Goal: Task Accomplishment & Management: Use online tool/utility

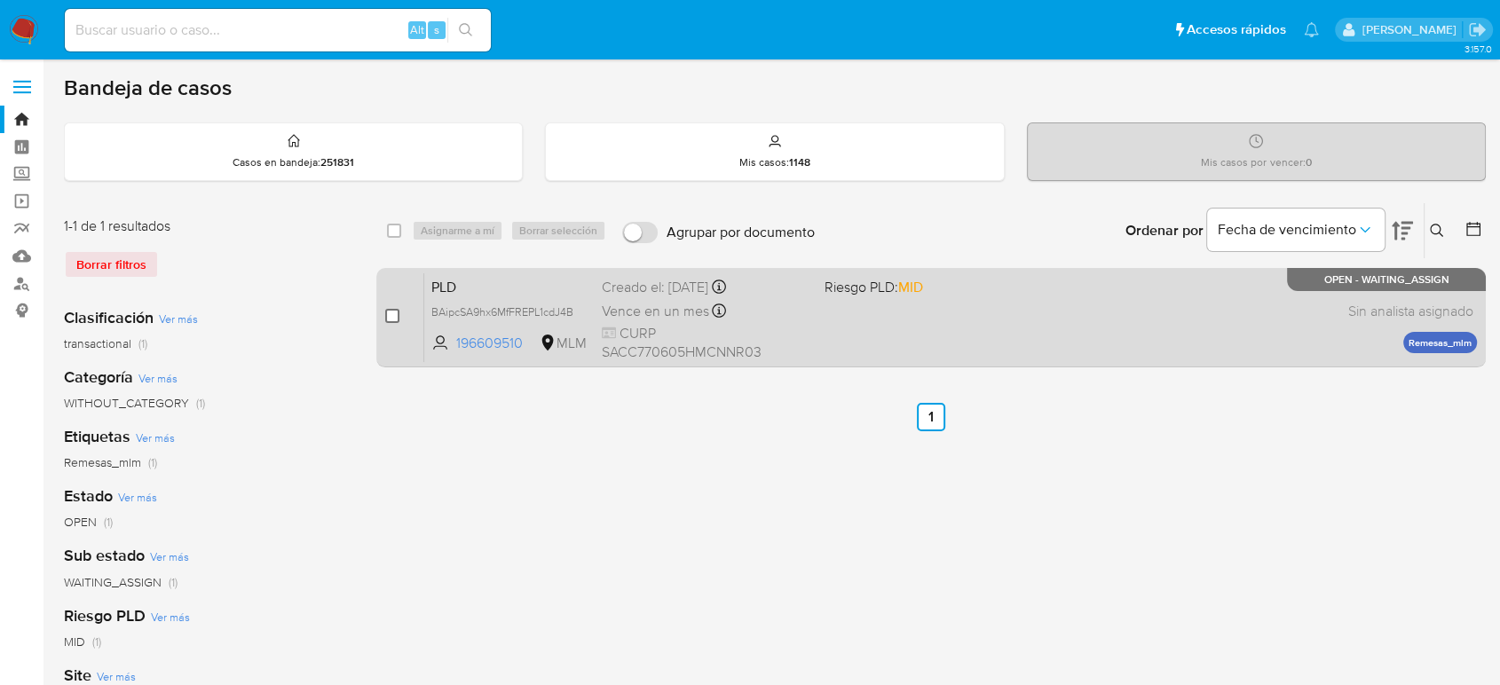
click at [395, 313] on input "checkbox" at bounding box center [392, 316] width 14 height 14
checkbox input "true"
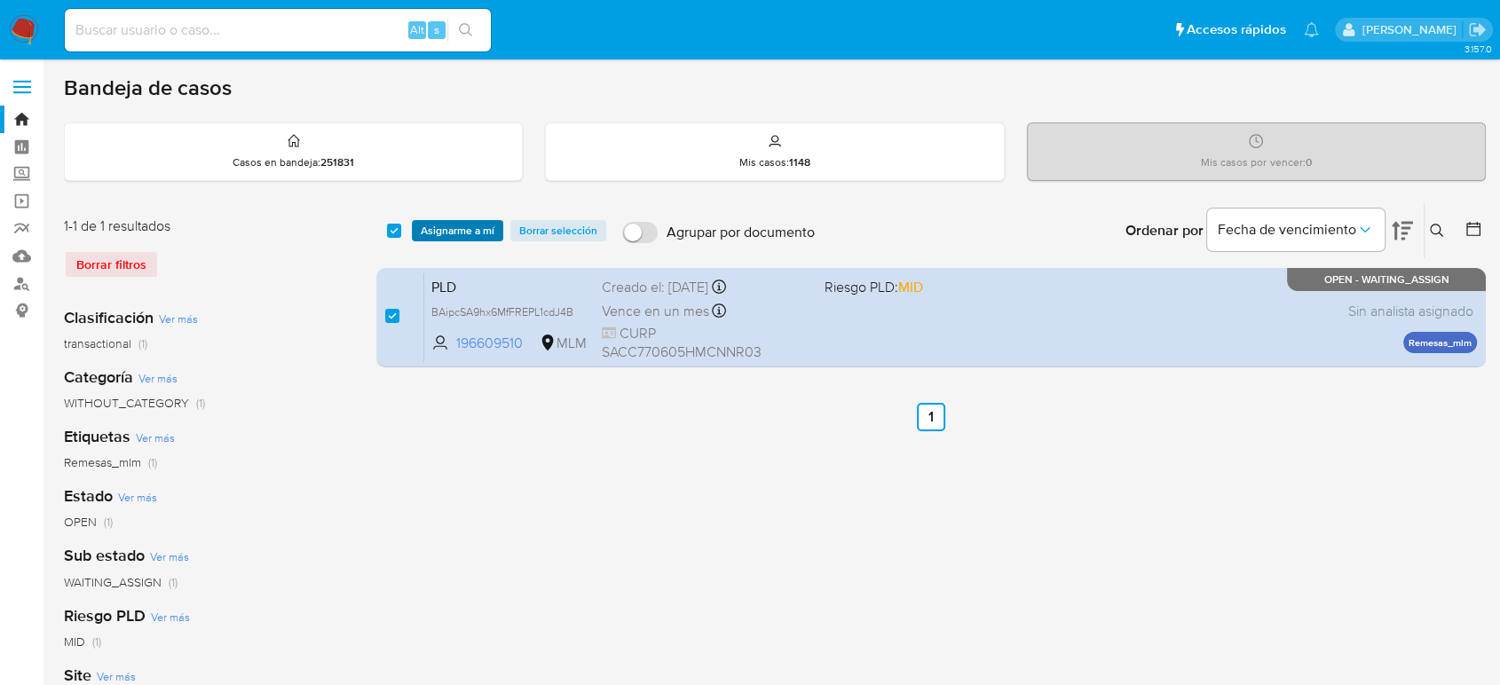
click at [462, 228] on span "Asignarme a mí" at bounding box center [458, 231] width 74 height 18
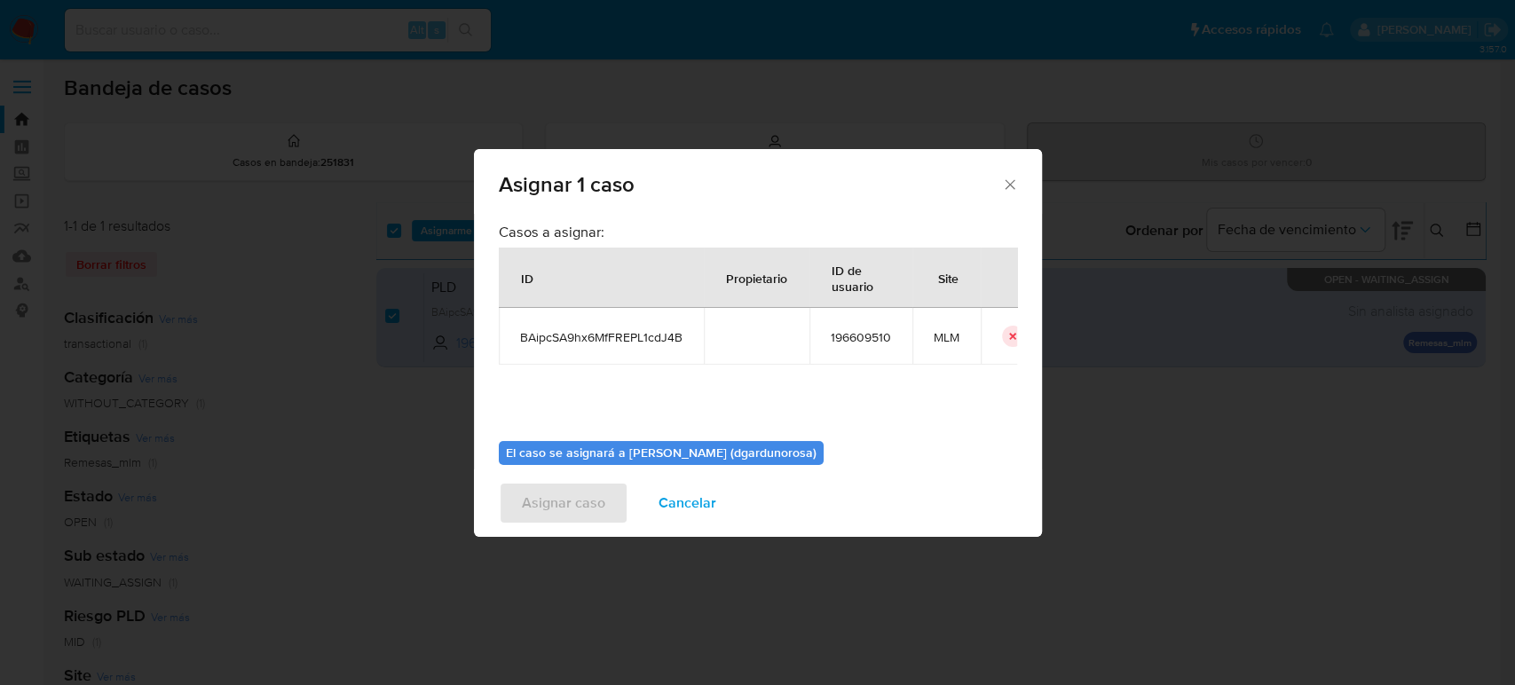
click at [603, 339] on span "BAipcSA9hx6MfFREPL1cdJ4B" at bounding box center [601, 337] width 162 height 16
copy span "BAipcSA9hx6MfFREPL1cdJ4B"
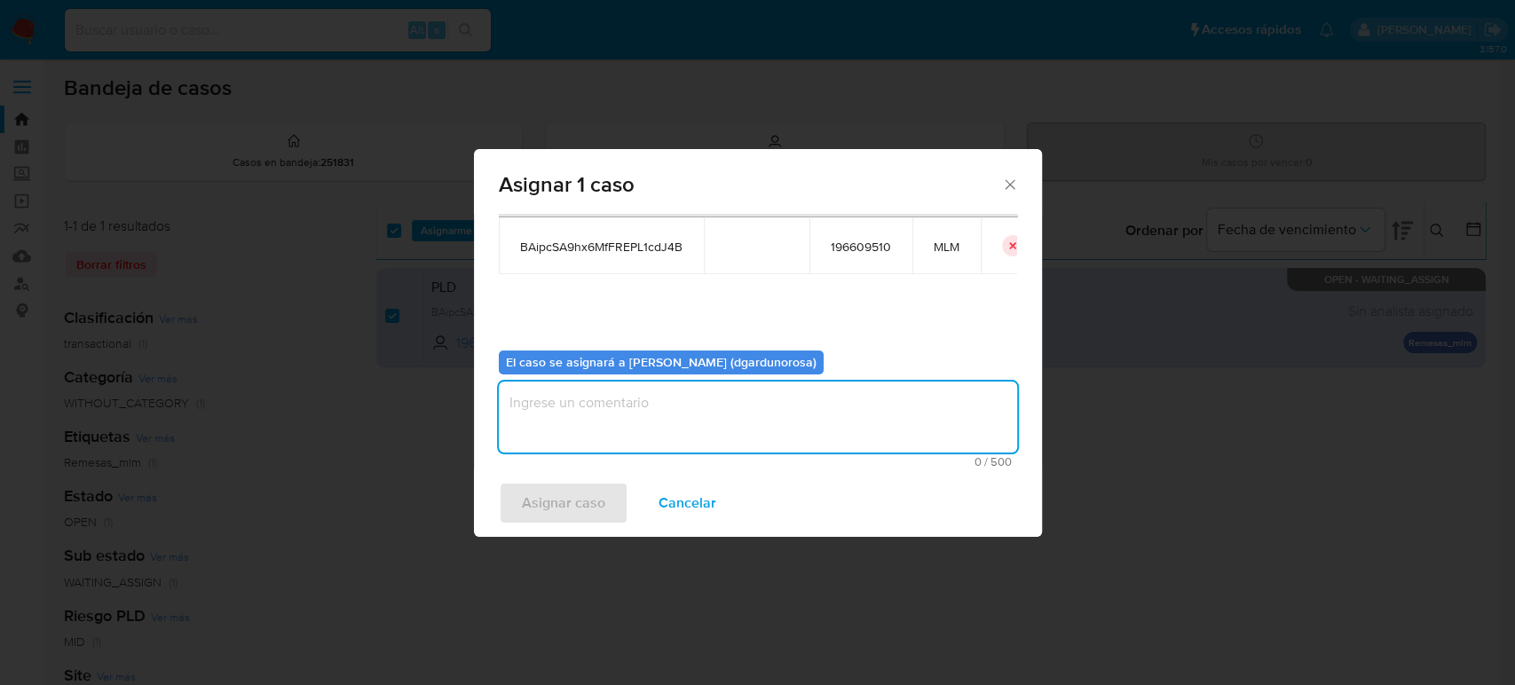
click at [893, 438] on textarea "assign-modal" at bounding box center [758, 417] width 518 height 71
type textarea "diego"
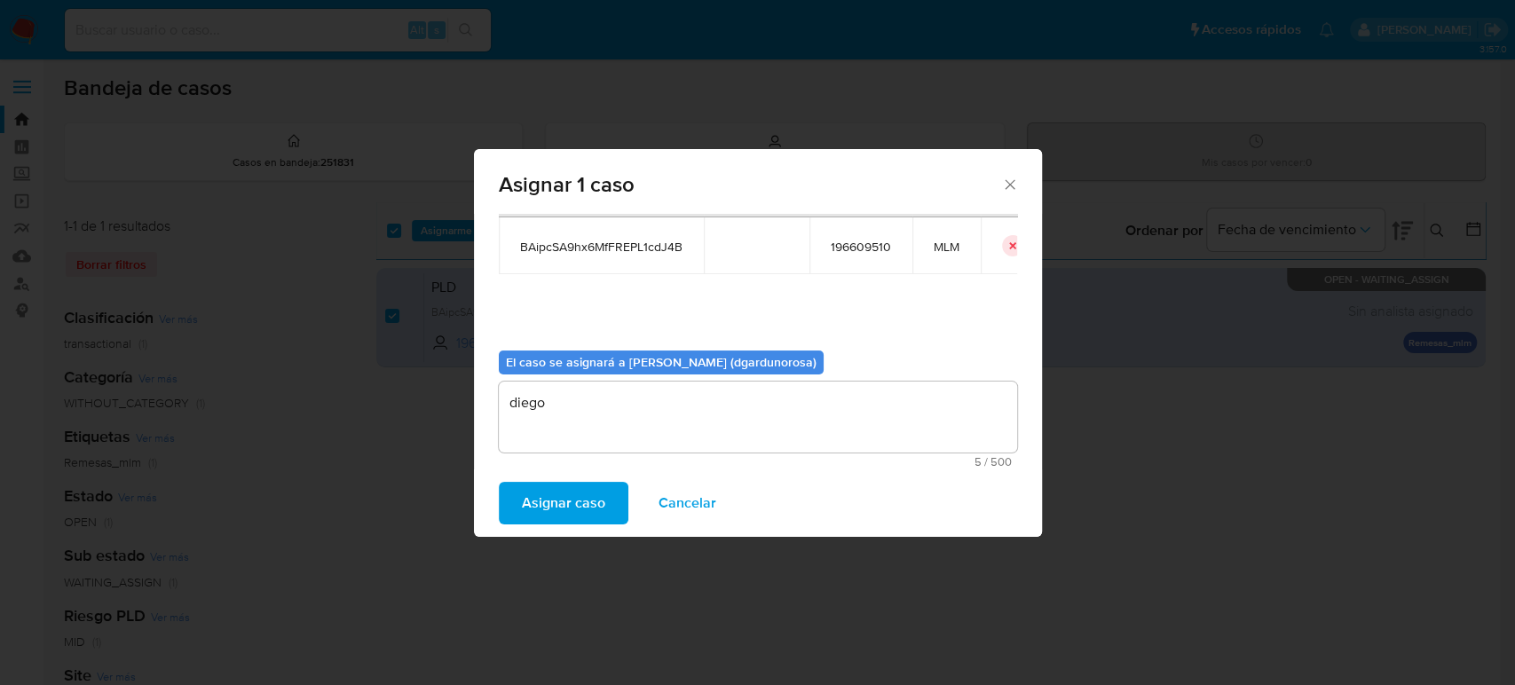
click at [561, 512] on span "Asignar caso" at bounding box center [563, 503] width 83 height 39
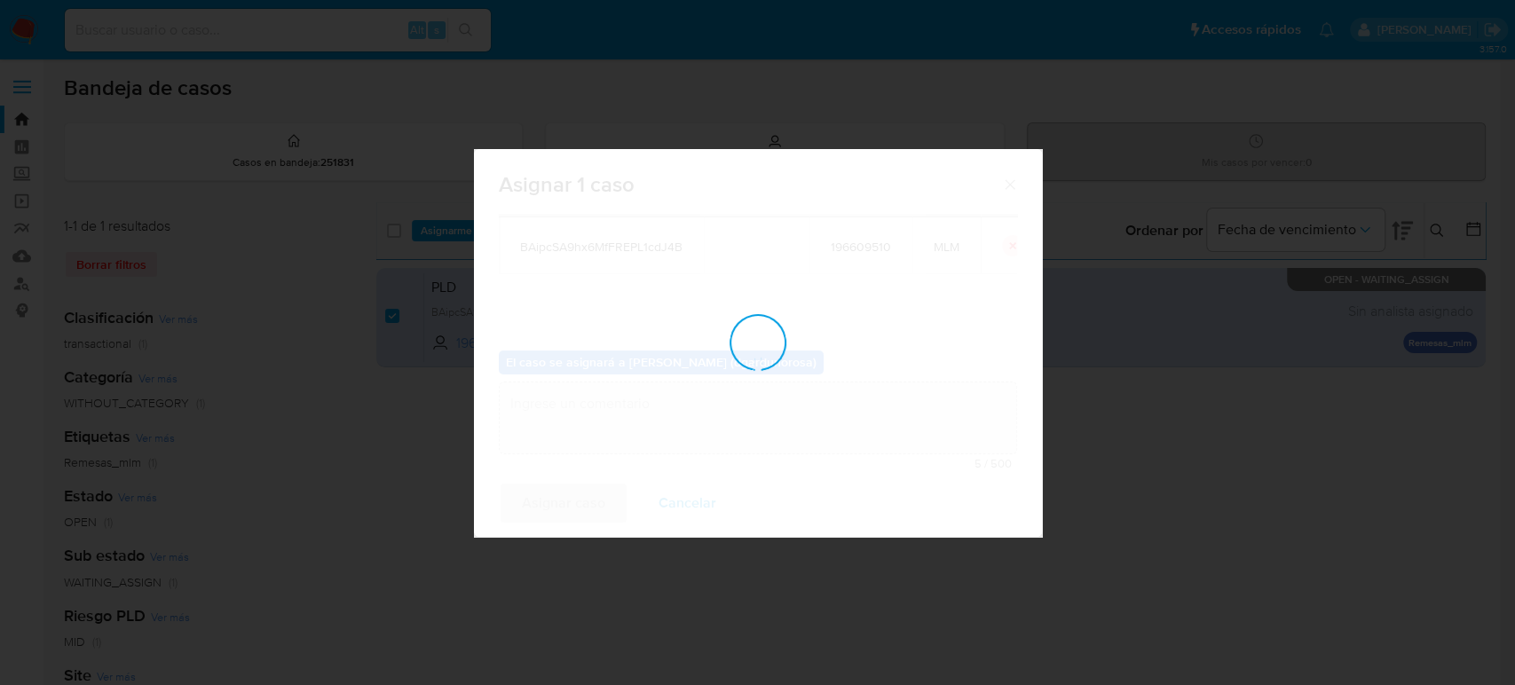
checkbox input "false"
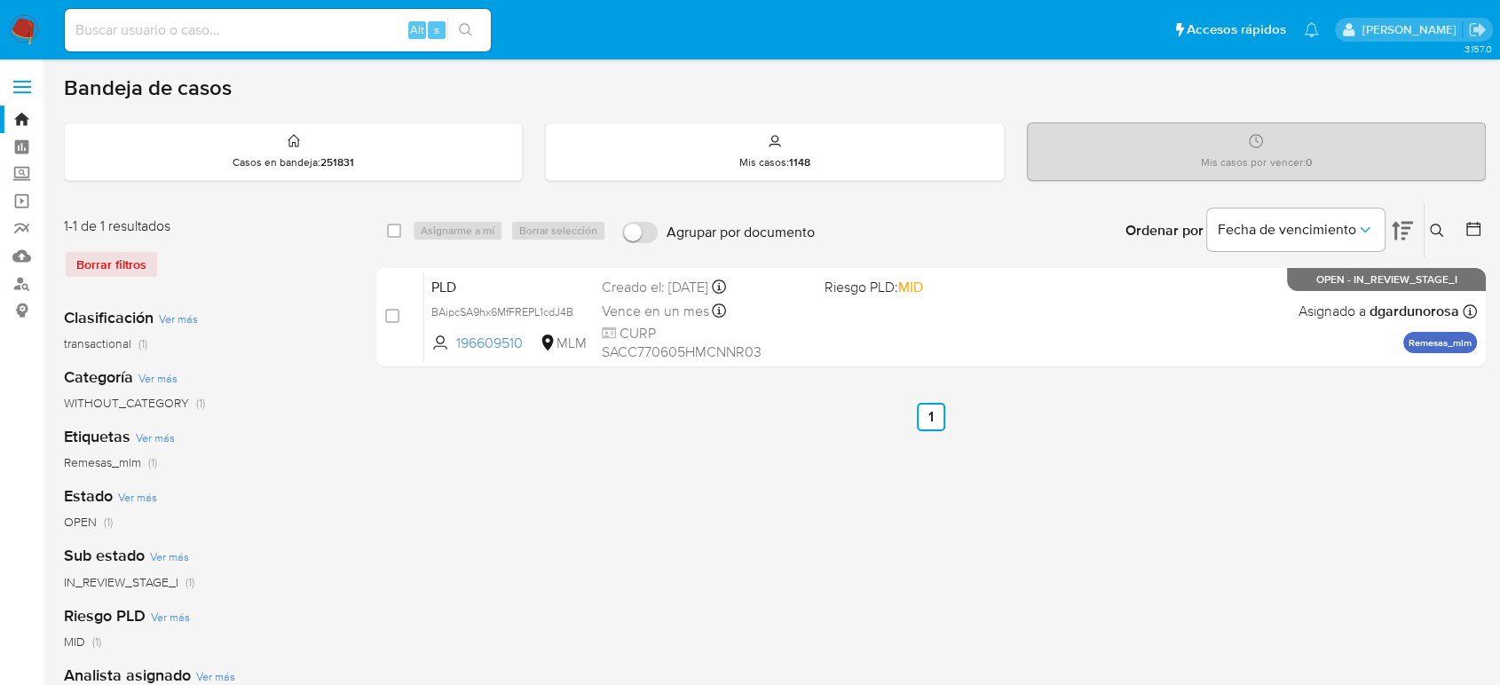
click at [1442, 228] on icon at bounding box center [1437, 231] width 14 height 14
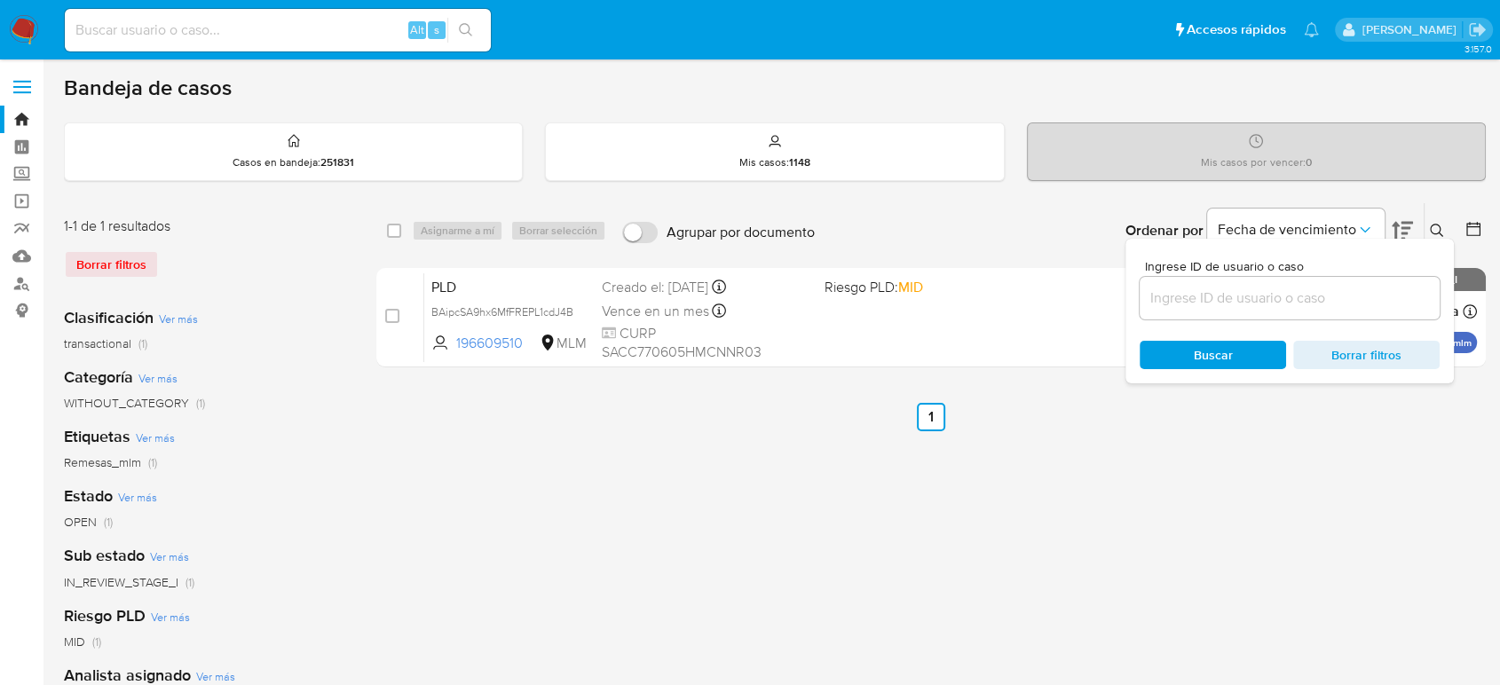
drag, startPoint x: 1201, startPoint y: 311, endPoint x: 1199, endPoint y: 302, distance: 9.1
click at [1199, 302] on div at bounding box center [1290, 298] width 300 height 43
click at [1199, 302] on input at bounding box center [1290, 298] width 300 height 23
paste input "660229935"
type input "660229935"
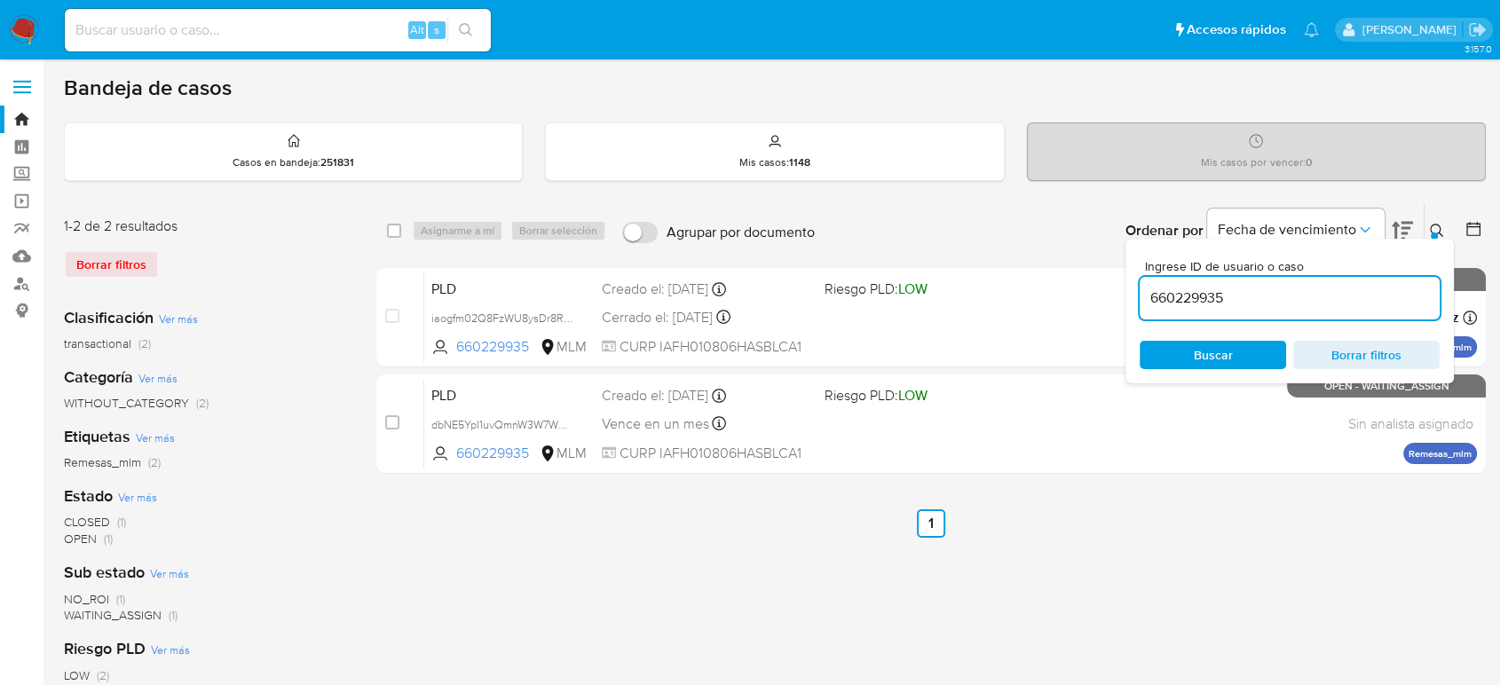
click at [1438, 228] on icon at bounding box center [1437, 231] width 14 height 14
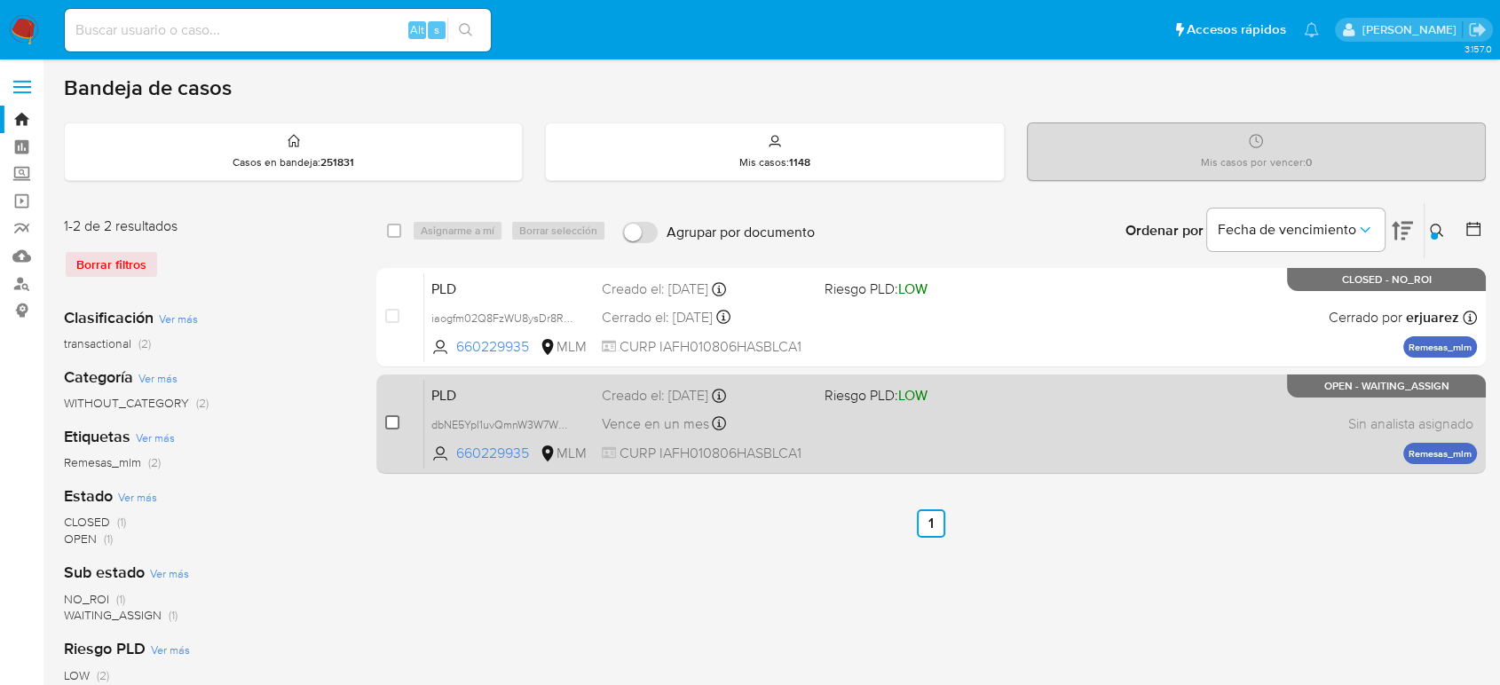
click at [391, 422] on input "checkbox" at bounding box center [392, 422] width 14 height 14
checkbox input "true"
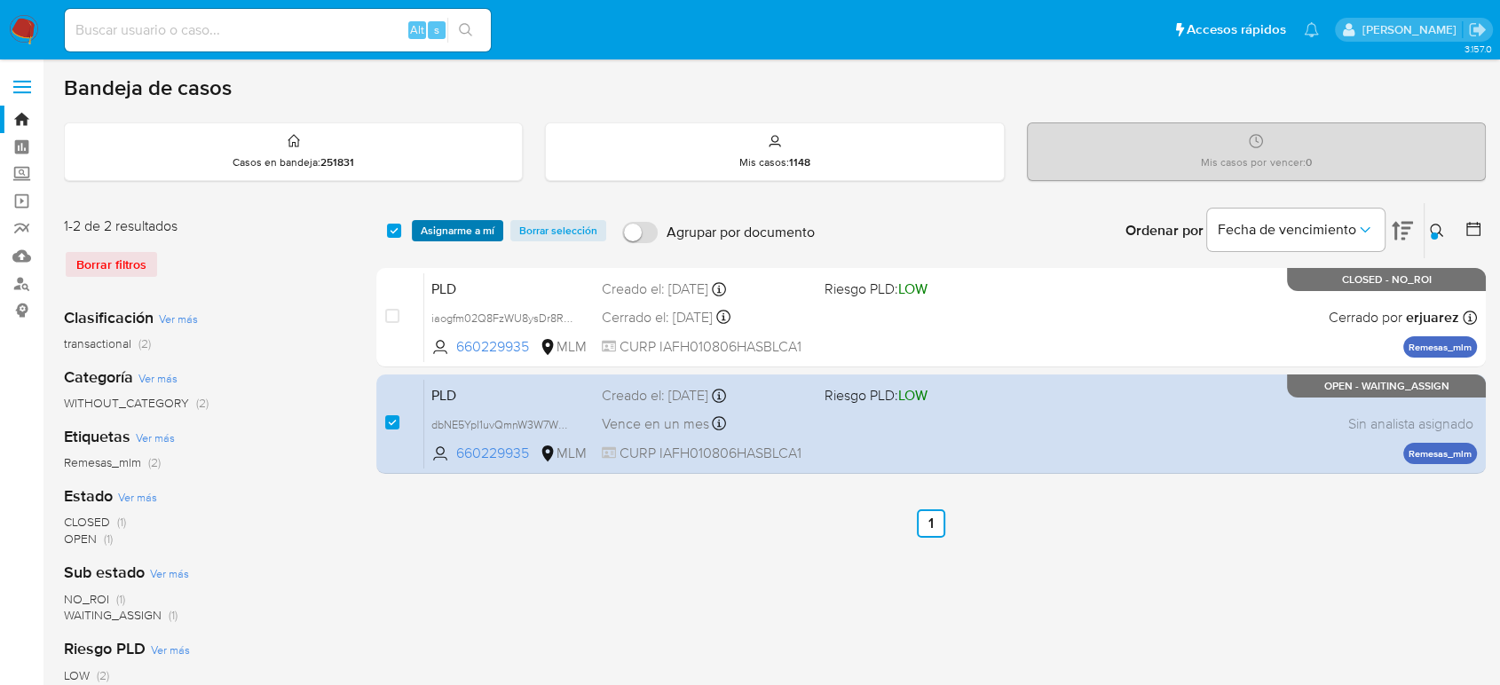
click at [474, 231] on span "Asignarme a mí" at bounding box center [458, 231] width 74 height 18
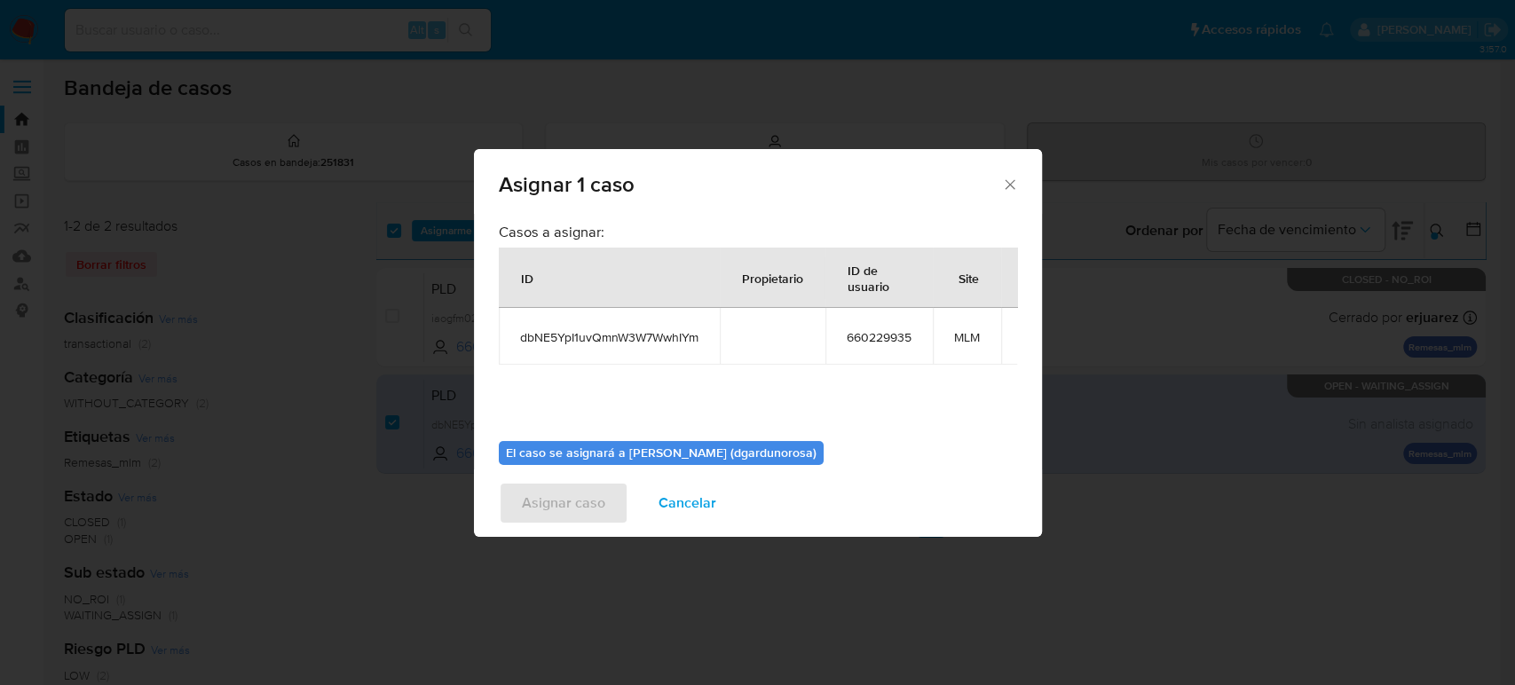
click at [907, 365] on div "Casos a asignar: ID Propietario ID de usuario Site dbNE5YpI1uvQmnW3W7WwhIYm 660…" at bounding box center [758, 325] width 518 height 204
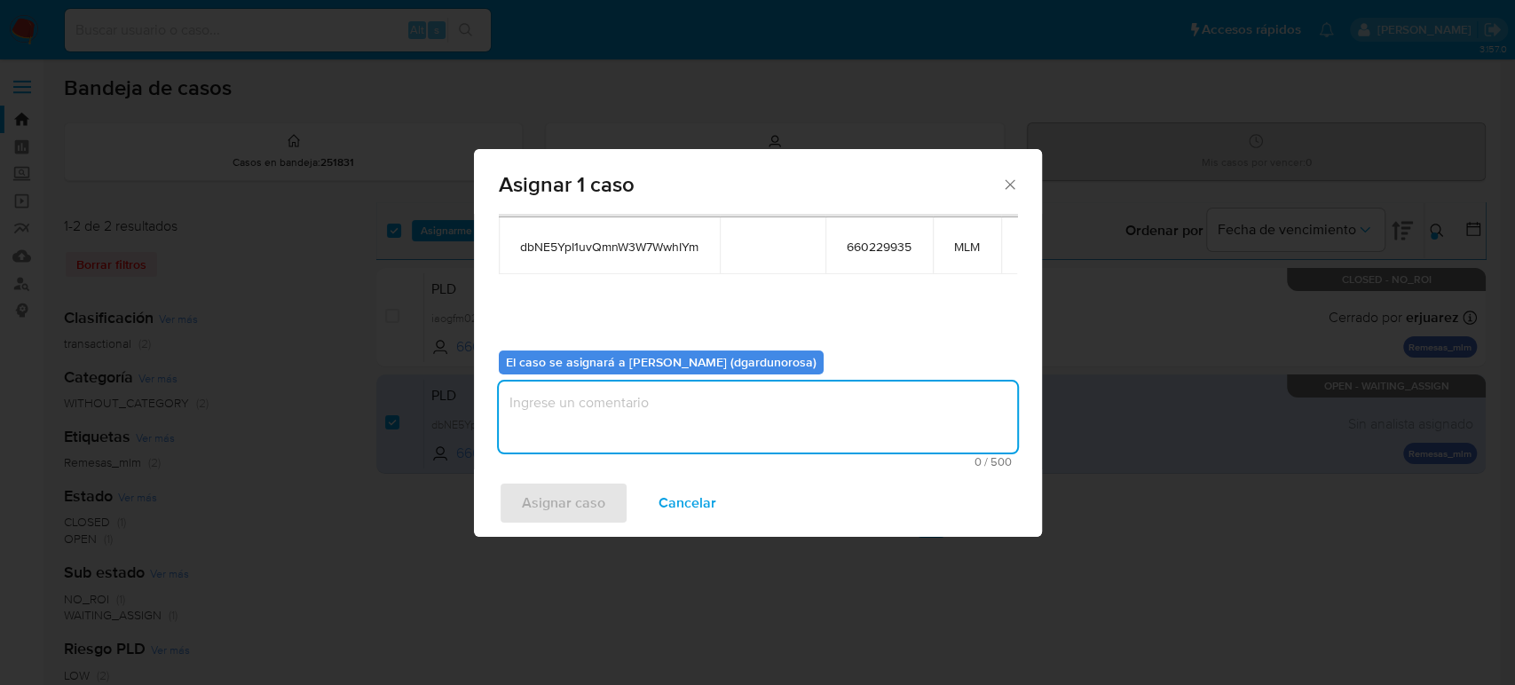
click at [857, 435] on textarea "assign-modal" at bounding box center [758, 417] width 518 height 71
type textarea "diego"
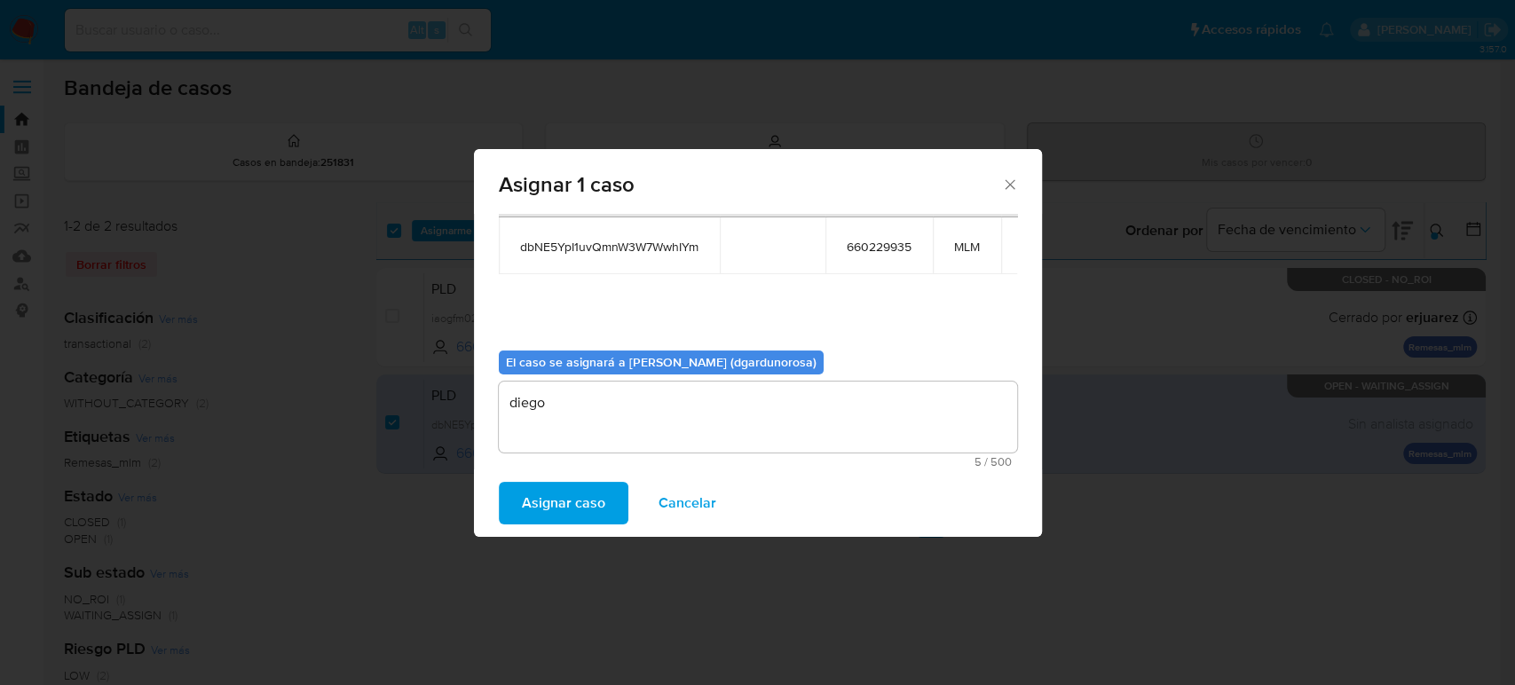
click at [646, 250] on span "dbNE5YpI1uvQmnW3W7WwhIYm" at bounding box center [609, 247] width 178 height 16
copy span "dbNE5YpI1uvQmnW3W7WwhIYm"
click at [548, 503] on span "Asignar caso" at bounding box center [563, 503] width 83 height 39
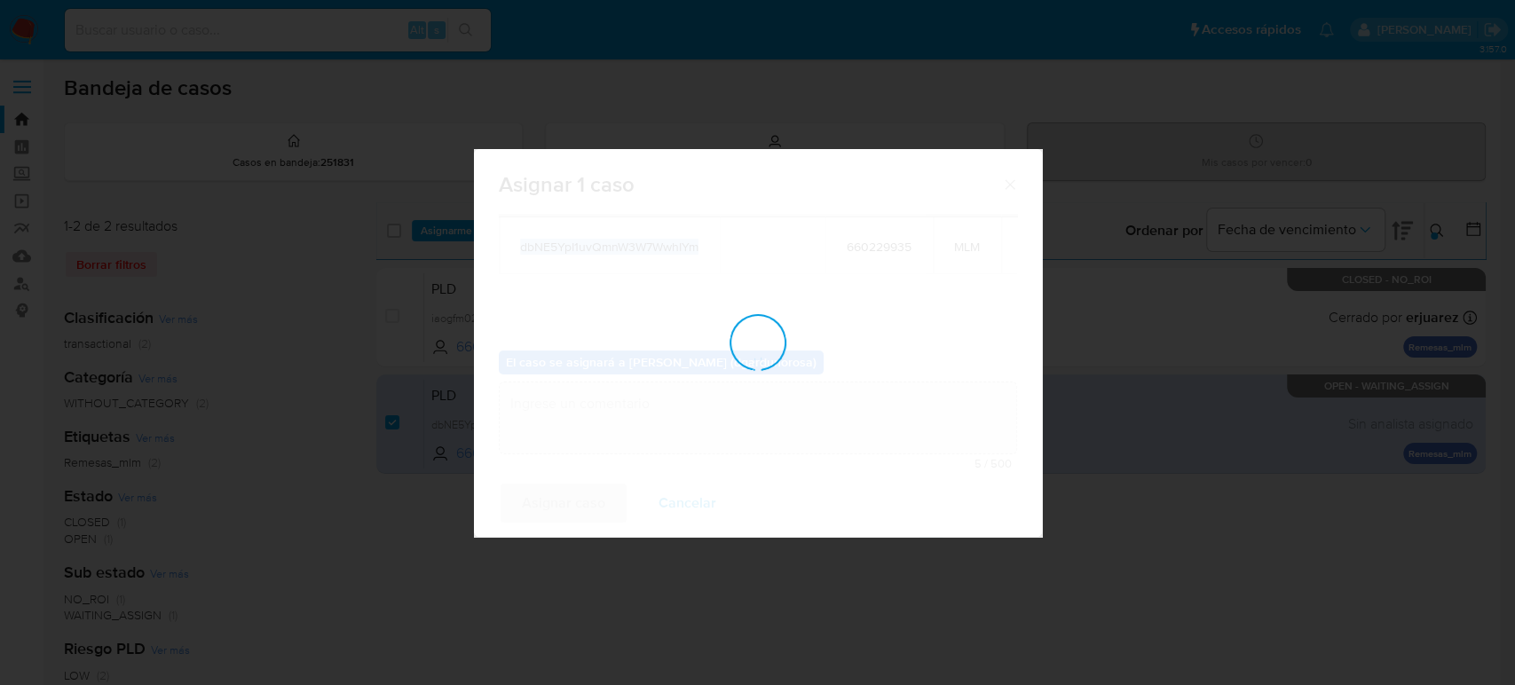
checkbox input "false"
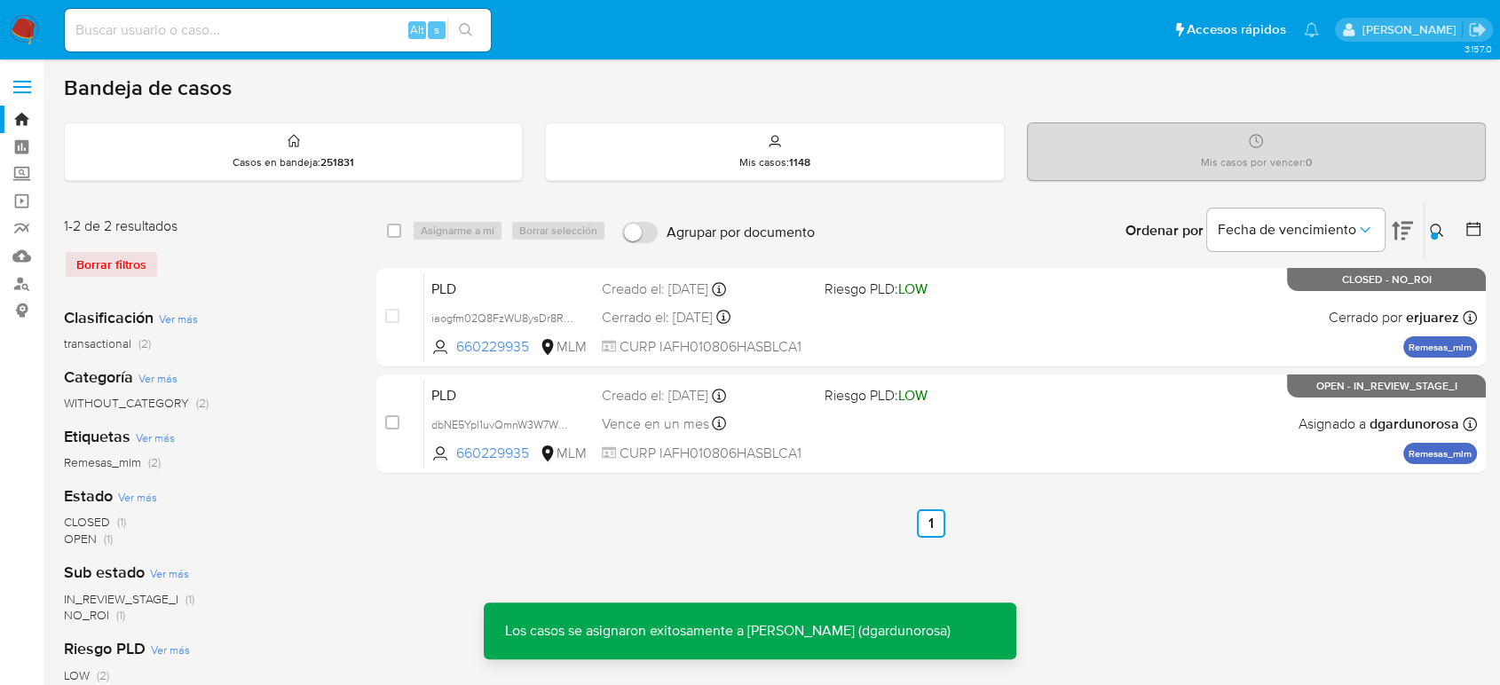
click at [1435, 237] on div at bounding box center [1434, 236] width 7 height 7
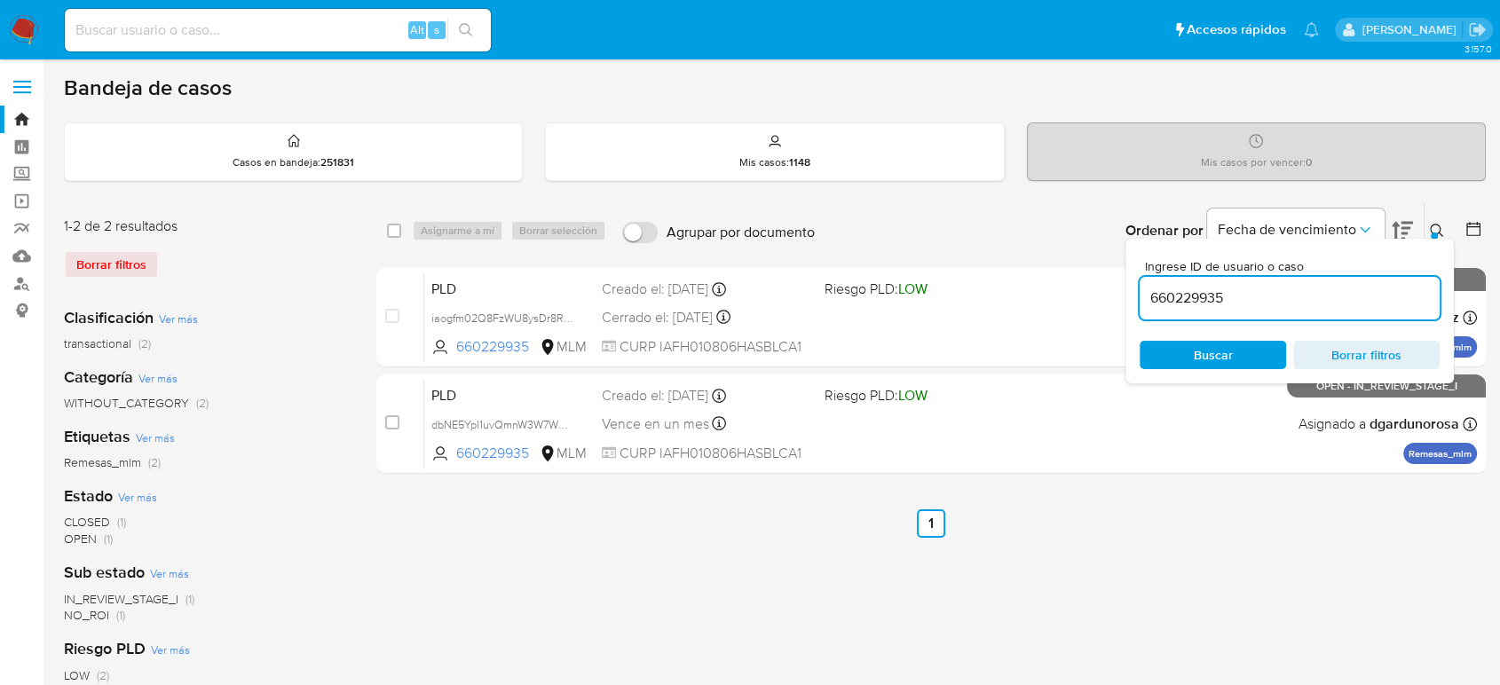
click at [1203, 296] on input "660229935" at bounding box center [1290, 298] width 300 height 23
type input "260299991"
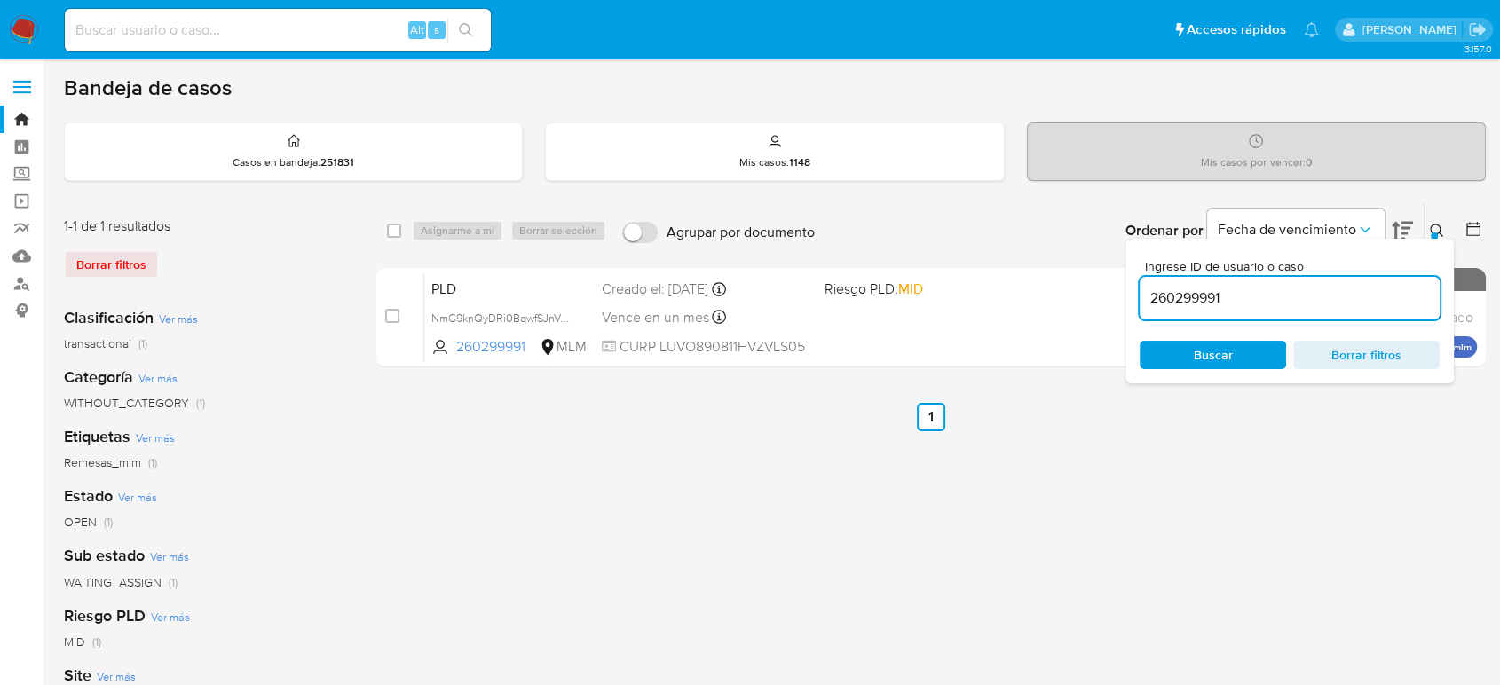
click at [1436, 231] on icon at bounding box center [1437, 231] width 14 height 14
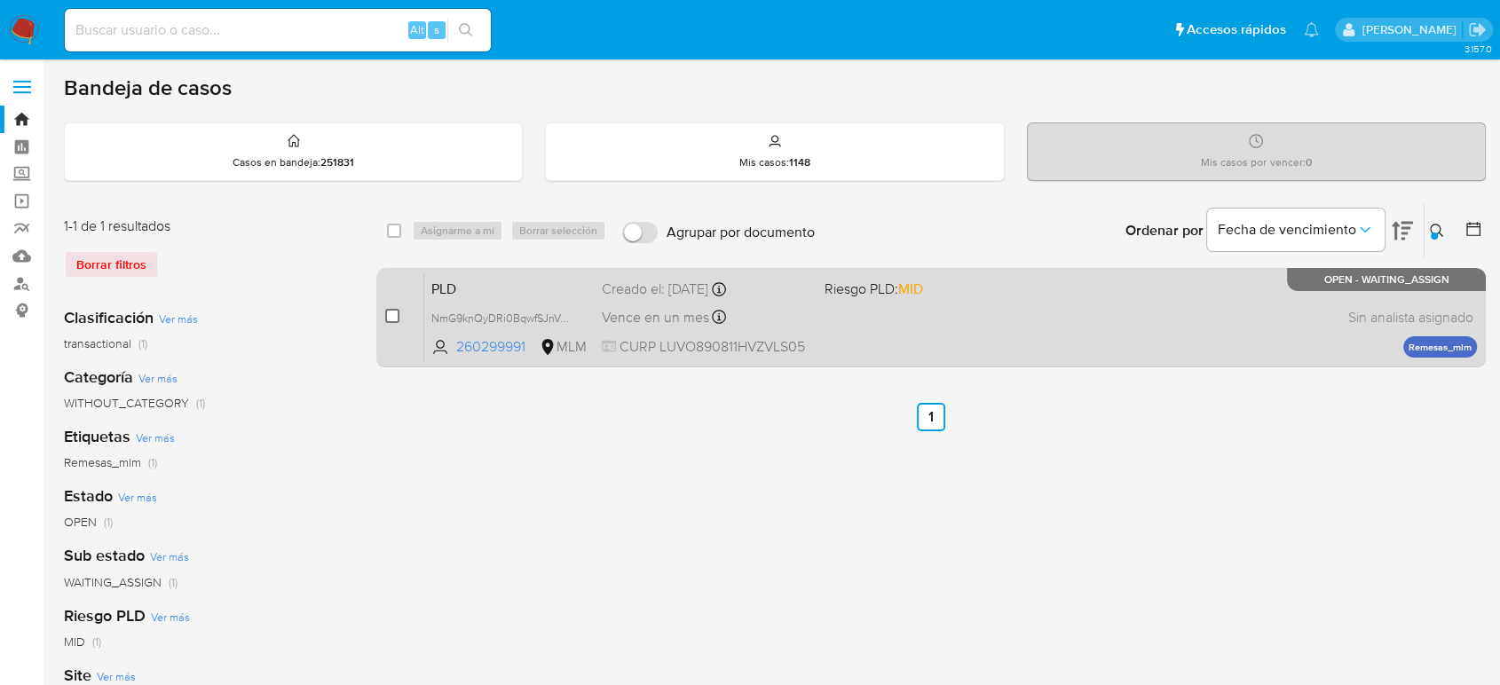
click at [392, 314] on input "checkbox" at bounding box center [392, 316] width 14 height 14
checkbox input "true"
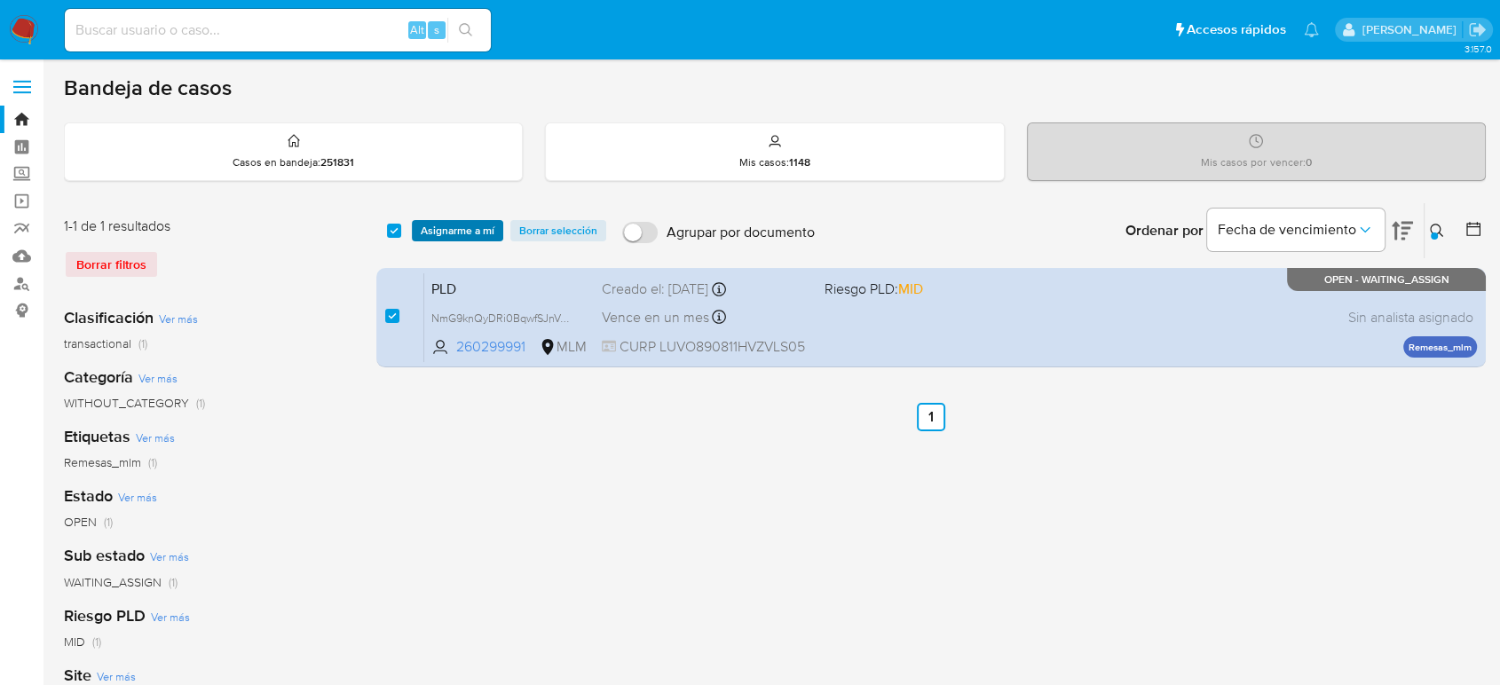
click at [447, 227] on span "Asignarme a mí" at bounding box center [458, 231] width 74 height 18
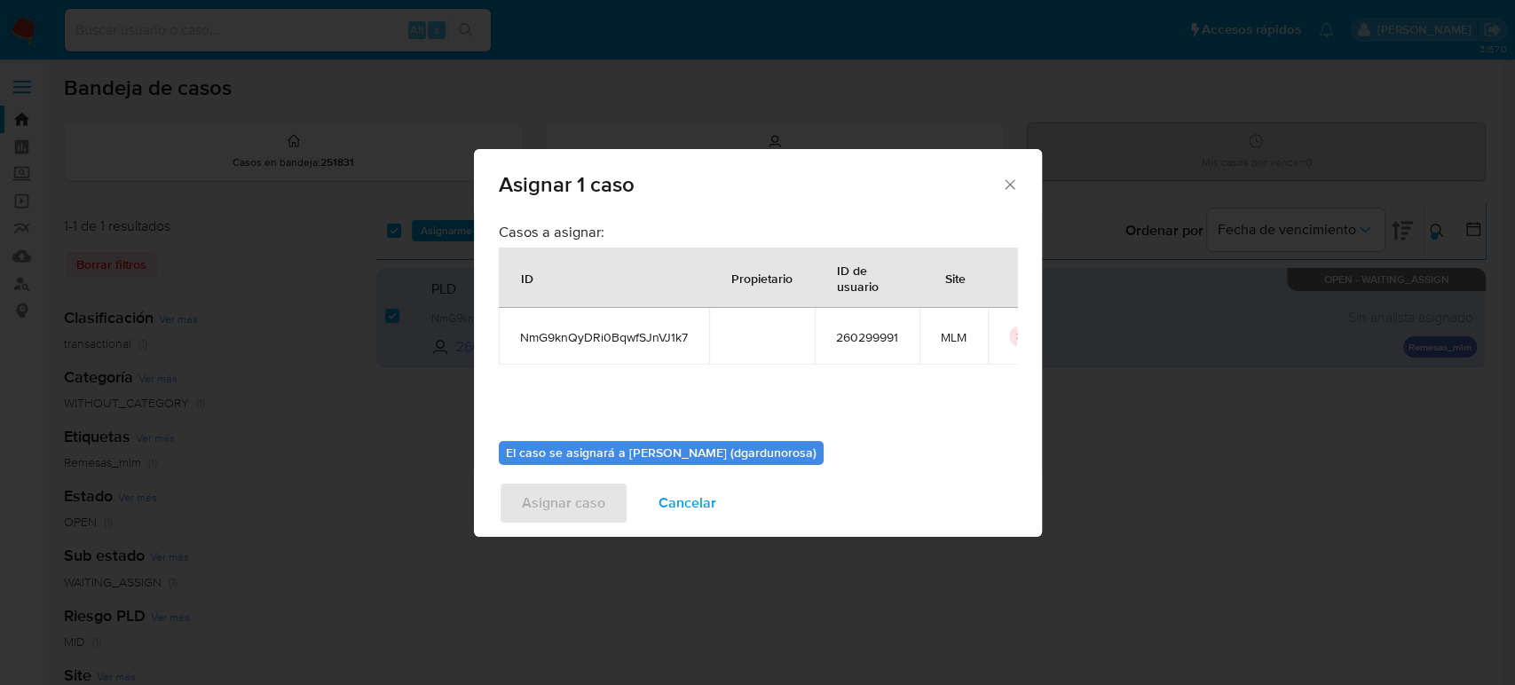
click at [711, 293] on div "Propietario" at bounding box center [762, 278] width 104 height 43
click at [634, 336] on span "NmG9knQyDRi0BqwfSJnVJ1k7" at bounding box center [604, 337] width 168 height 16
copy span "NmG9knQyDRi0BqwfSJnVJ1k7"
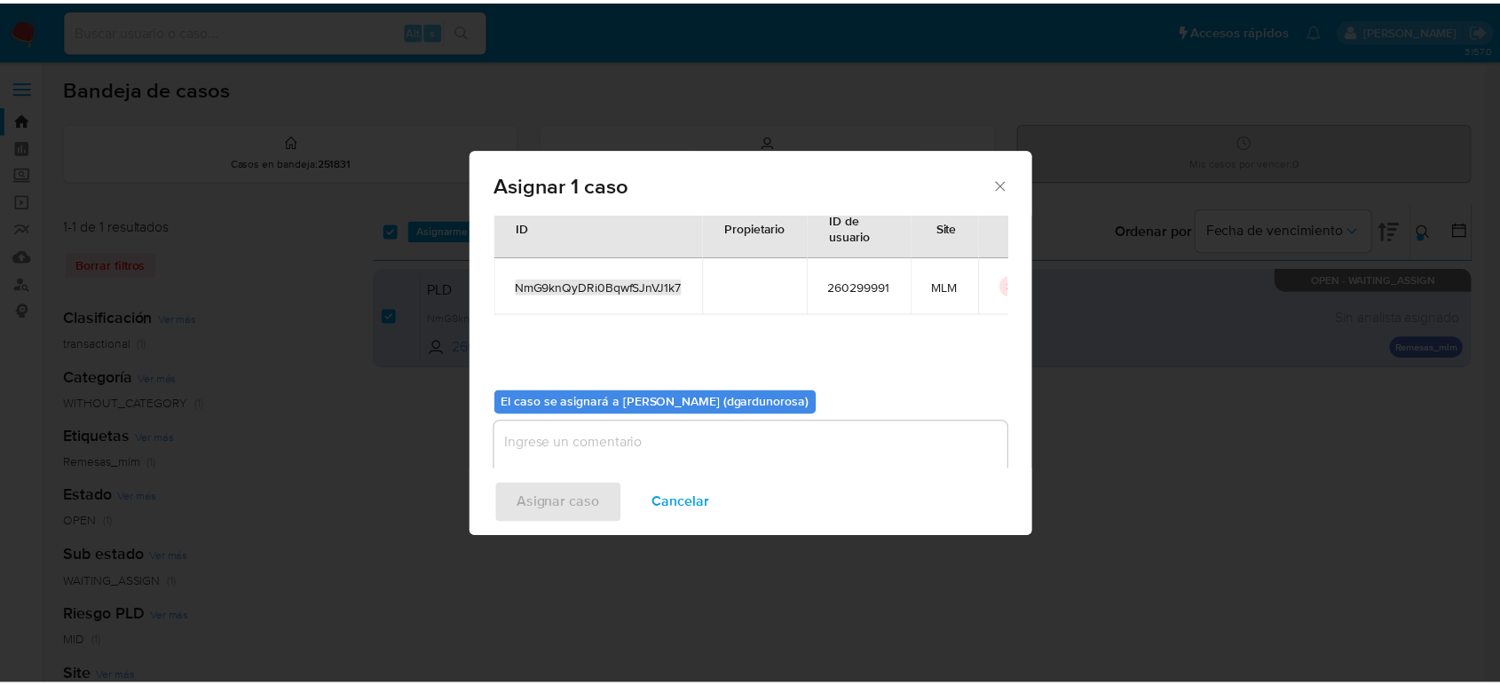
scroll to position [91, 0]
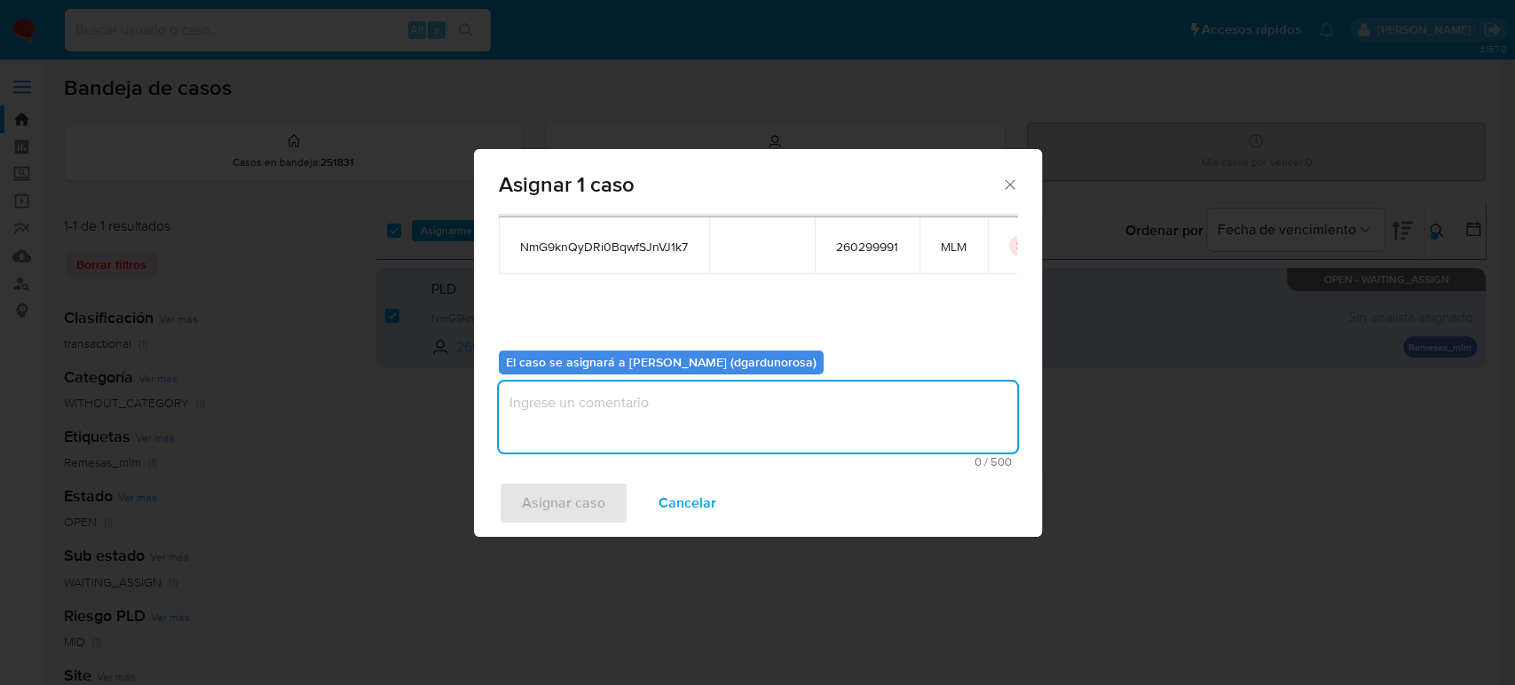
click at [872, 399] on textarea "assign-modal" at bounding box center [758, 417] width 518 height 71
type textarea "diego"
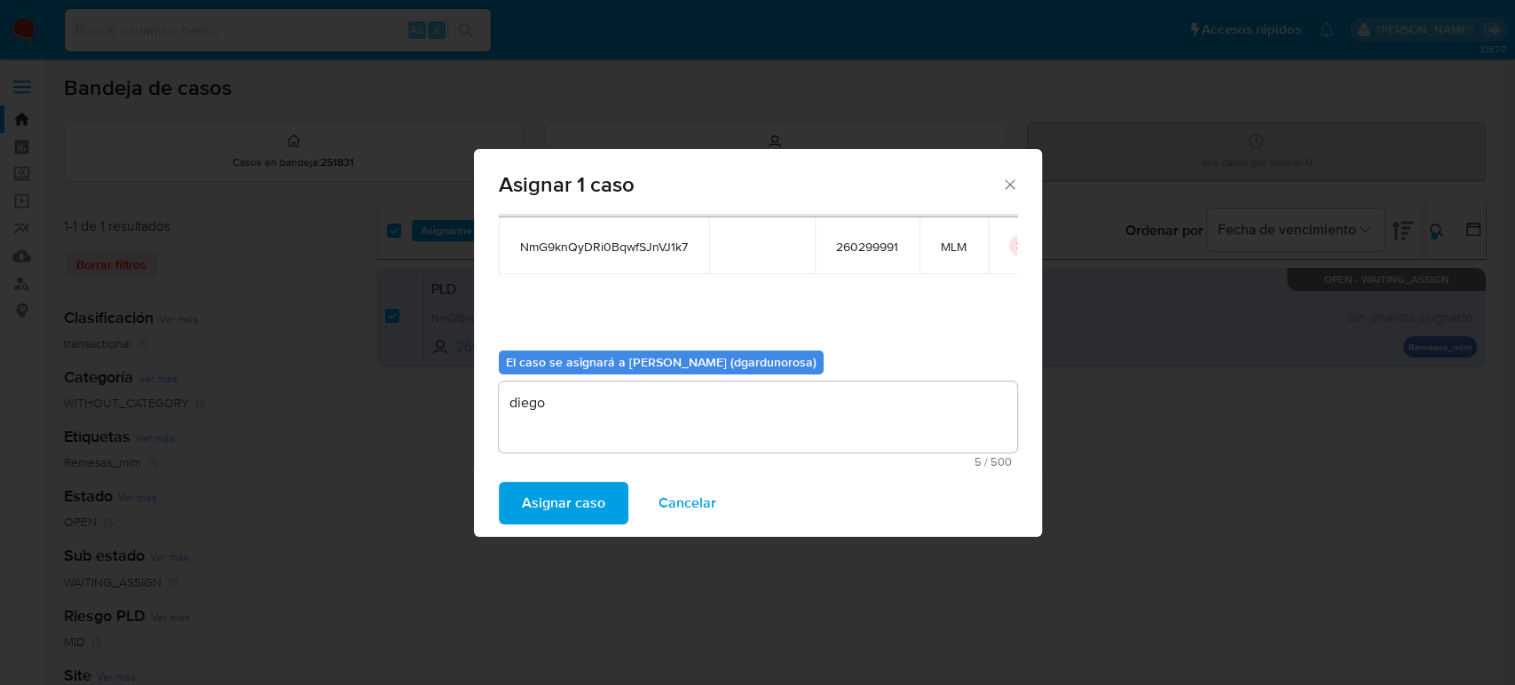
click at [583, 492] on span "Asignar caso" at bounding box center [563, 503] width 83 height 39
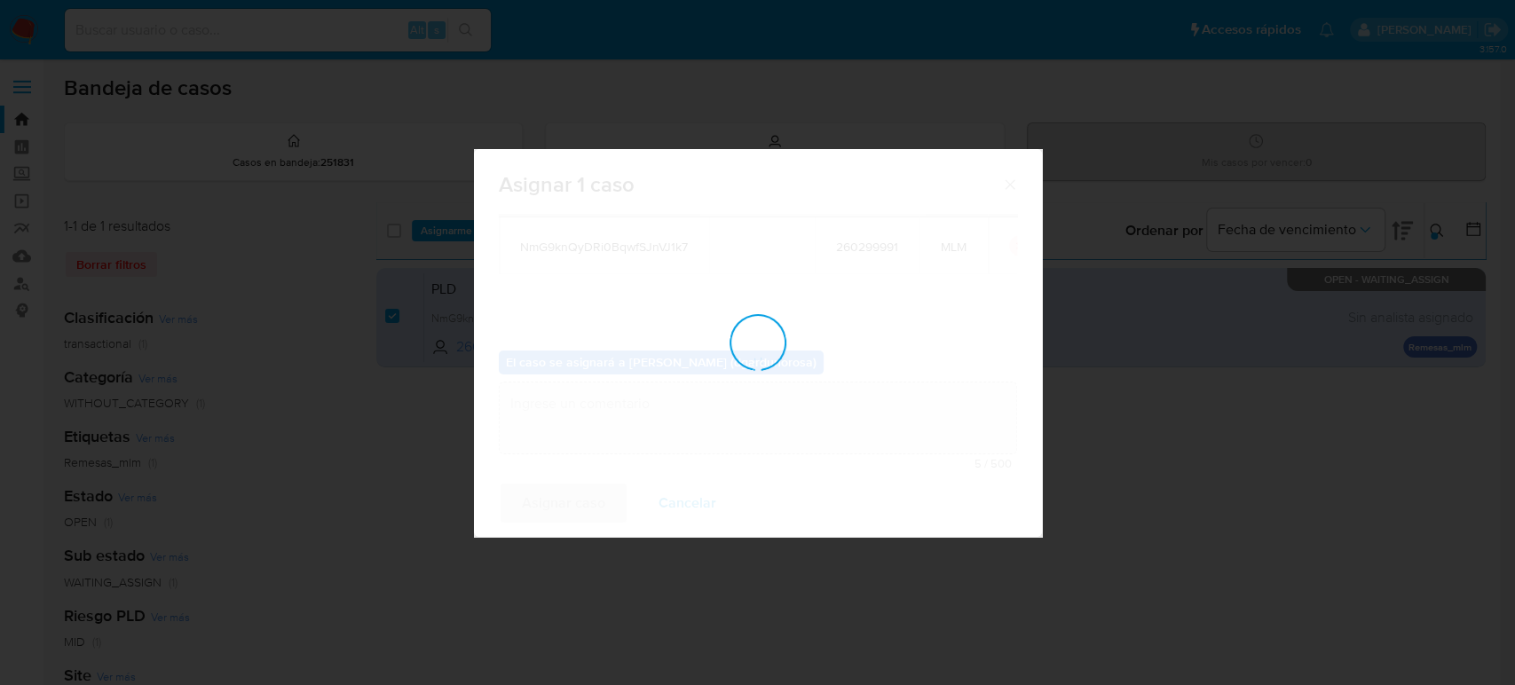
checkbox input "false"
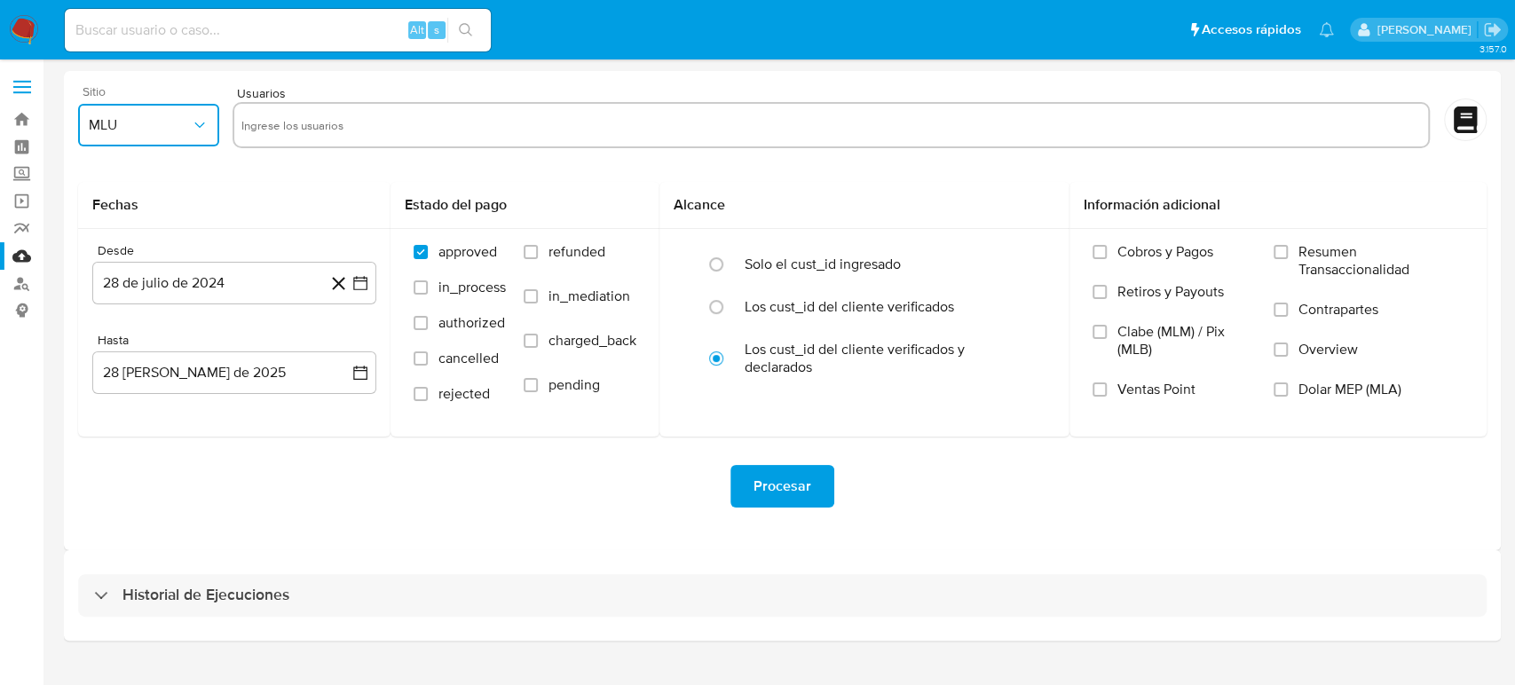
click at [209, 132] on button "MLU" at bounding box center [148, 125] width 141 height 43
click at [138, 379] on div "MLM" at bounding box center [143, 386] width 109 height 43
click at [362, 289] on icon "button" at bounding box center [361, 283] width 18 height 18
click at [265, 348] on icon "Seleccionar mes y año" at bounding box center [270, 347] width 14 height 14
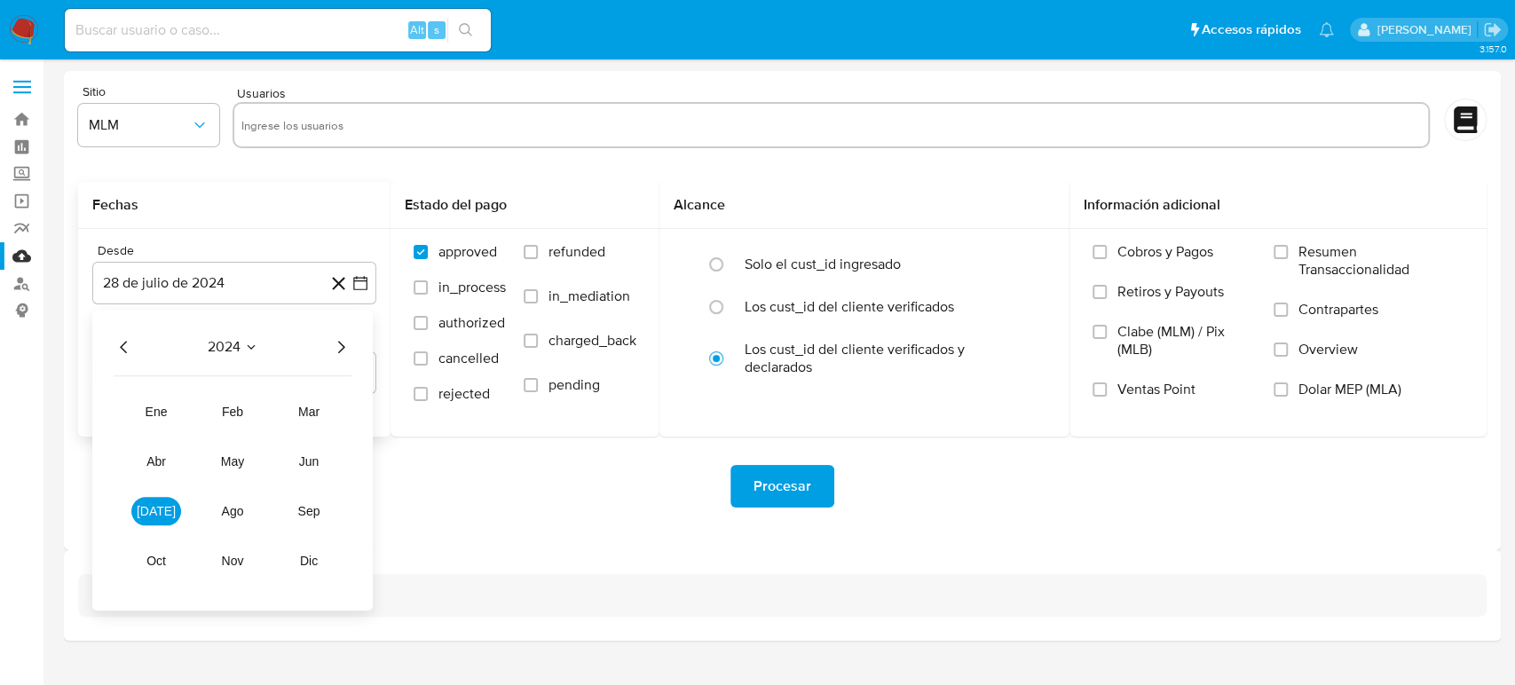
click at [351, 353] on icon "Año siguiente" at bounding box center [340, 346] width 21 height 21
click at [154, 465] on span "abr" at bounding box center [156, 462] width 20 height 14
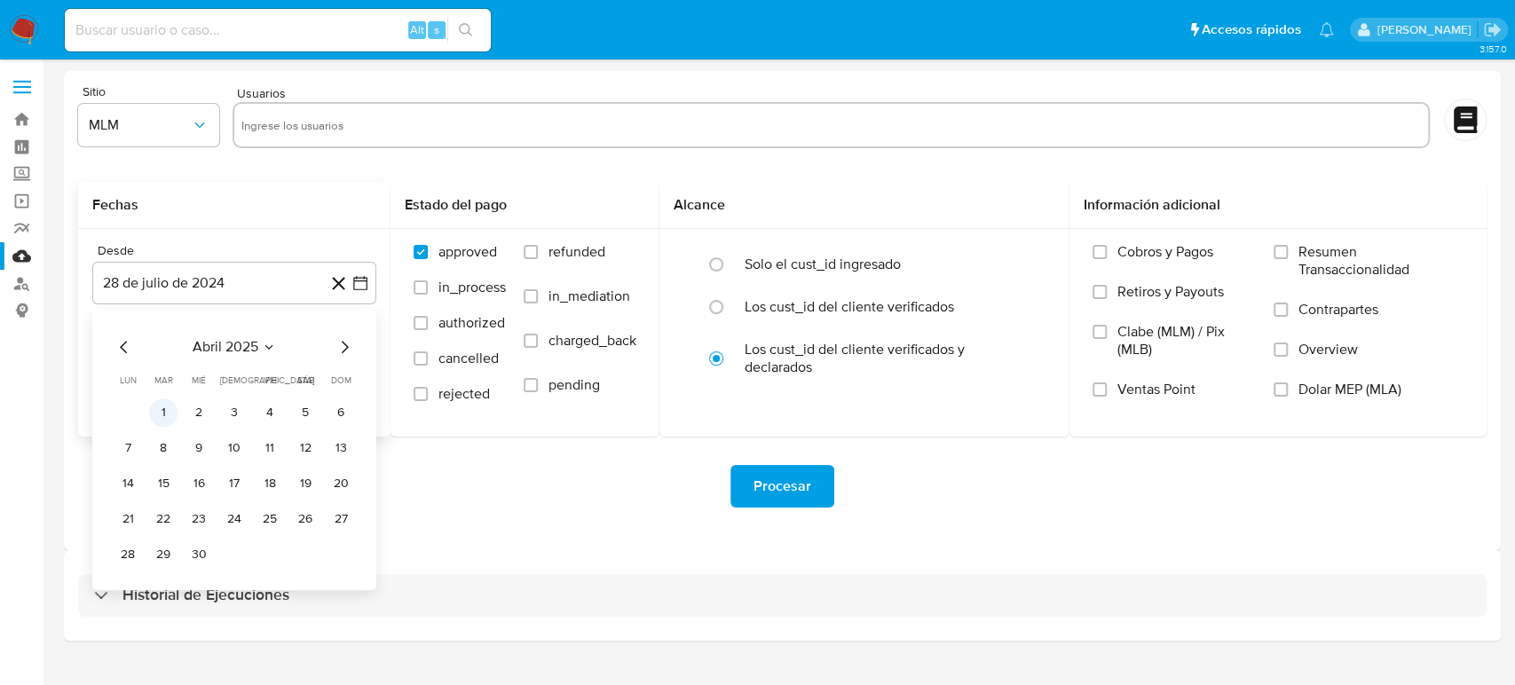
click at [163, 412] on button "1" at bounding box center [163, 413] width 28 height 28
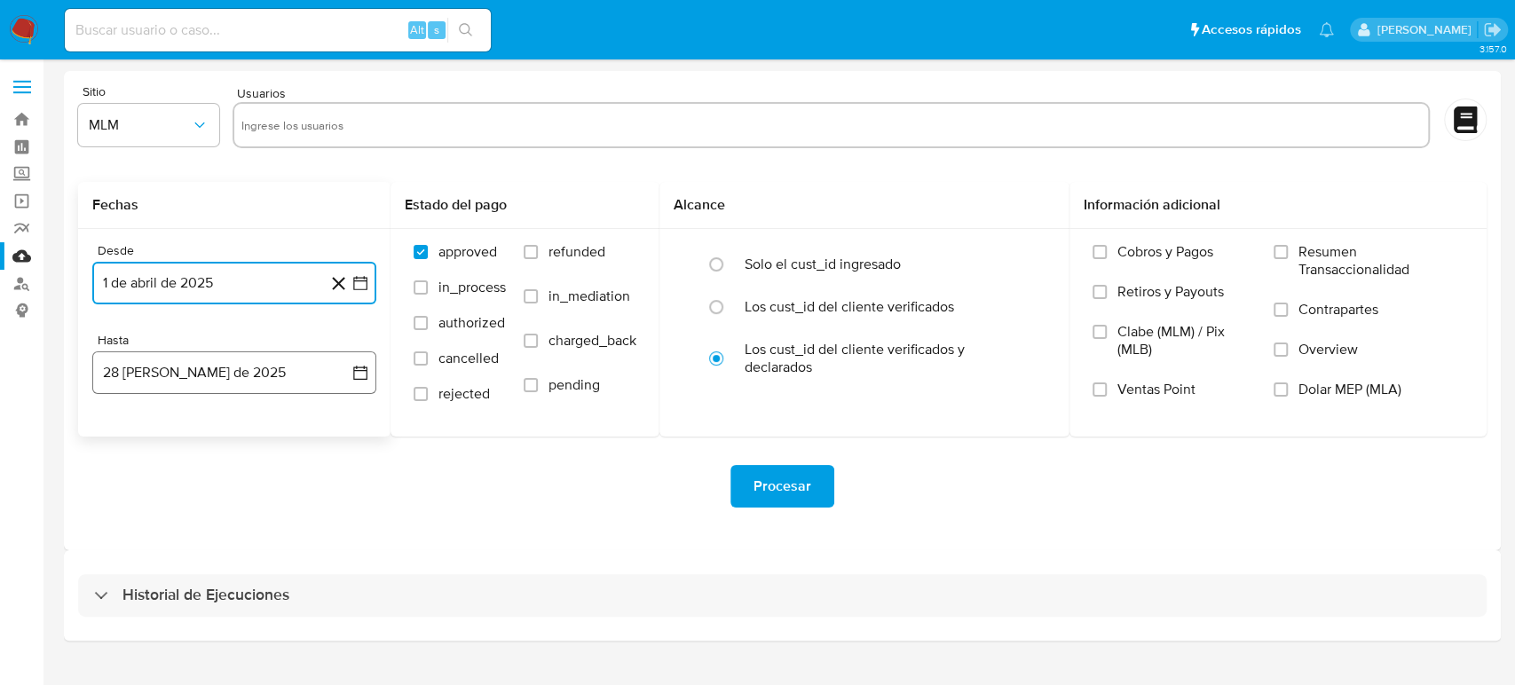
click at [363, 370] on icon "button" at bounding box center [360, 373] width 14 height 14
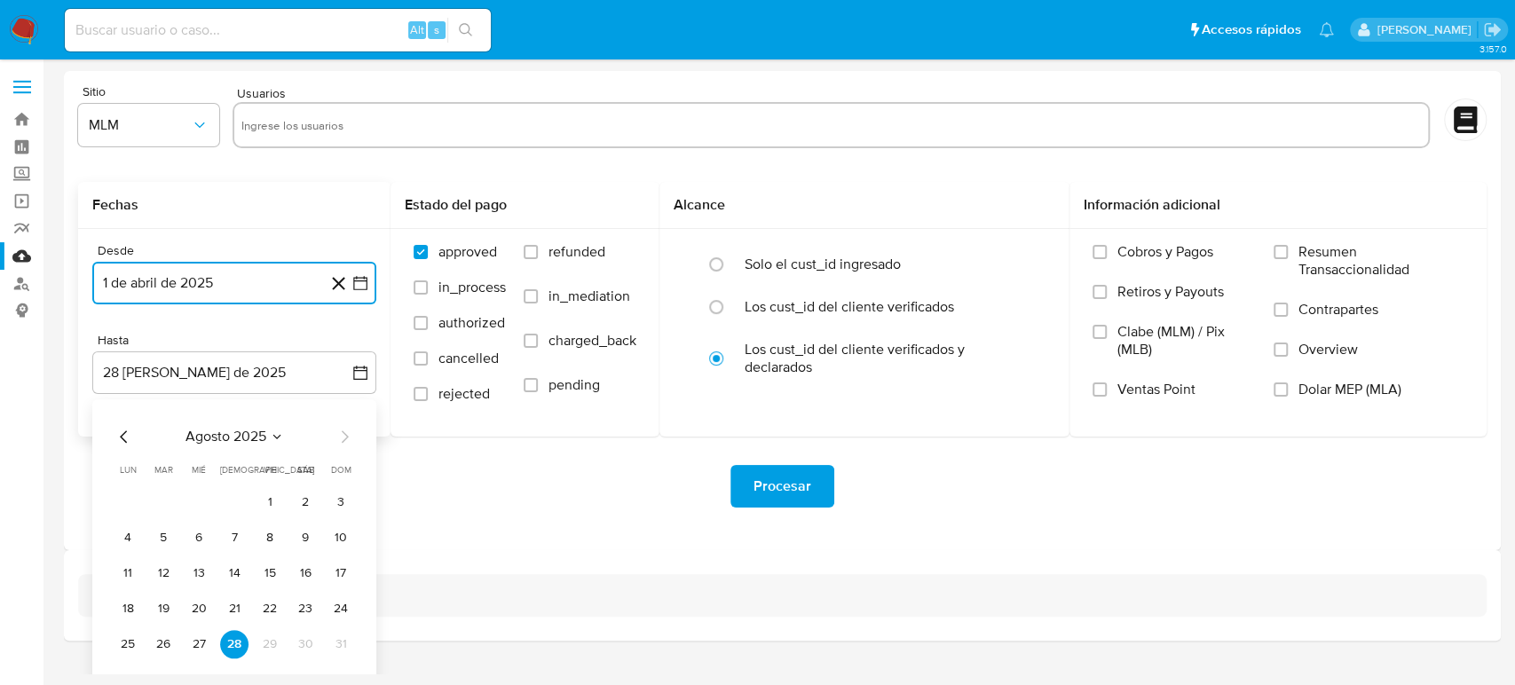
click at [128, 435] on icon "Mes anterior" at bounding box center [124, 436] width 21 height 21
click at [241, 648] on button "31" at bounding box center [234, 644] width 28 height 28
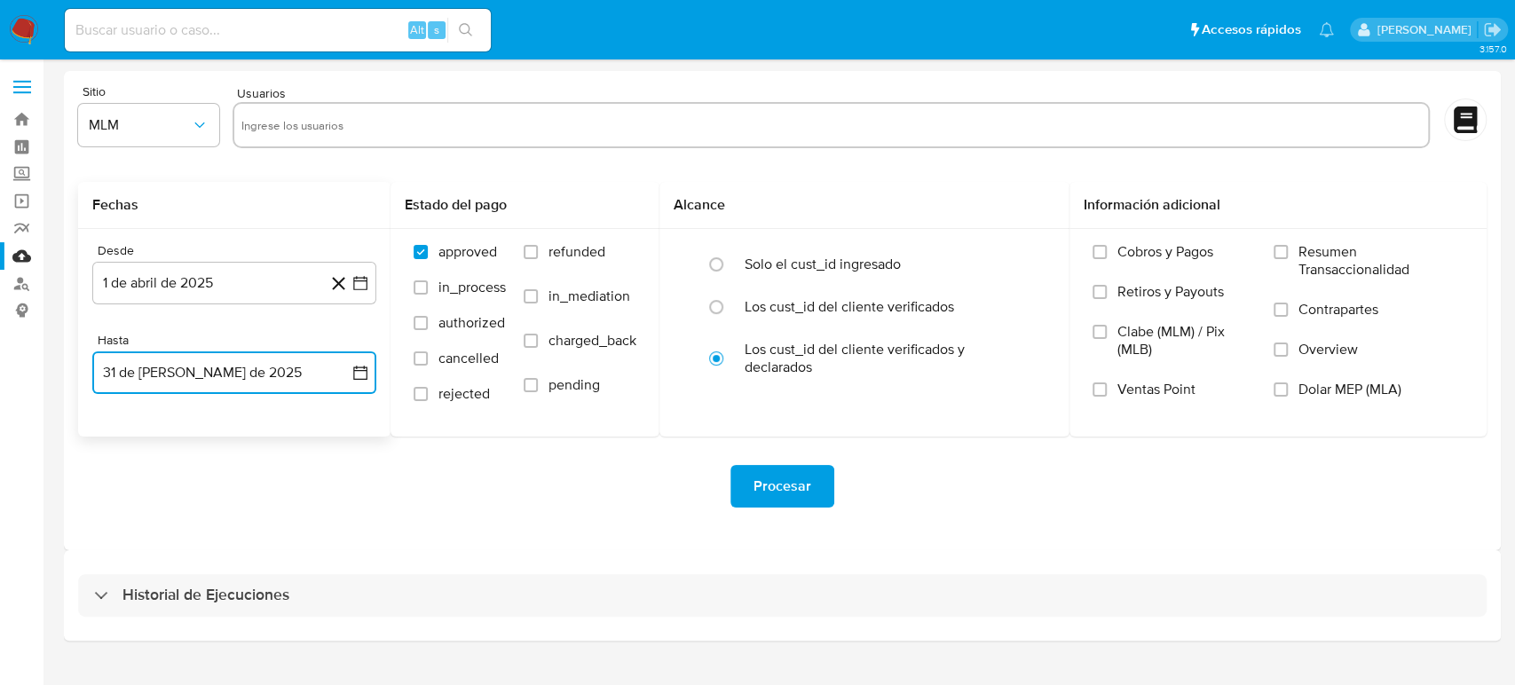
click at [476, 131] on input "text" at bounding box center [831, 125] width 1180 height 28
type input "2130437258"
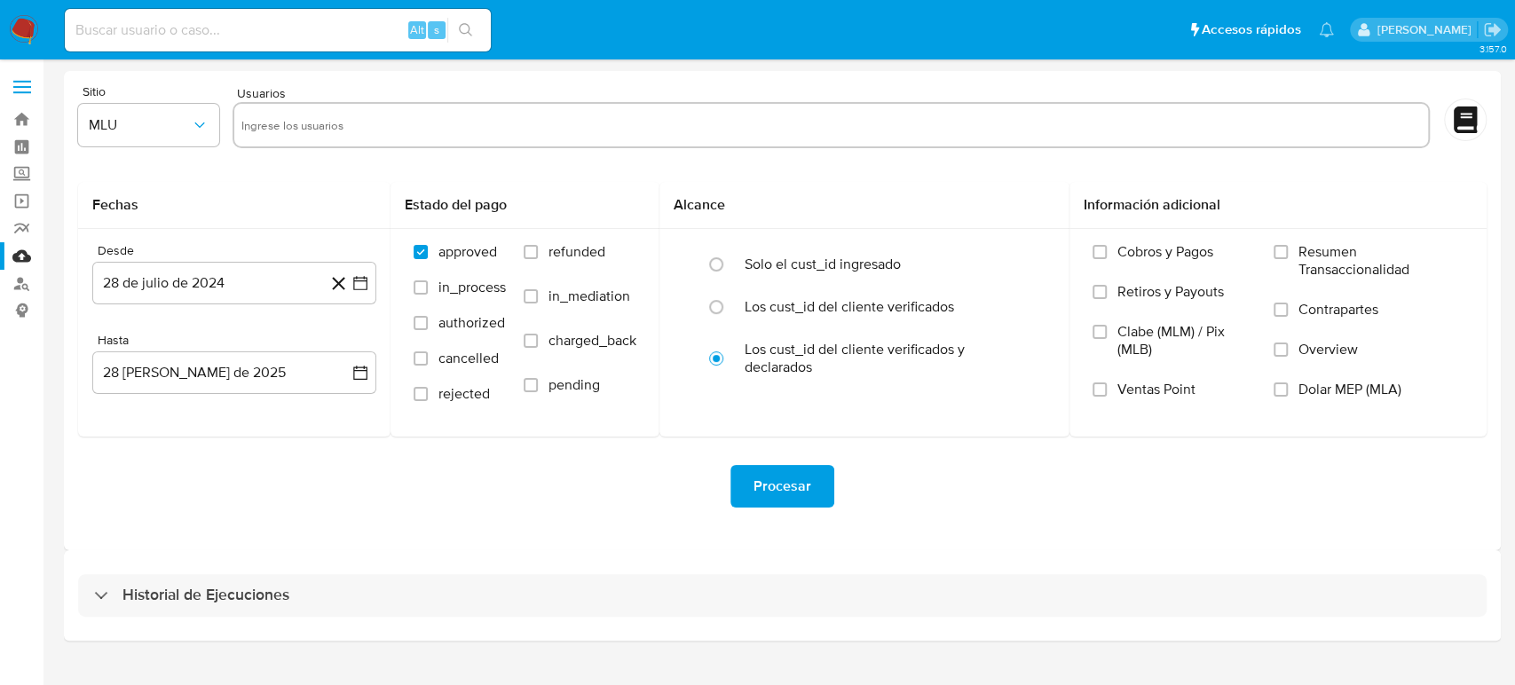
click at [266, 135] on input "text" at bounding box center [831, 125] width 1180 height 28
paste input "2130437258"
type input "2130437258"
click at [182, 132] on span "MLU" at bounding box center [140, 125] width 102 height 18
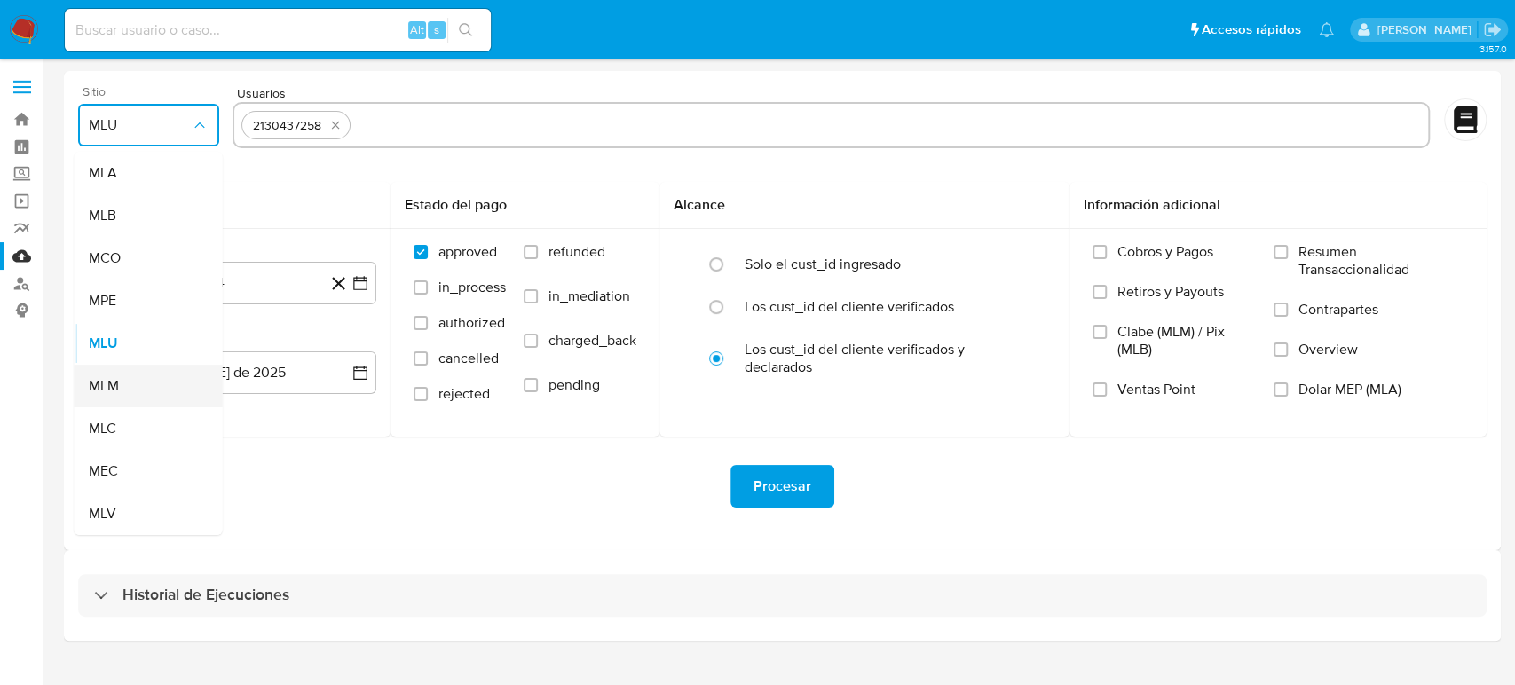
click at [123, 389] on div "MLM" at bounding box center [143, 386] width 109 height 43
click at [595, 135] on input "text" at bounding box center [890, 125] width 1064 height 28
click at [366, 285] on icon "button" at bounding box center [361, 283] width 18 height 18
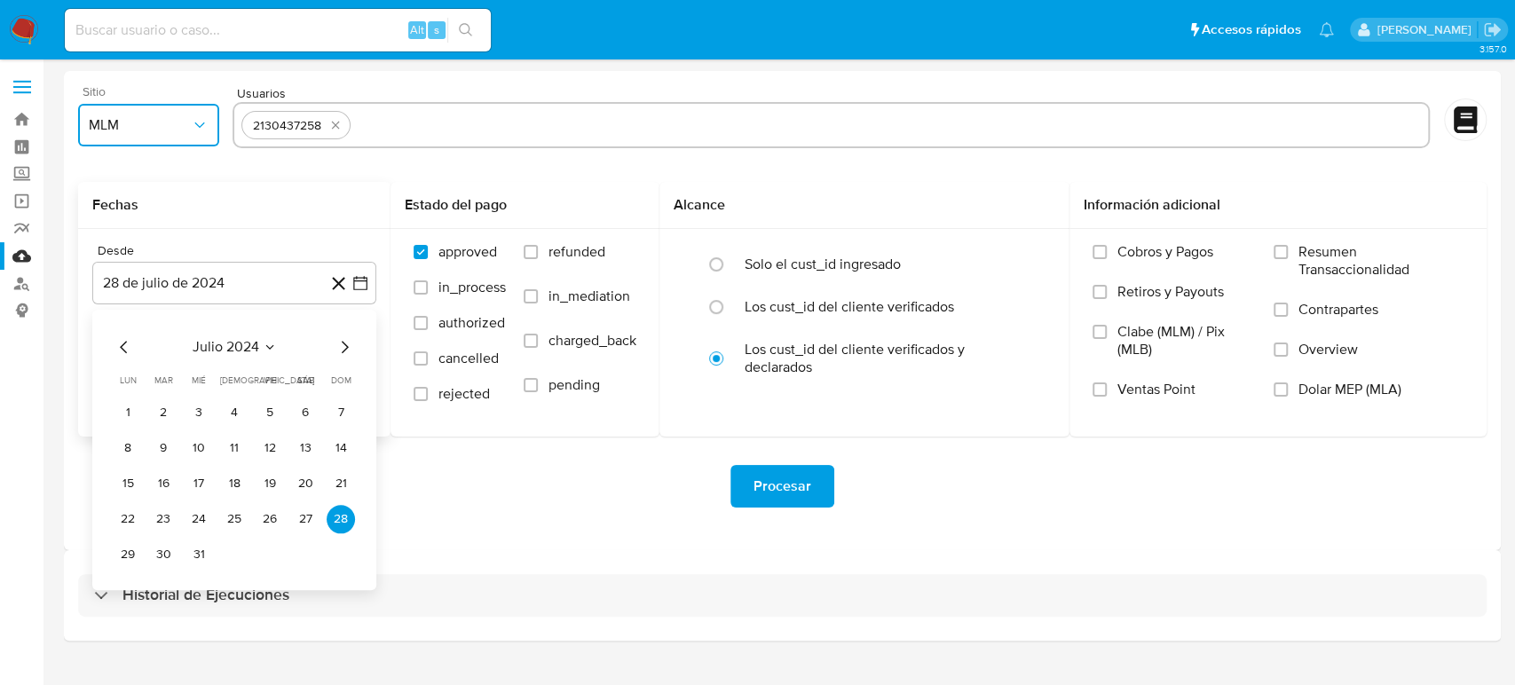
click at [270, 346] on icon "Seleccionar mes y año" at bounding box center [270, 347] width 14 height 14
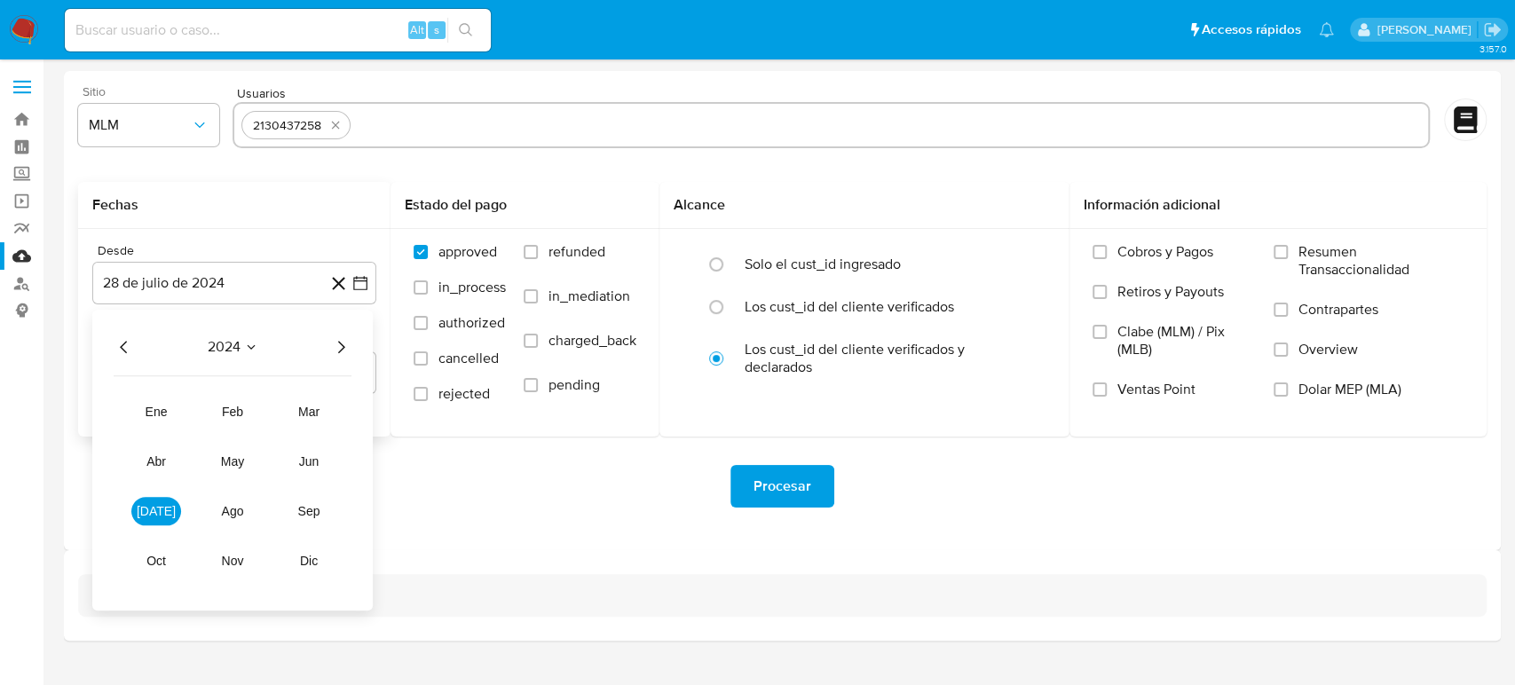
click at [336, 349] on icon "Año siguiente" at bounding box center [340, 346] width 21 height 21
click at [152, 460] on span "abr" at bounding box center [156, 462] width 20 height 14
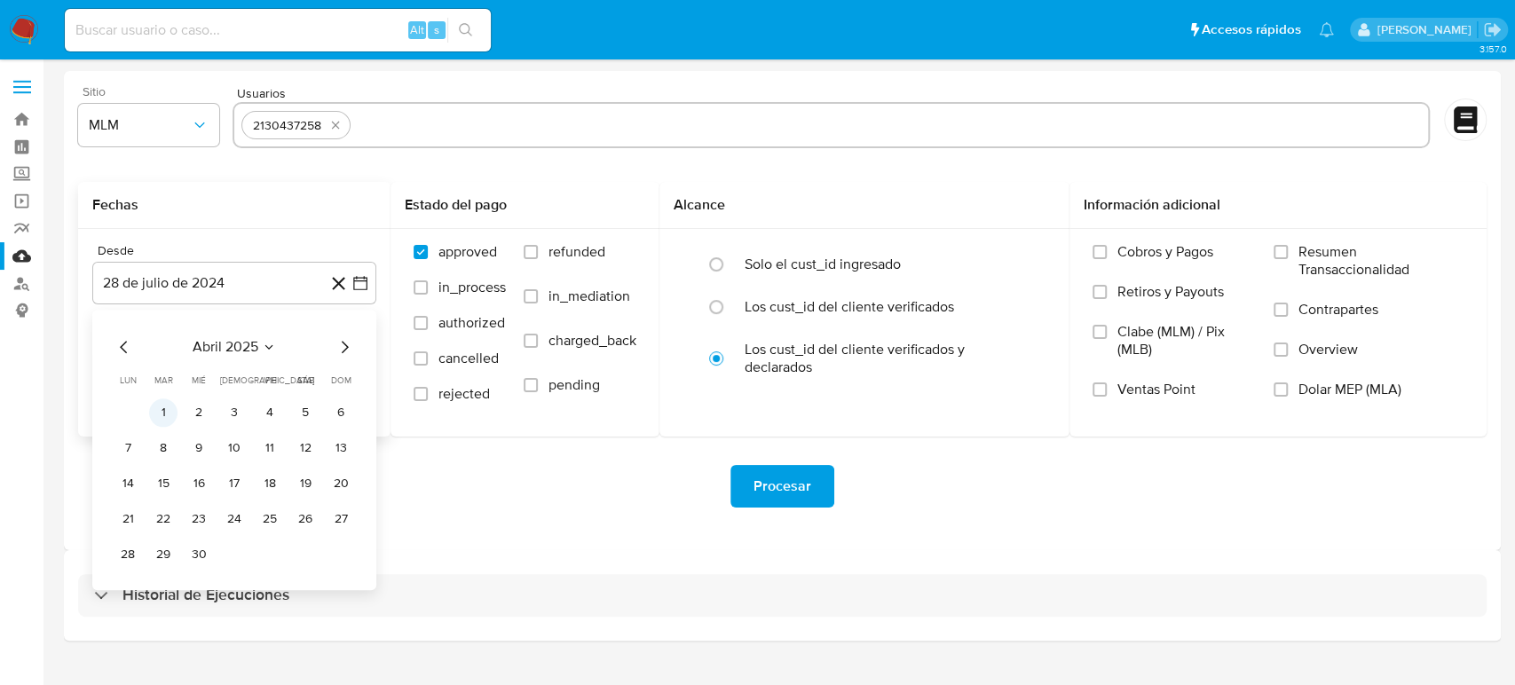
click at [164, 413] on button "1" at bounding box center [163, 413] width 28 height 28
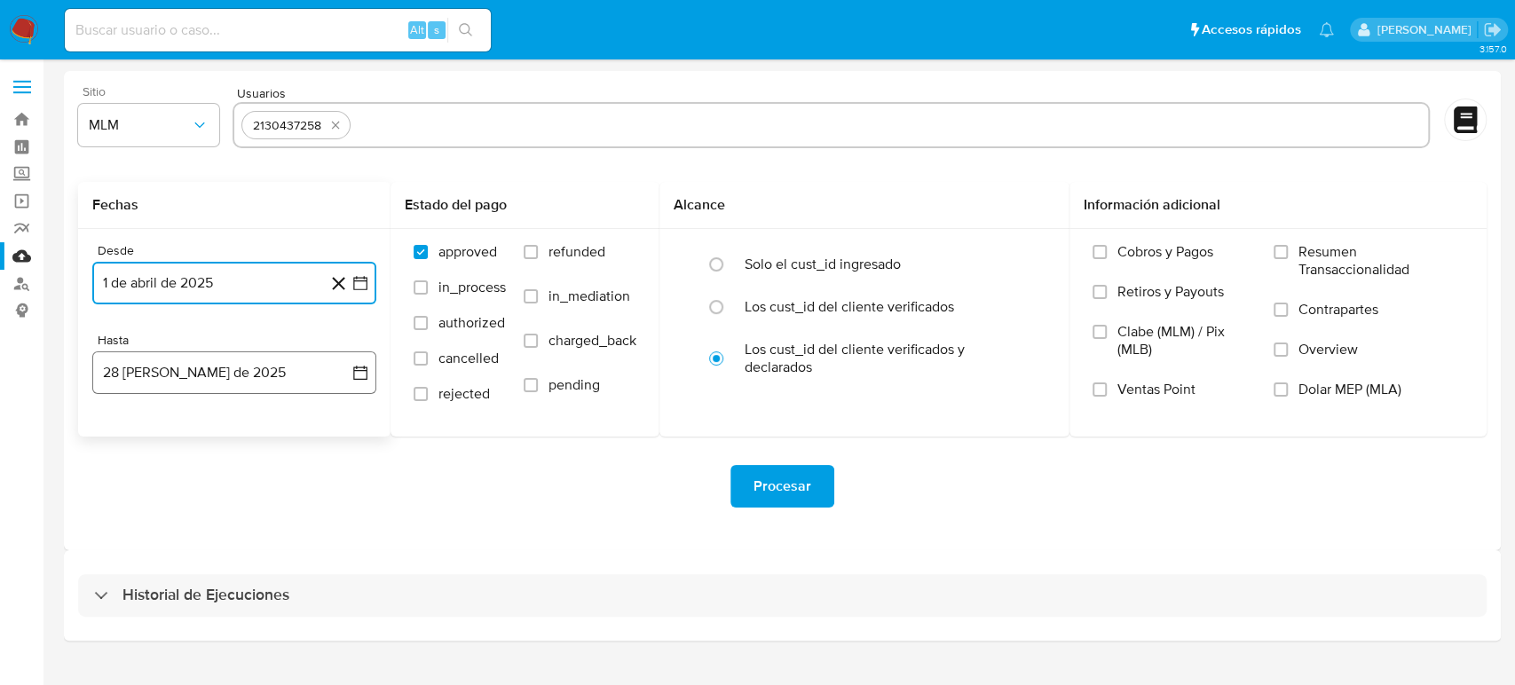
click at [375, 374] on button "28 de agosto de 2025" at bounding box center [234, 373] width 284 height 43
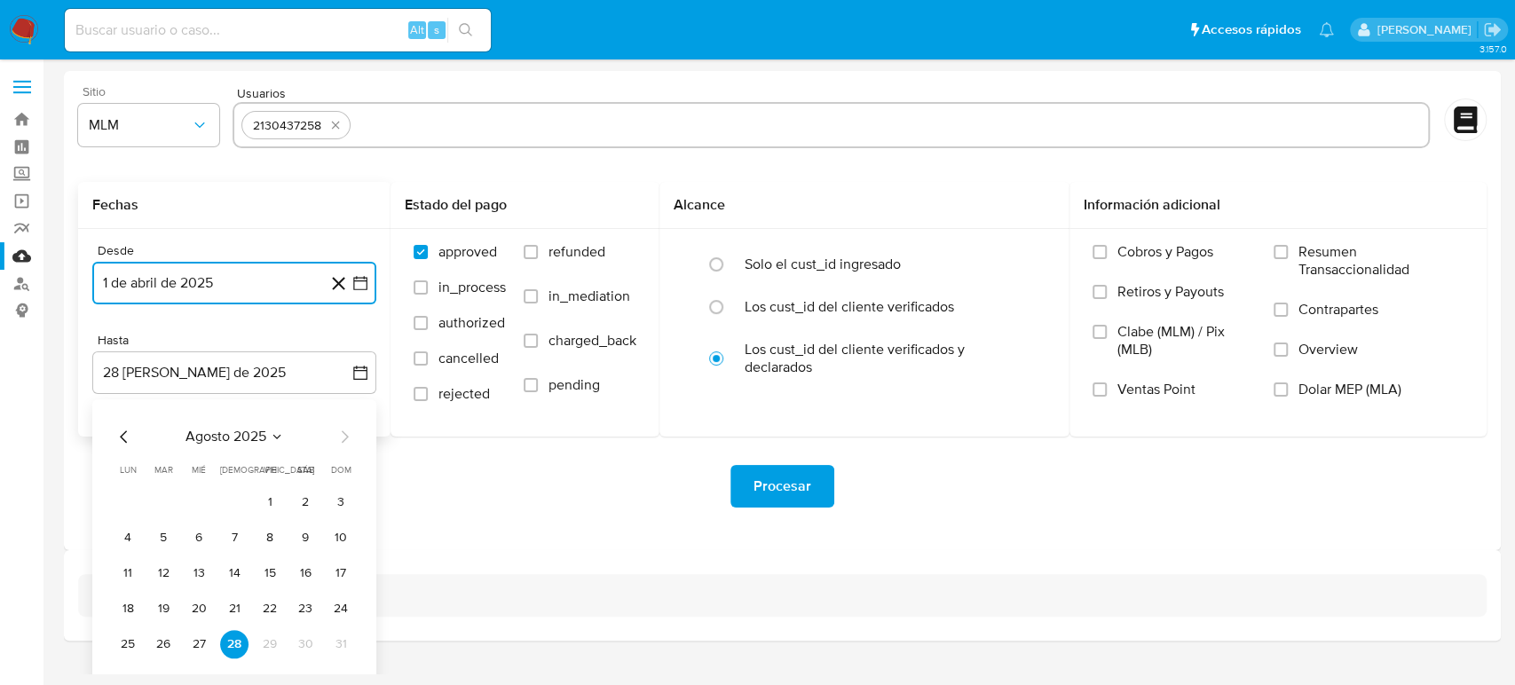
click at [123, 431] on icon "Mes anterior" at bounding box center [124, 436] width 21 height 21
click at [235, 649] on button "31" at bounding box center [234, 644] width 28 height 28
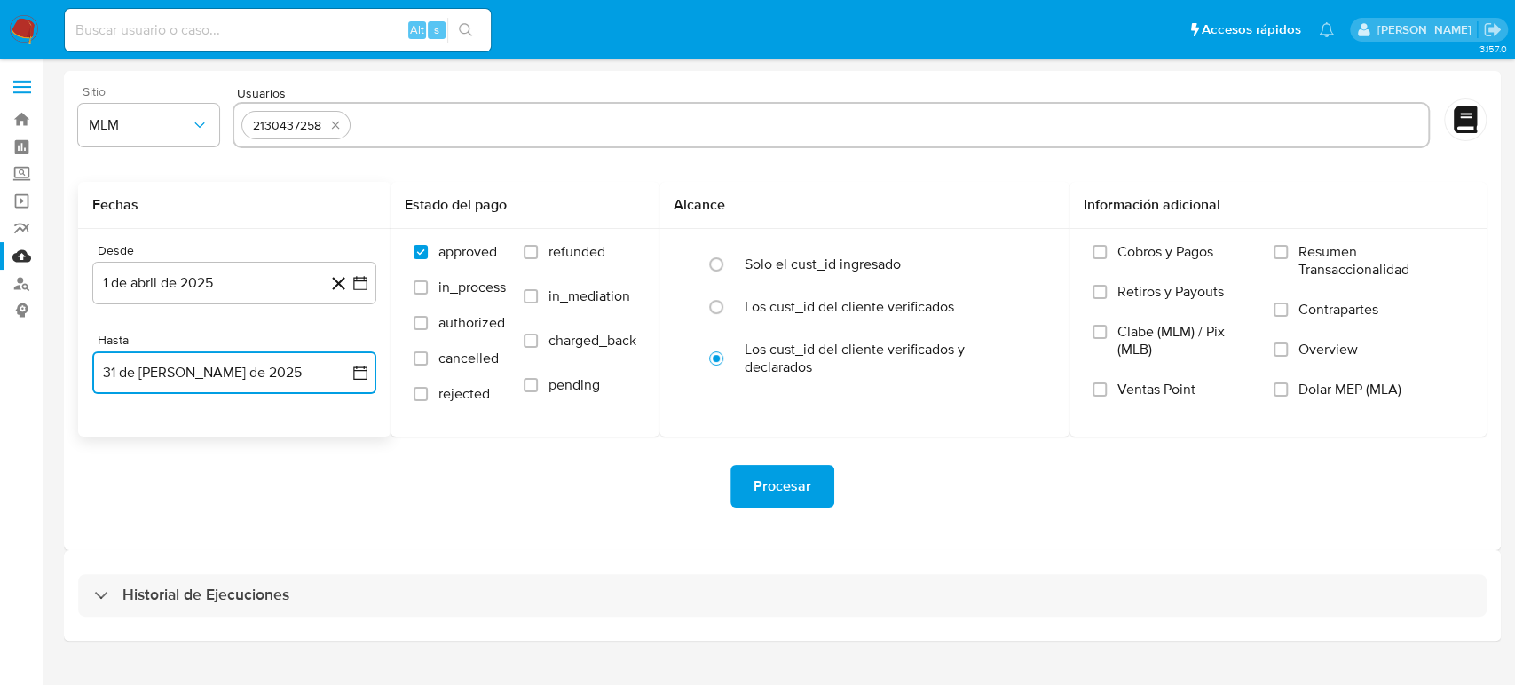
click at [473, 124] on input "text" at bounding box center [890, 125] width 1064 height 28
type input "147230591"
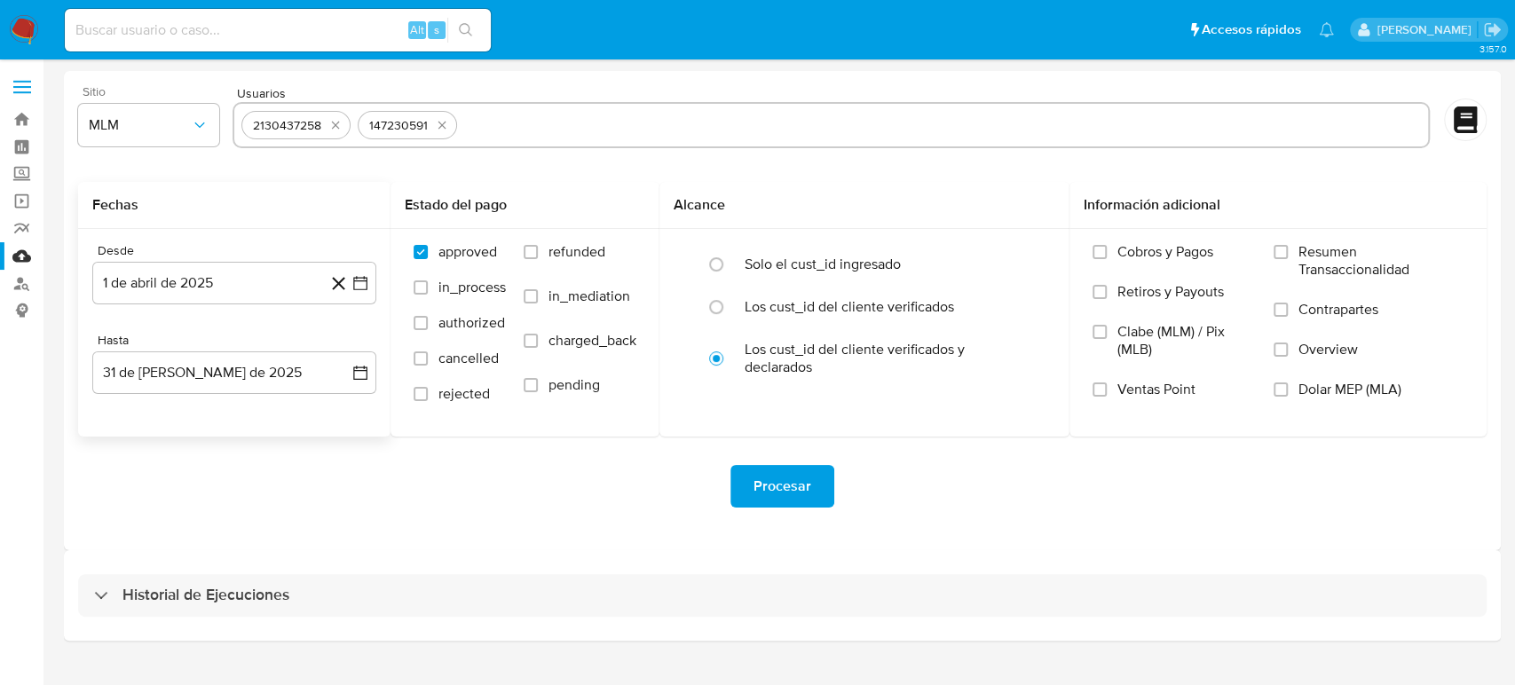
click at [624, 119] on input "text" at bounding box center [942, 125] width 957 height 28
paste input "2277216833"
type input "2277216833"
click at [674, 136] on input "text" at bounding box center [1000, 125] width 842 height 28
paste input "169263788"
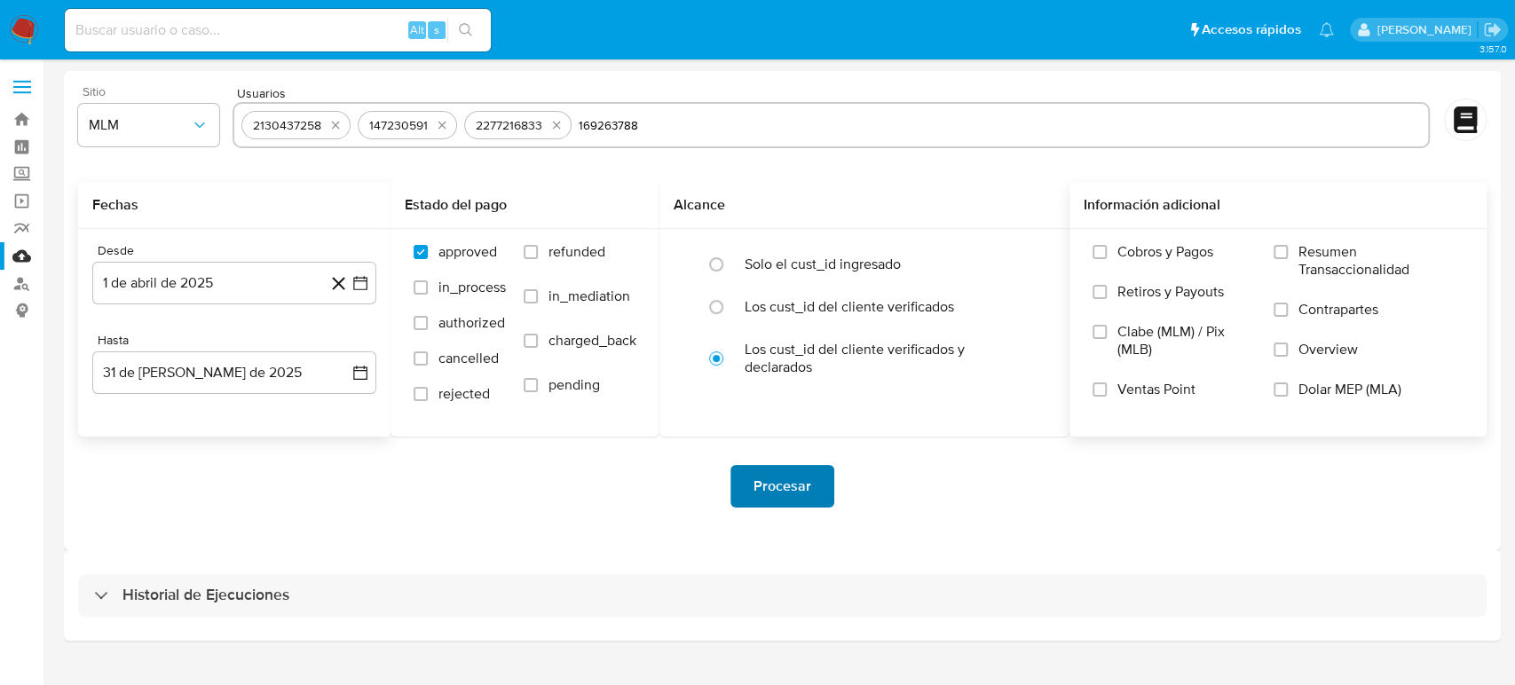
type input "169263788"
click at [787, 493] on span "Procesar" at bounding box center [783, 486] width 58 height 39
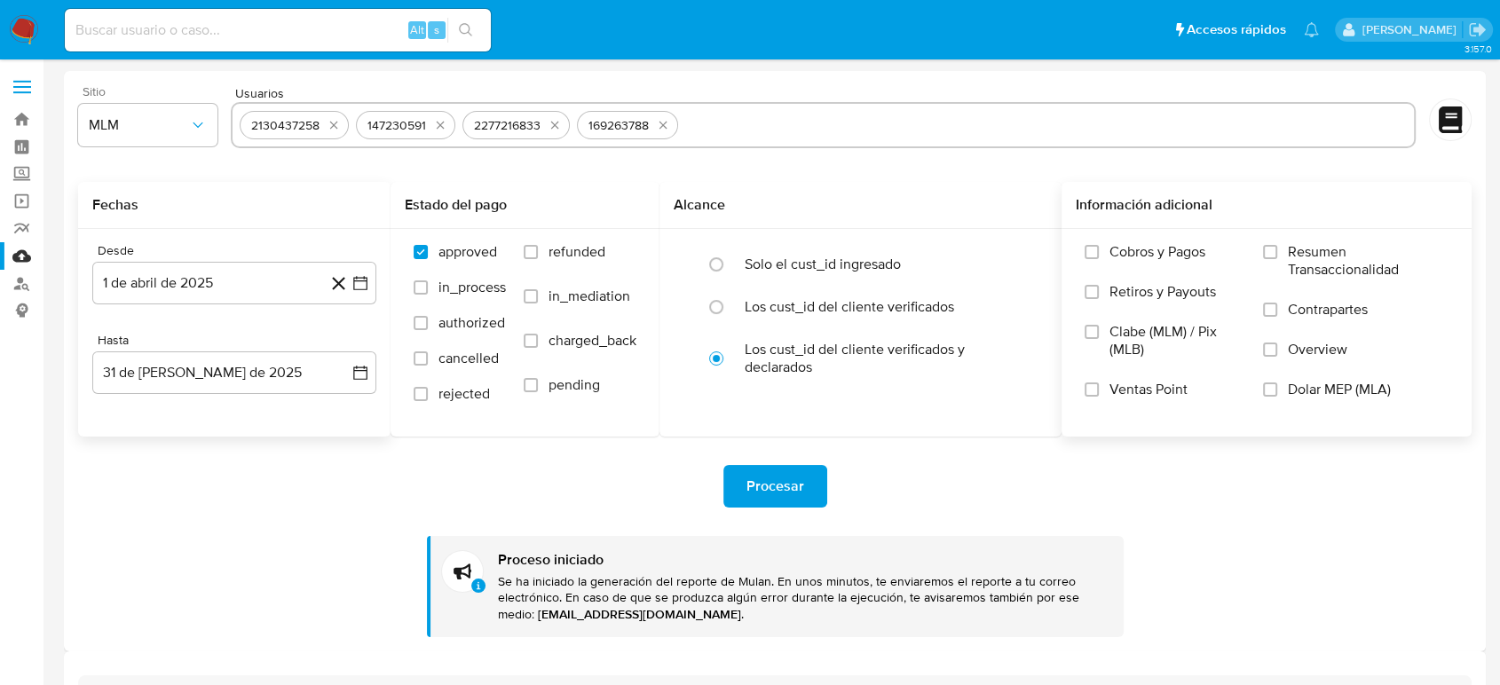
click at [849, 123] on input "text" at bounding box center [1046, 125] width 722 height 28
type input "196609510"
click at [586, 134] on input "text" at bounding box center [877, 125] width 1059 height 28
paste input "660229935"
type input "660229935"
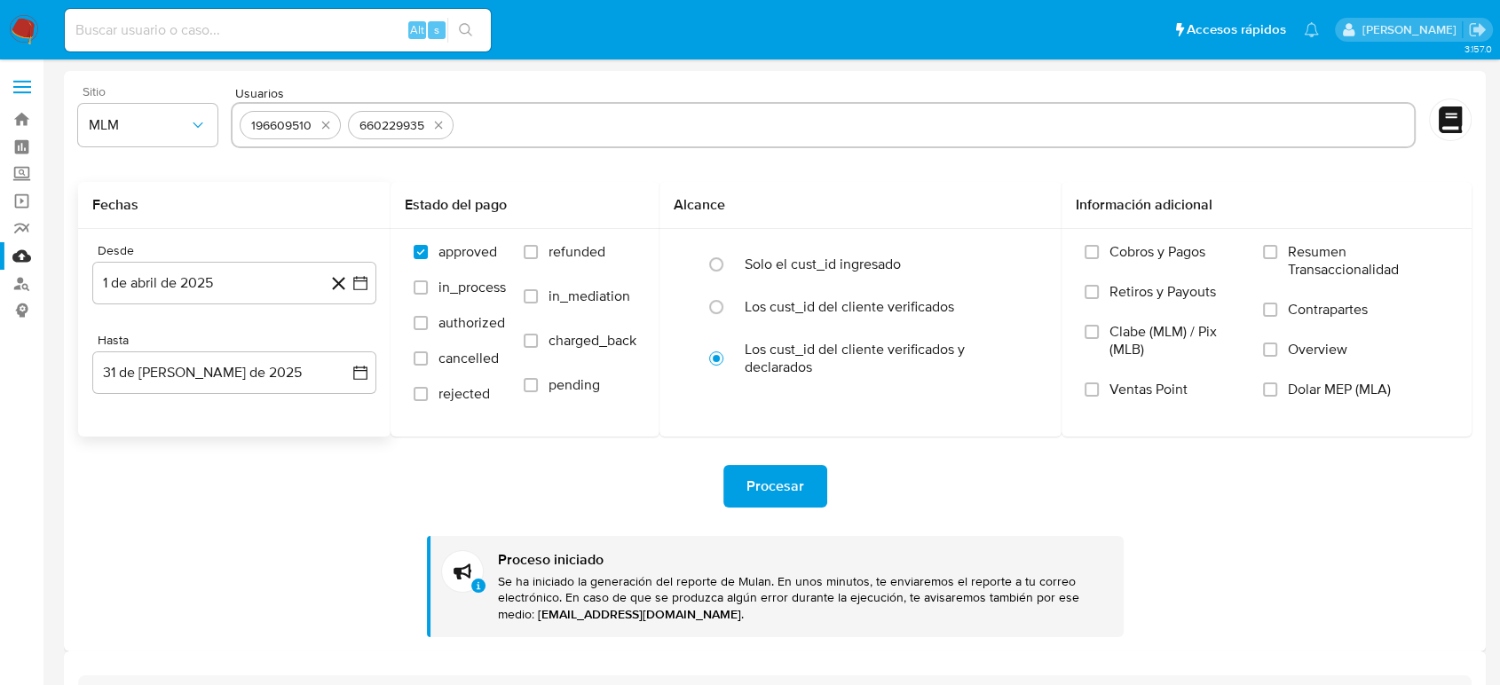
click at [532, 133] on input "text" at bounding box center [934, 125] width 946 height 28
paste input "260299991"
type input "260299991"
click at [956, 485] on div "Procesar" at bounding box center [775, 486] width 1394 height 43
click at [790, 494] on span "Procesar" at bounding box center [776, 486] width 58 height 39
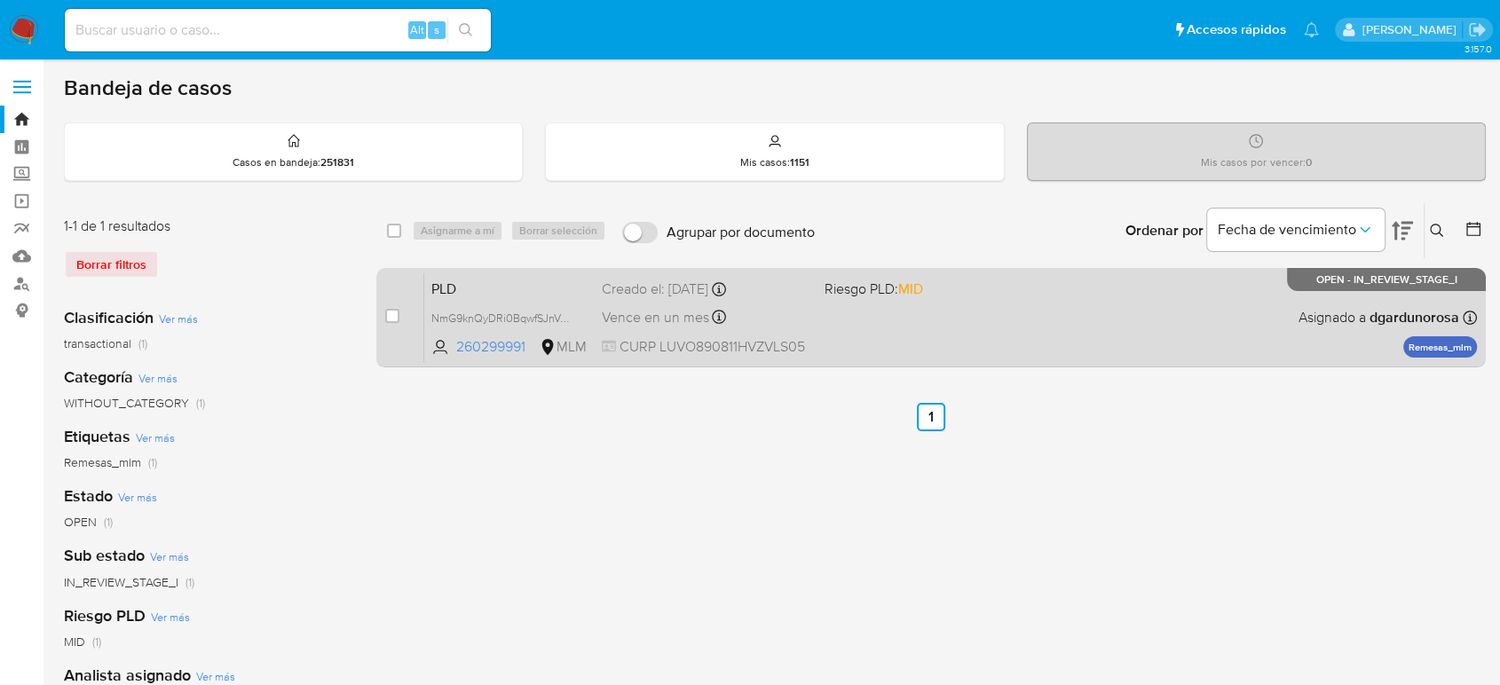
click at [1003, 333] on div "PLD NmG9knQyDRi0BqwfSJnVJ1k7 260299991 MLM Riesgo PLD: MID Creado el: [DATE] Cr…" at bounding box center [950, 318] width 1053 height 90
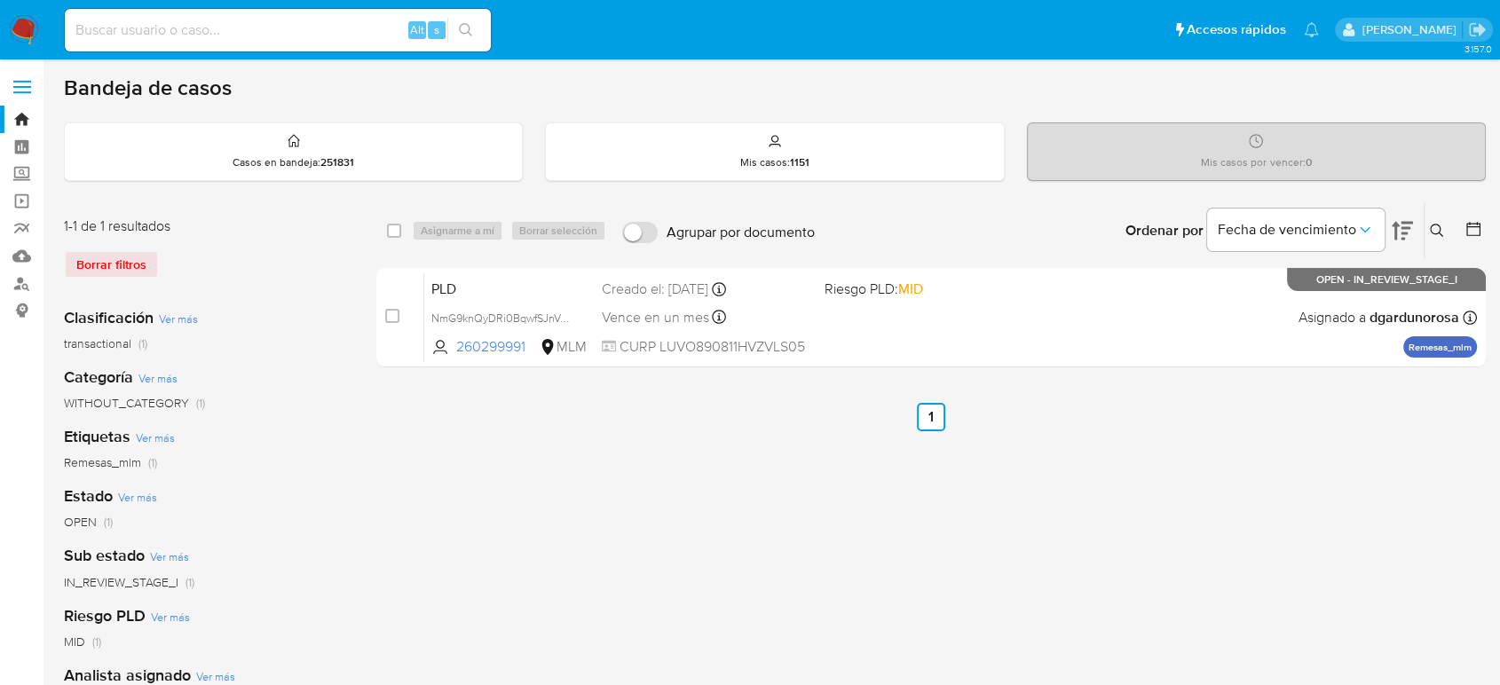
click at [17, 28] on img at bounding box center [24, 30] width 30 height 30
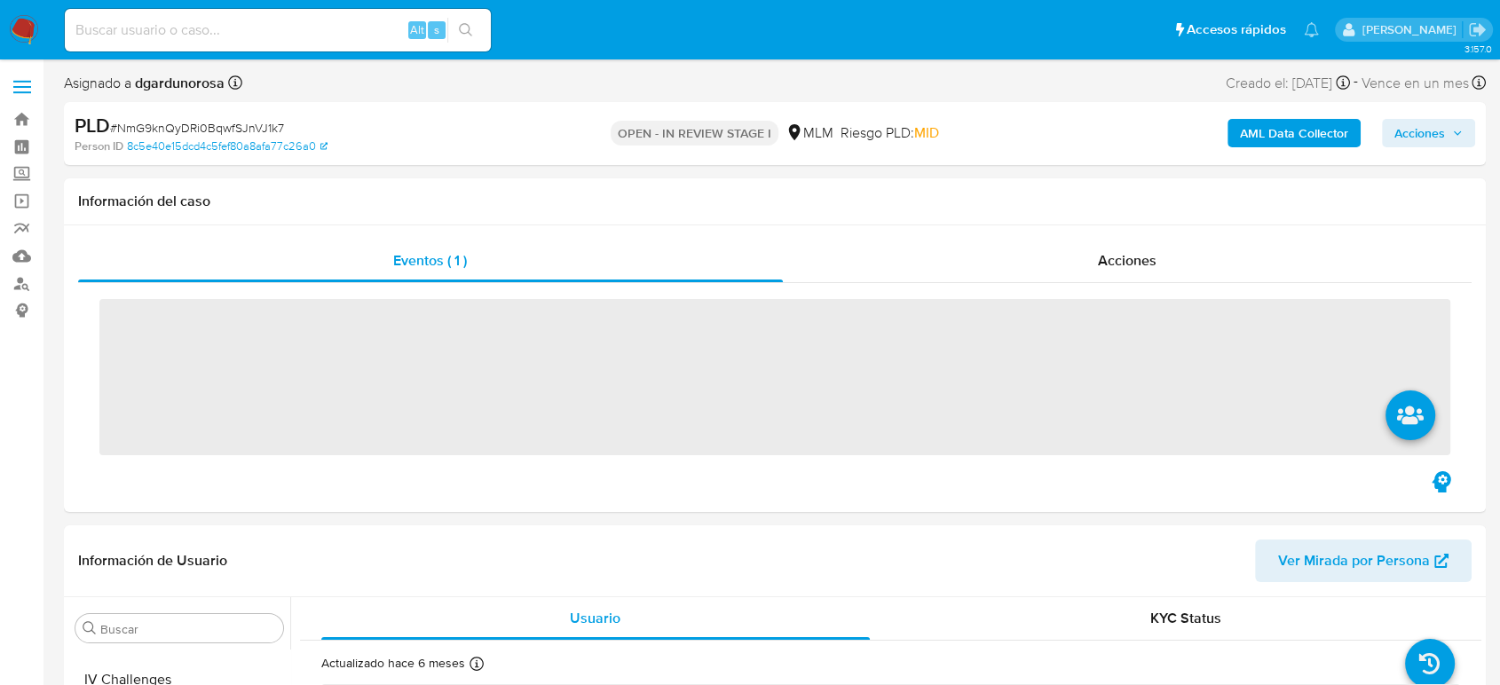
scroll to position [750, 0]
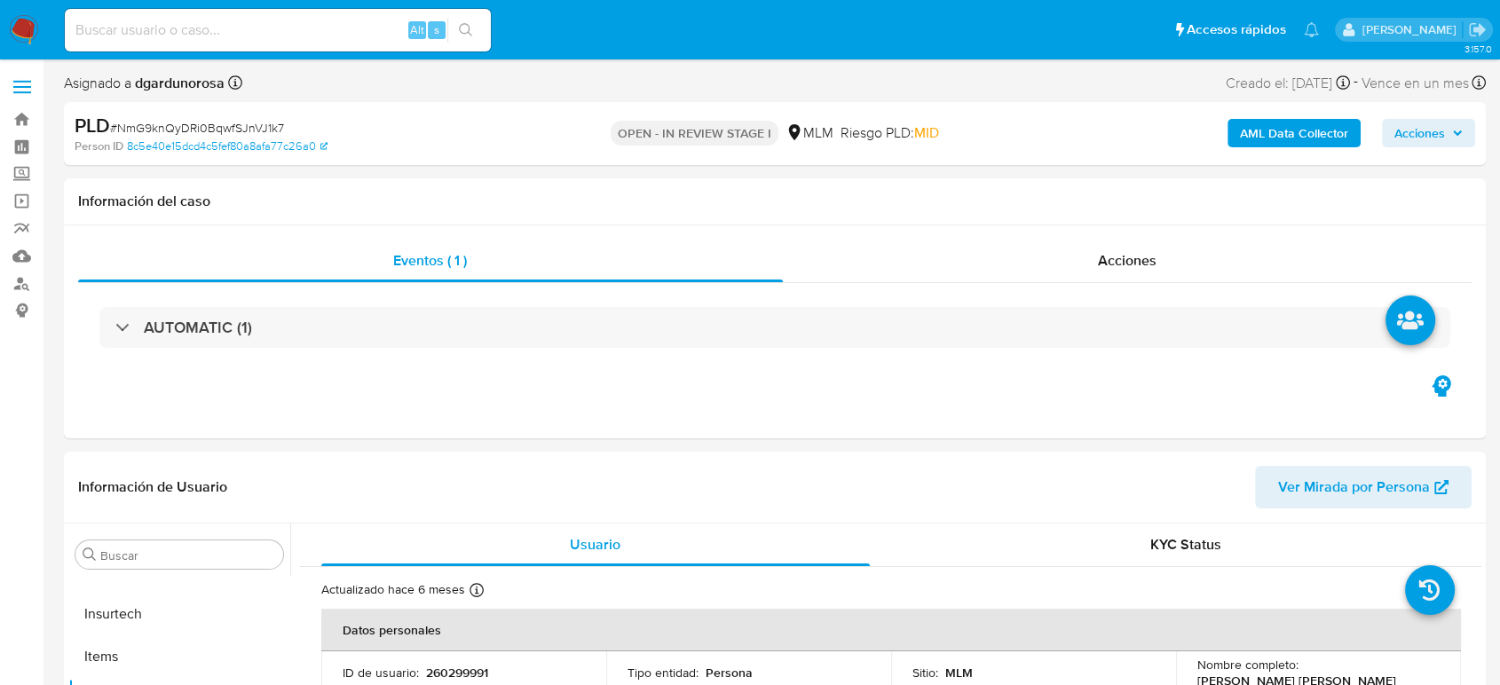
select select "10"
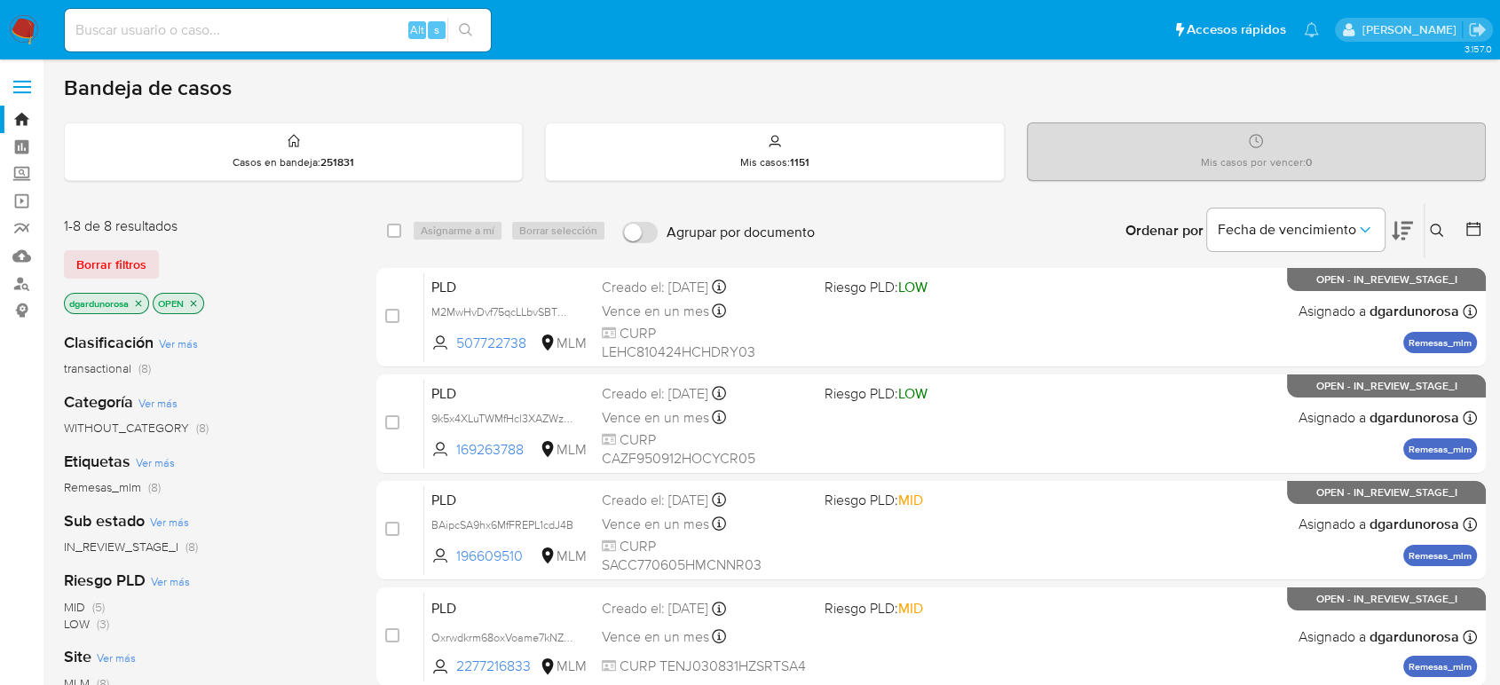
click at [1438, 237] on button at bounding box center [1439, 230] width 29 height 21
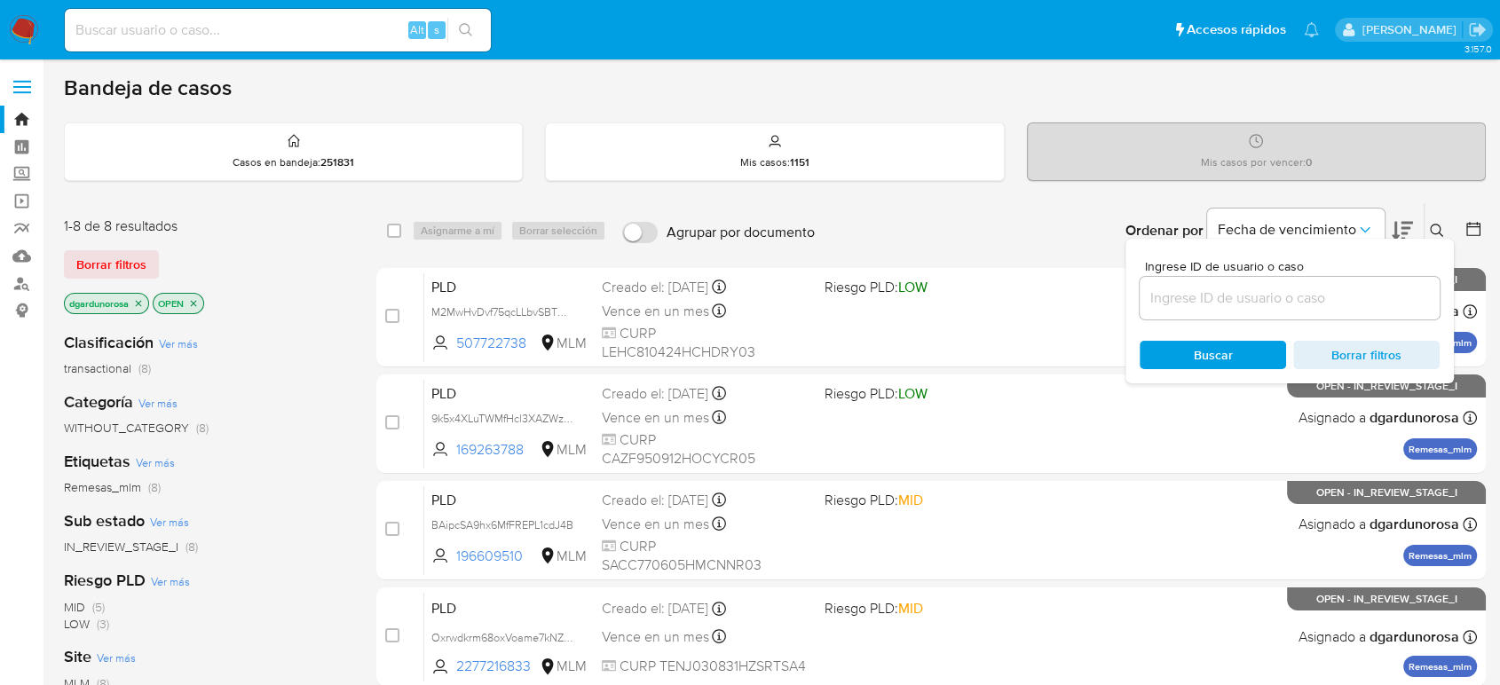
click at [1277, 305] on input at bounding box center [1290, 298] width 300 height 23
type input "507722738"
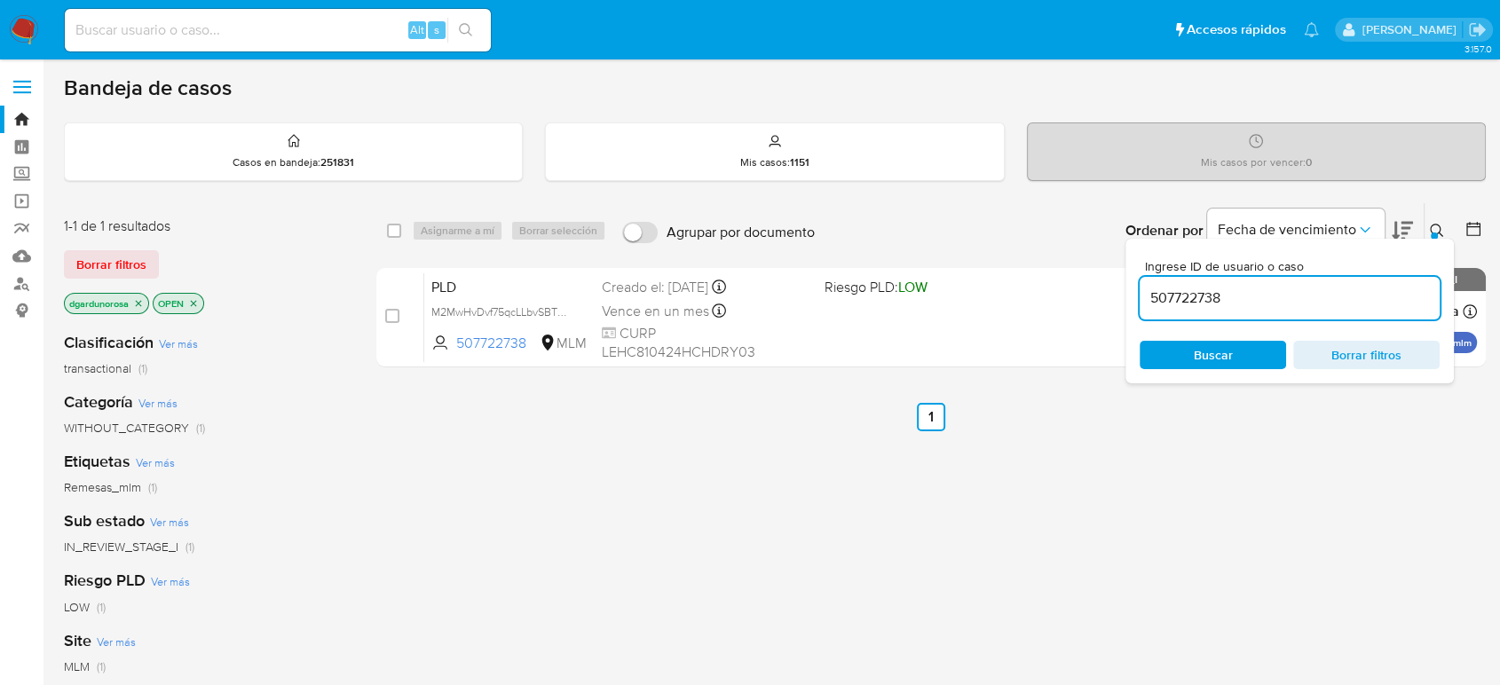
click at [1440, 225] on icon at bounding box center [1437, 231] width 14 height 14
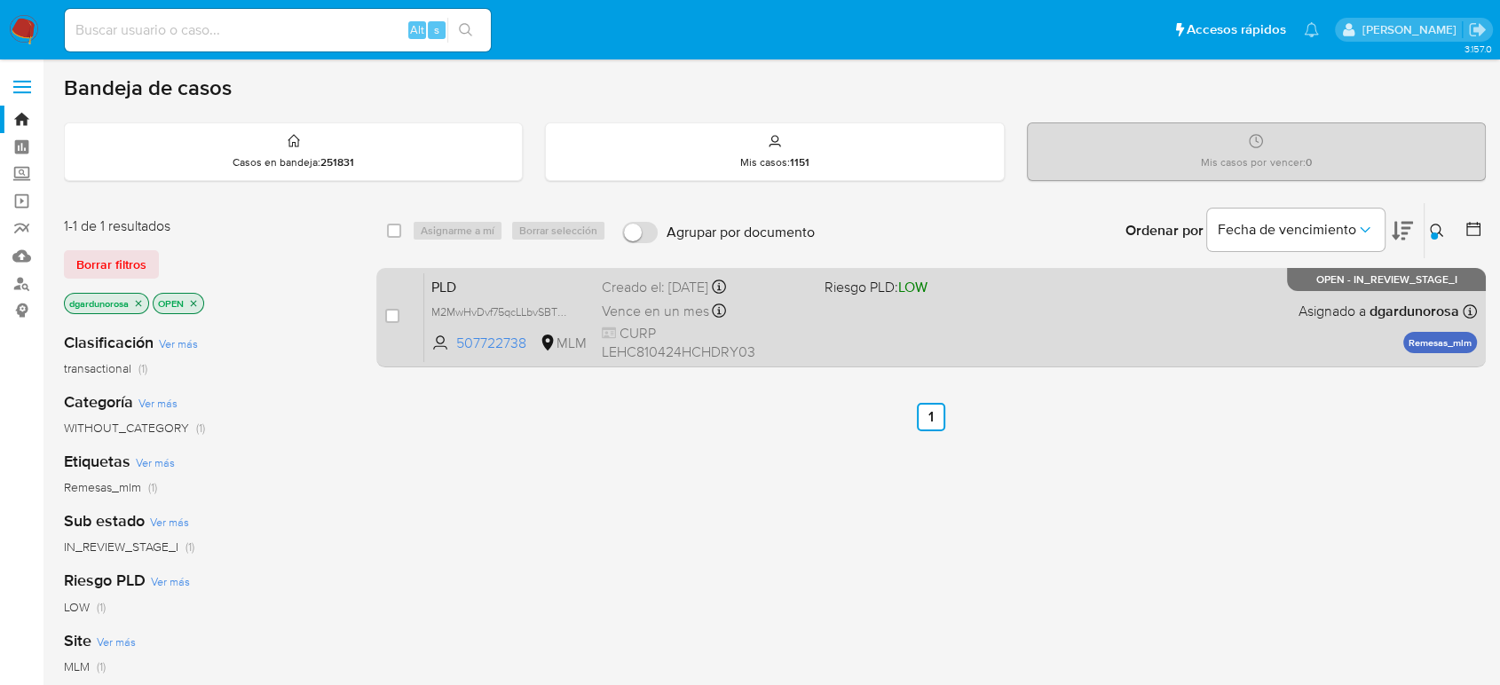
click at [1167, 345] on div "PLD M2MwHvDvf75qcLLbvSBTUApX 507722738 MLM Riesgo PLD: LOW Creado el: [DATE] Cr…" at bounding box center [950, 318] width 1053 height 90
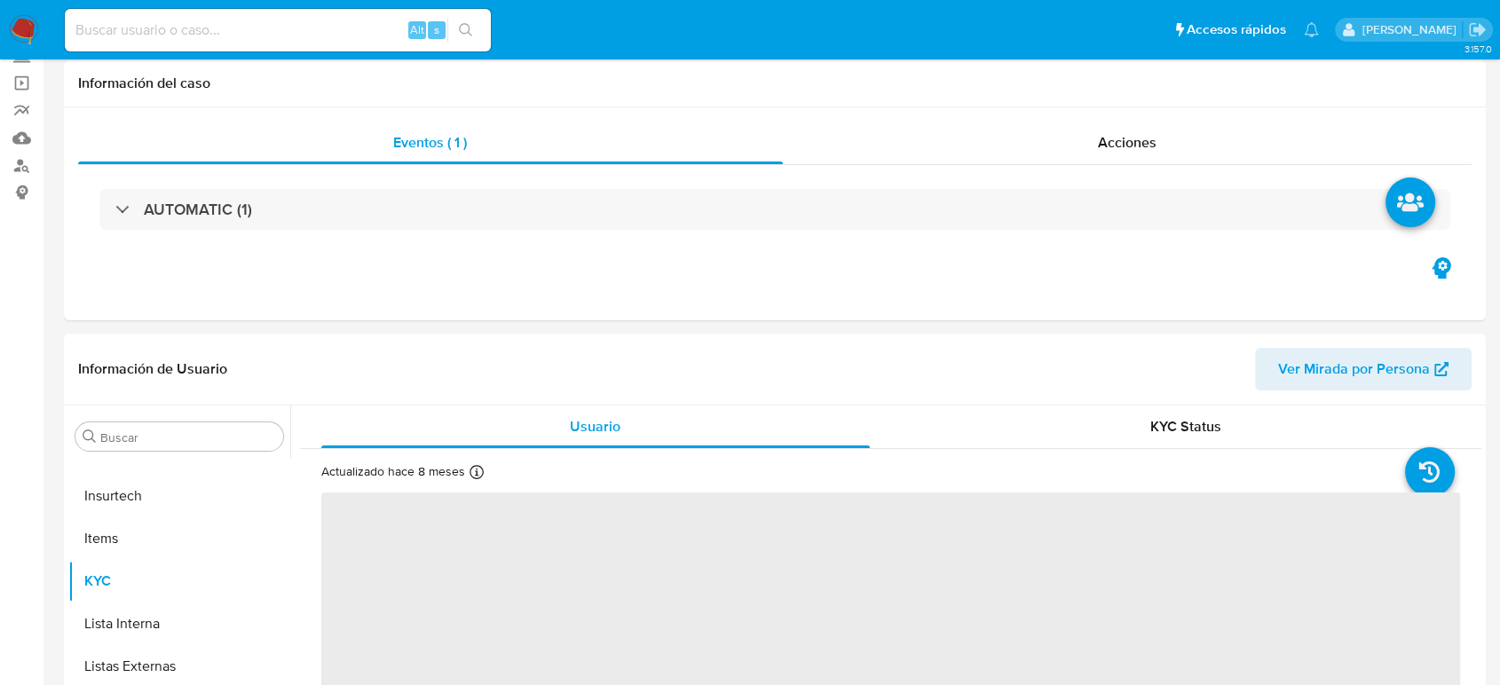
scroll to position [296, 0]
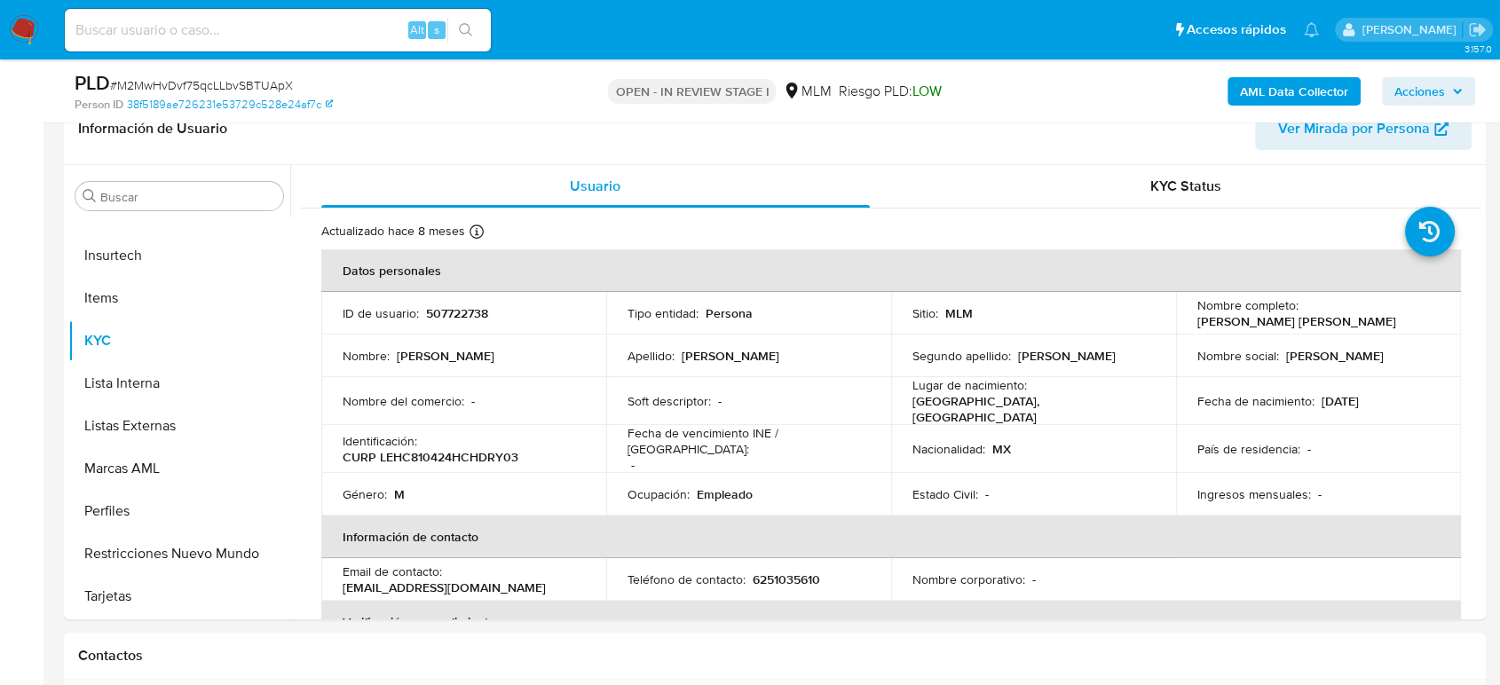
select select "10"
click at [854, 412] on td "Soft descriptor : -" at bounding box center [748, 401] width 285 height 48
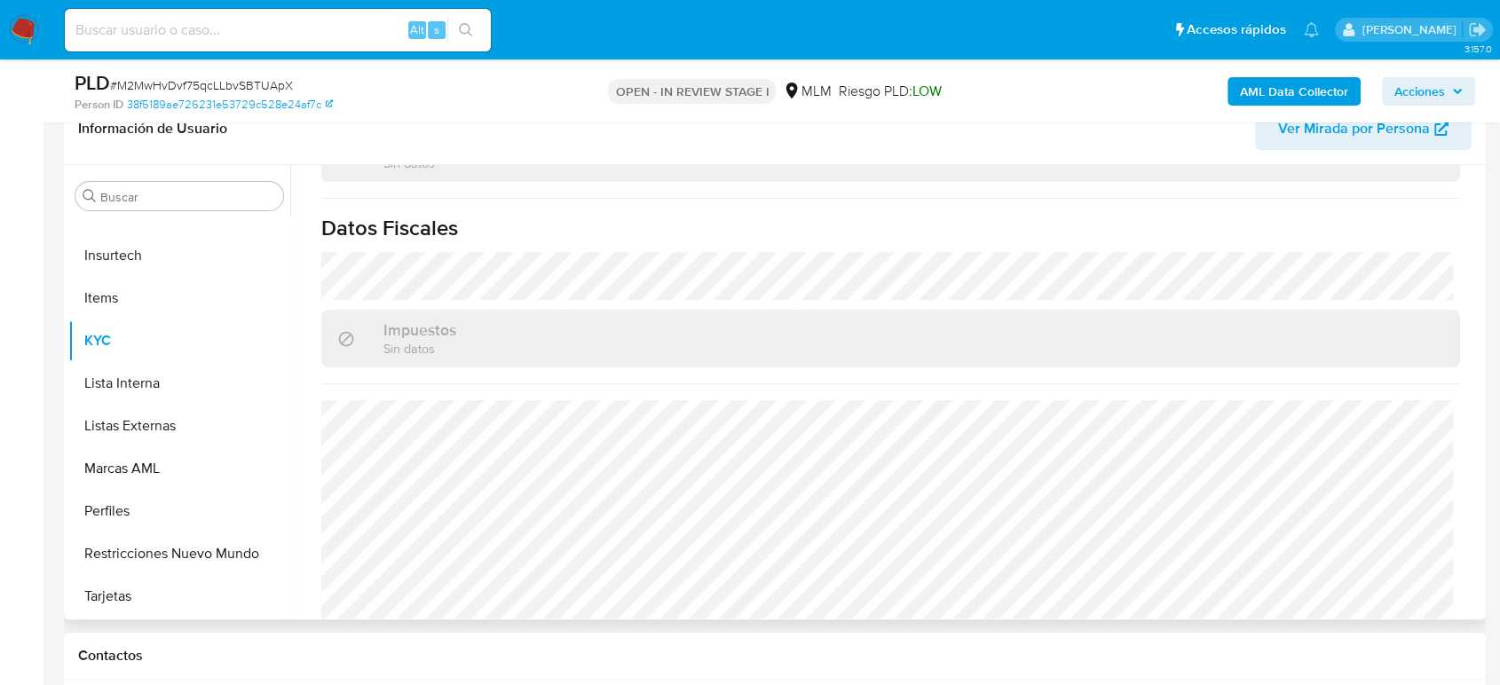
scroll to position [1098, 0]
click at [146, 417] on button "Listas Externas" at bounding box center [172, 426] width 208 height 43
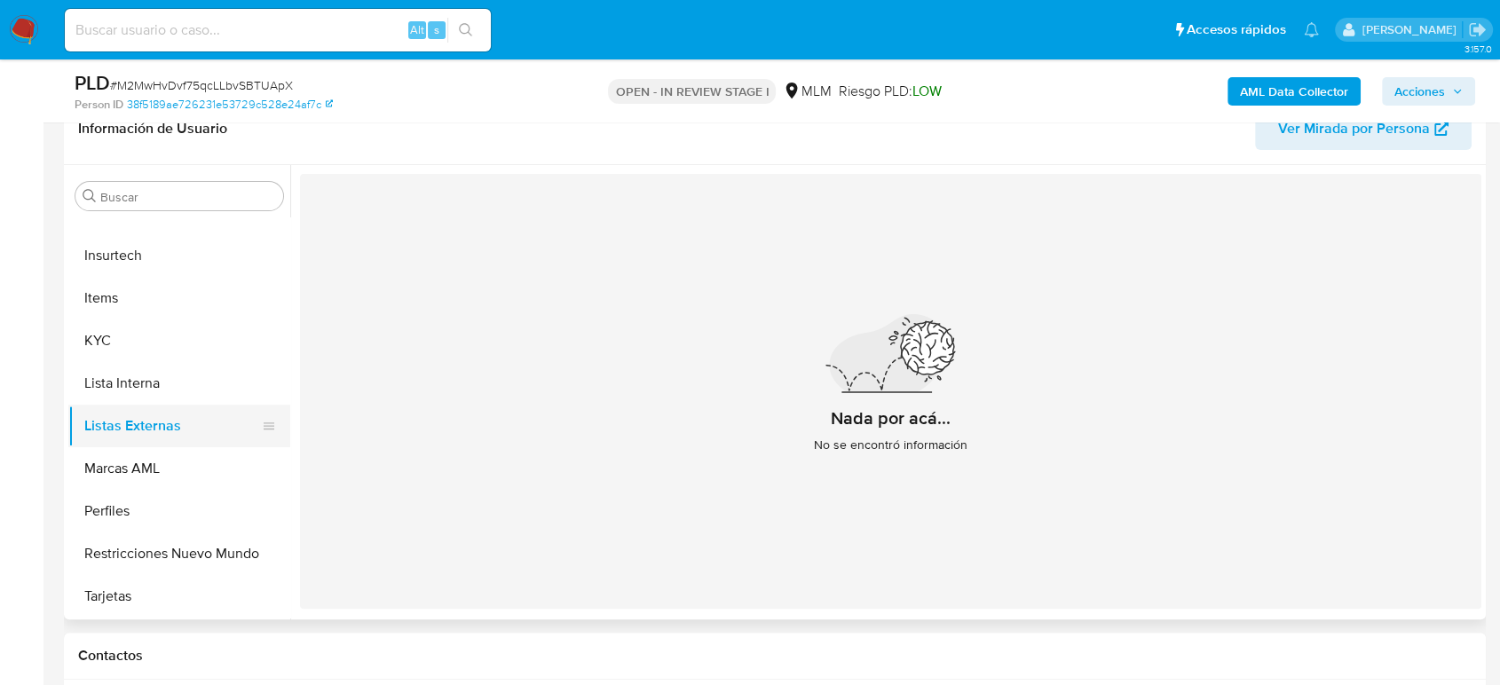
scroll to position [355, 0]
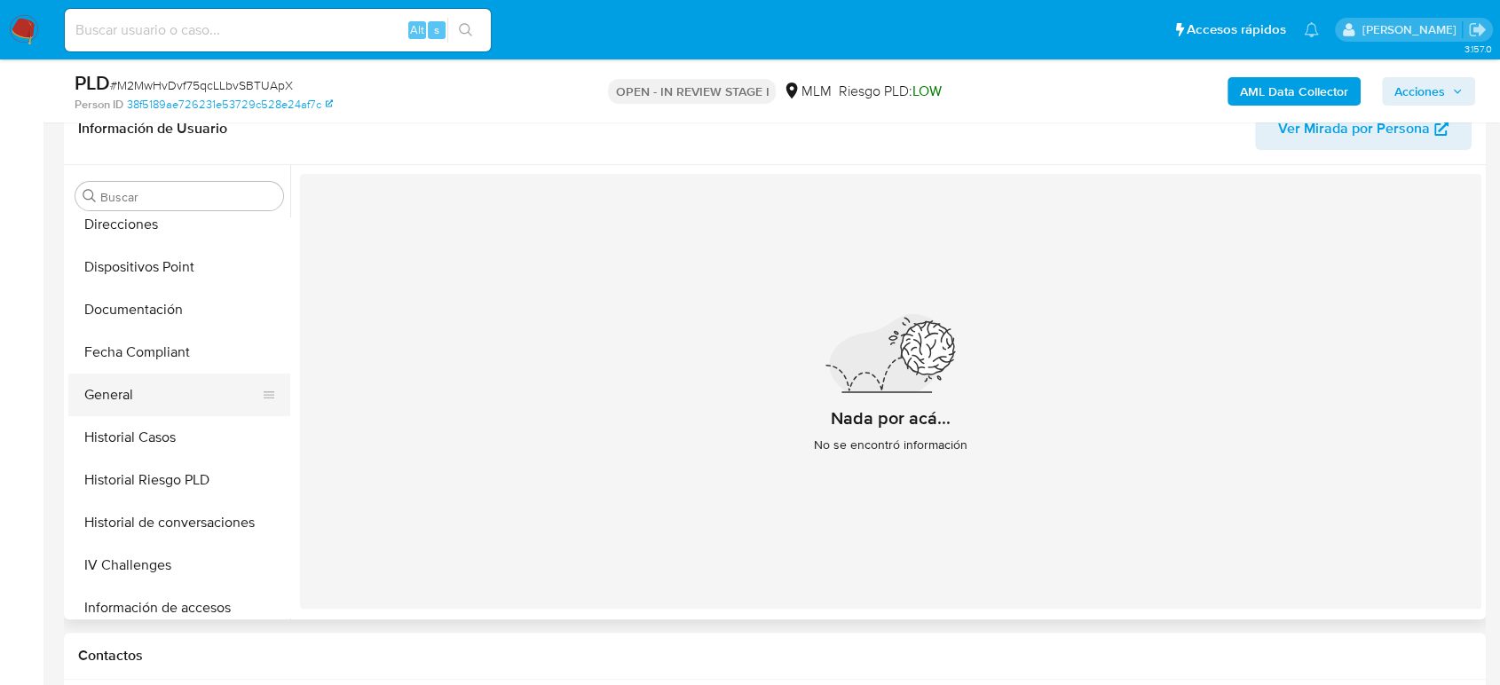
click at [139, 391] on button "General" at bounding box center [172, 395] width 208 height 43
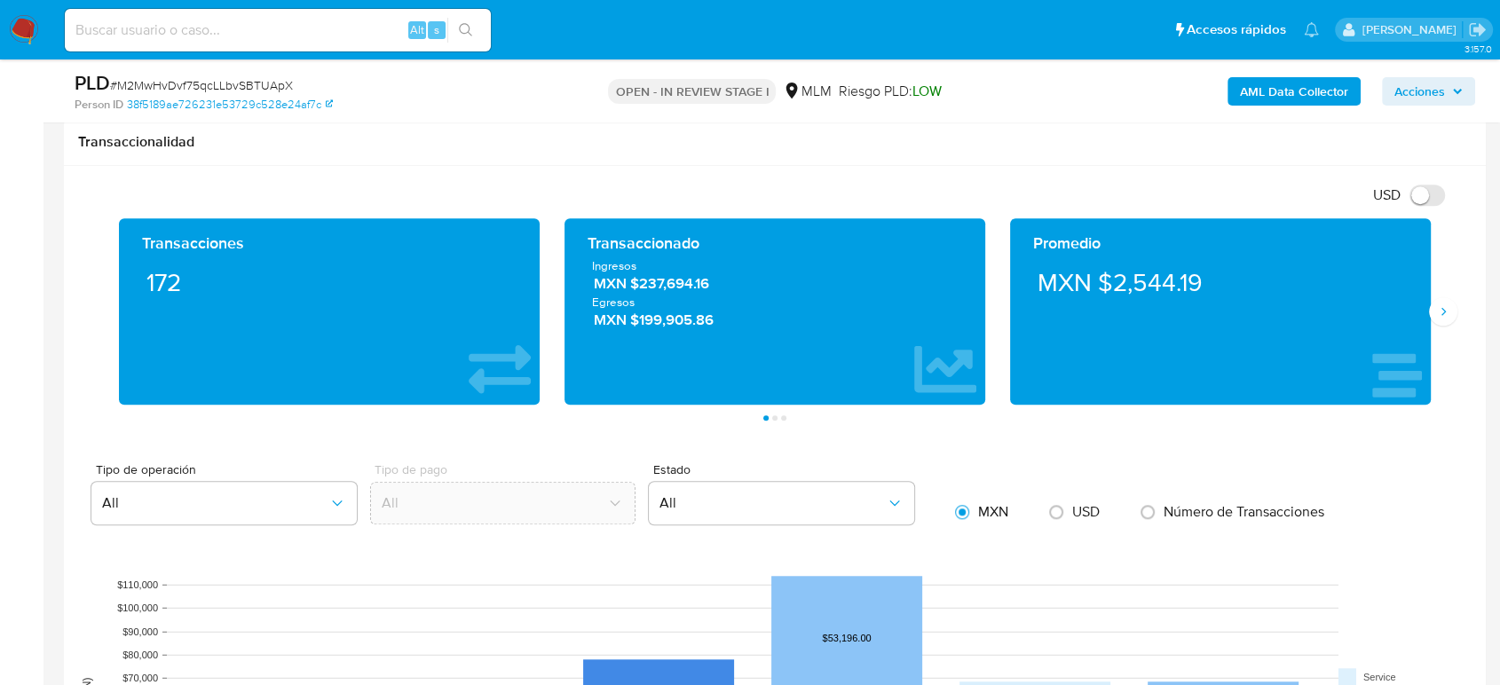
scroll to position [1183, 0]
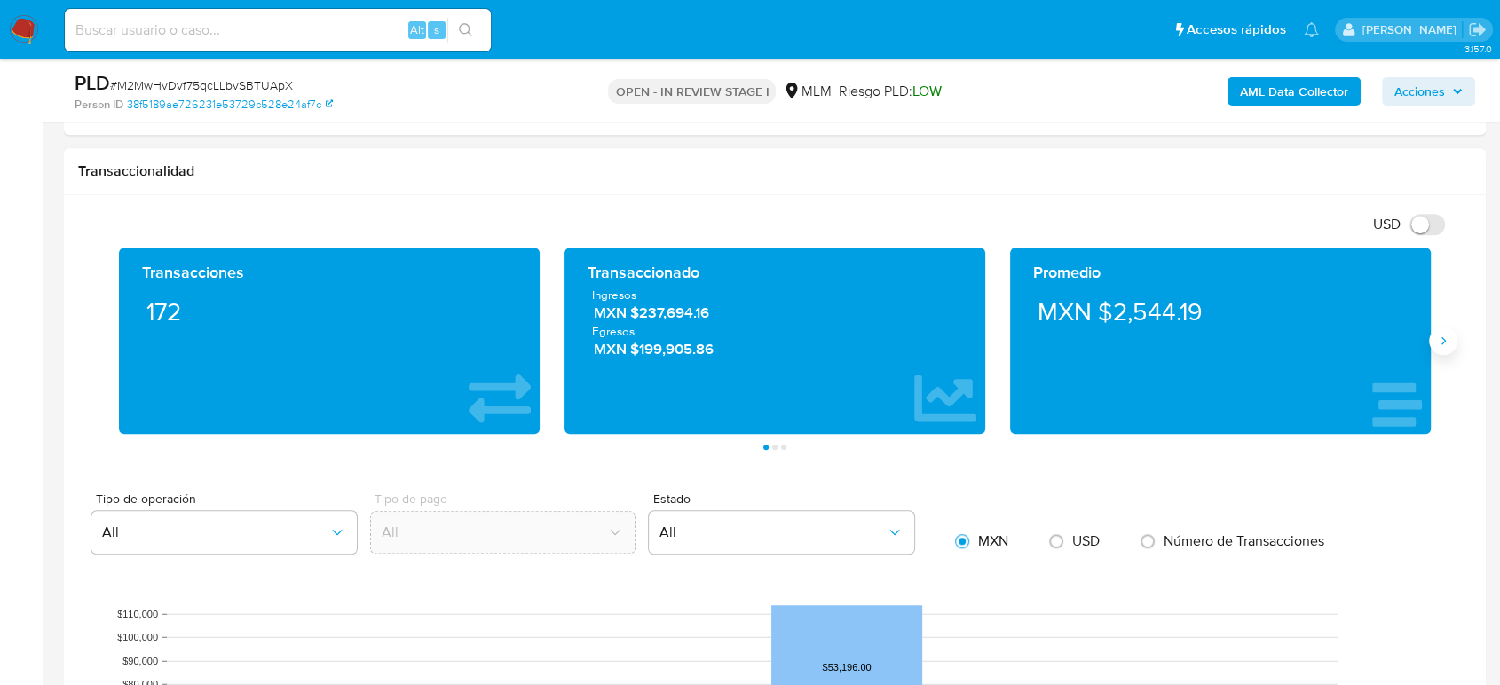
drag, startPoint x: 1459, startPoint y: 341, endPoint x: 1449, endPoint y: 339, distance: 10.8
click at [1459, 341] on div "Transacciones 172 Transaccionado Ingresos MXN $237,694.16 Egresos MXN $199,905.…" at bounding box center [775, 349] width 1394 height 202
click at [1443, 339] on icon "Siguiente" at bounding box center [1443, 341] width 14 height 14
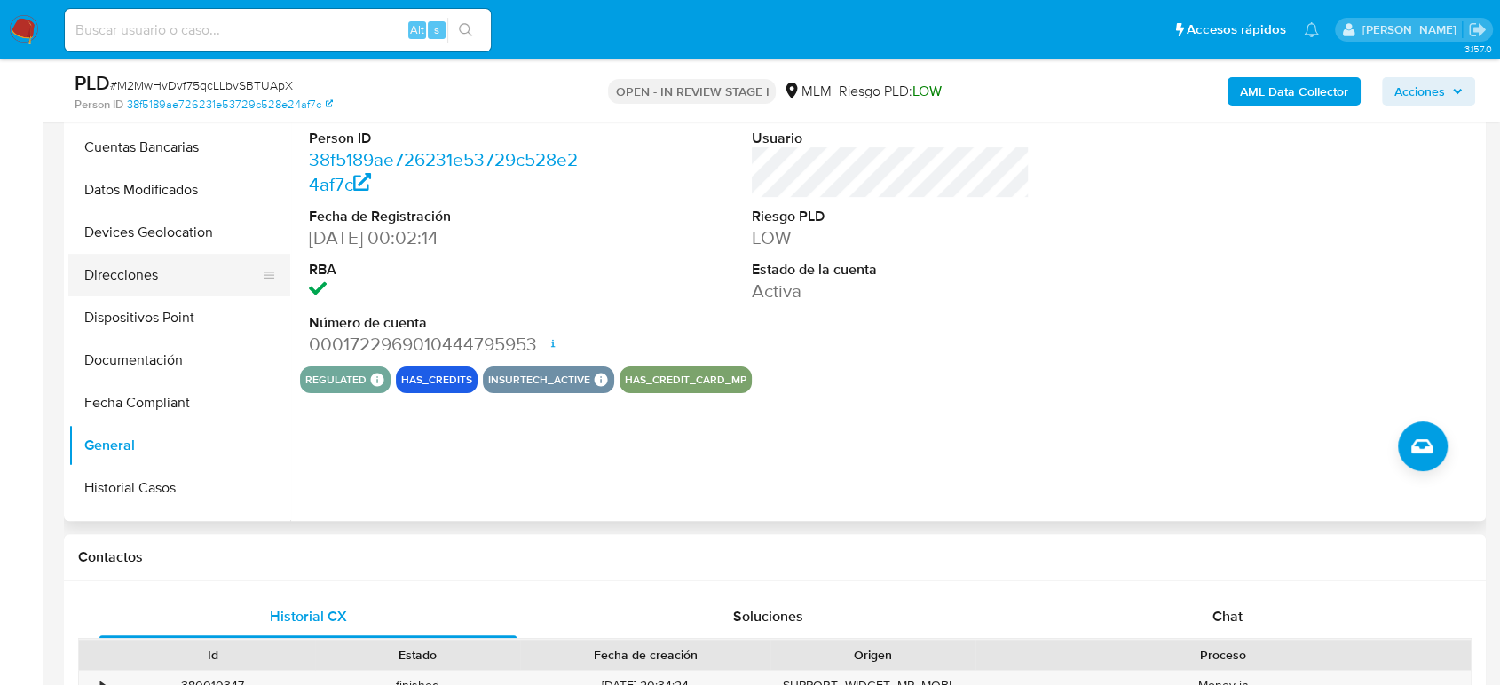
scroll to position [158, 0]
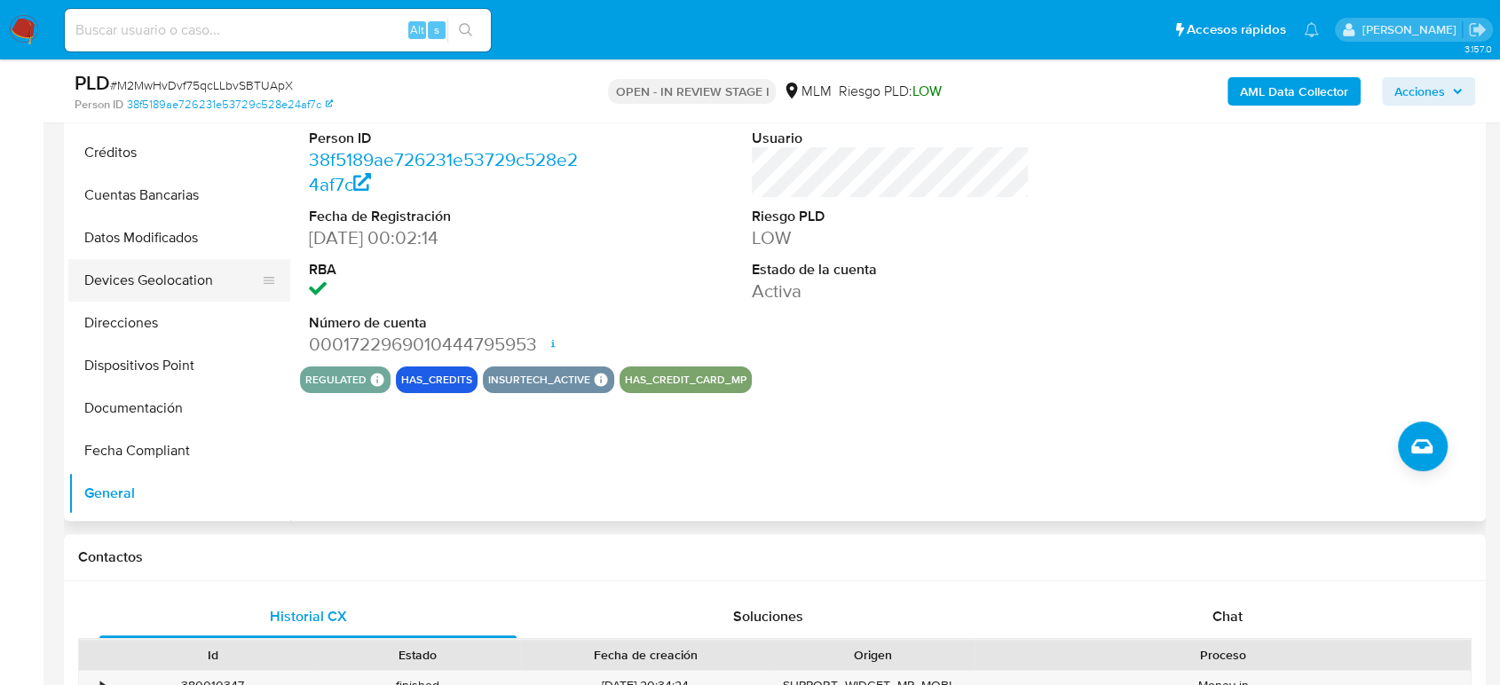
click at [172, 273] on button "Devices Geolocation" at bounding box center [172, 280] width 208 height 43
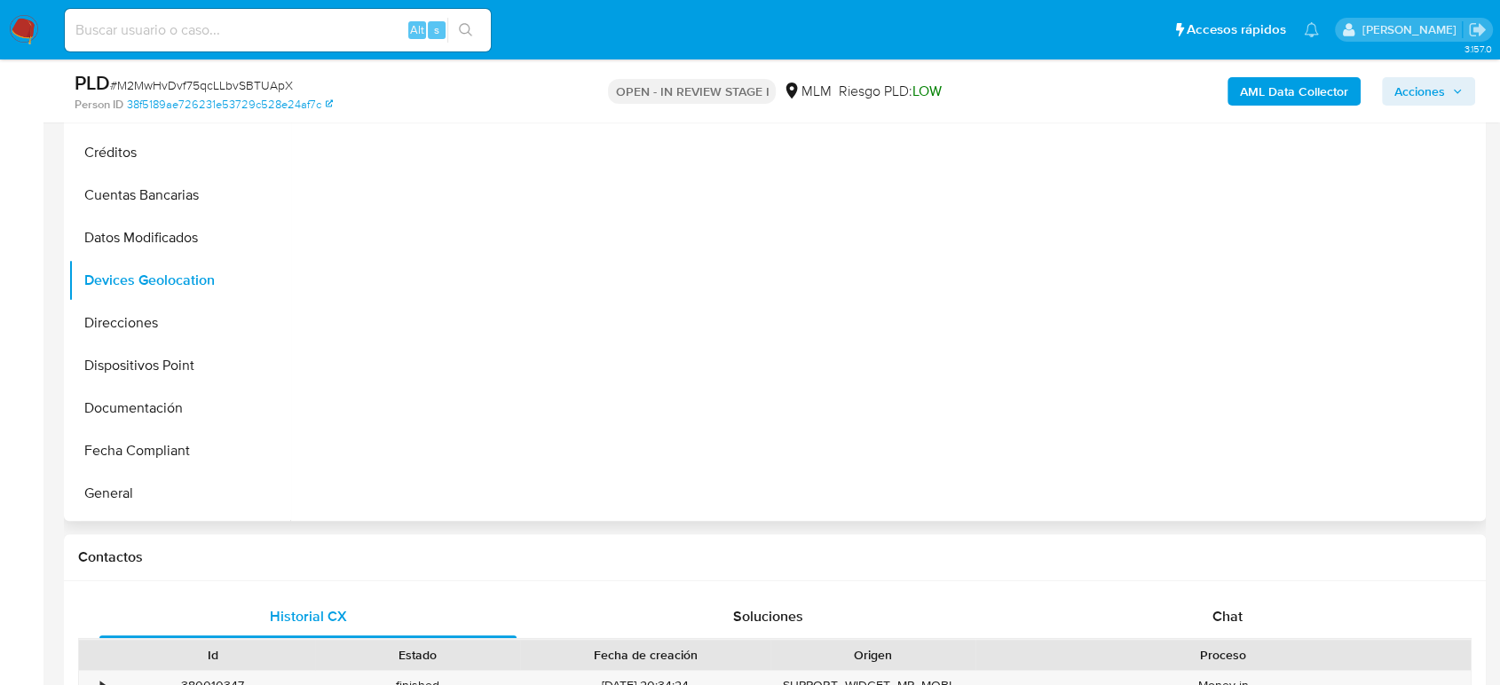
click at [802, 385] on div "Se produjo un error al intentar cargar el módulo" at bounding box center [885, 294] width 1191 height 455
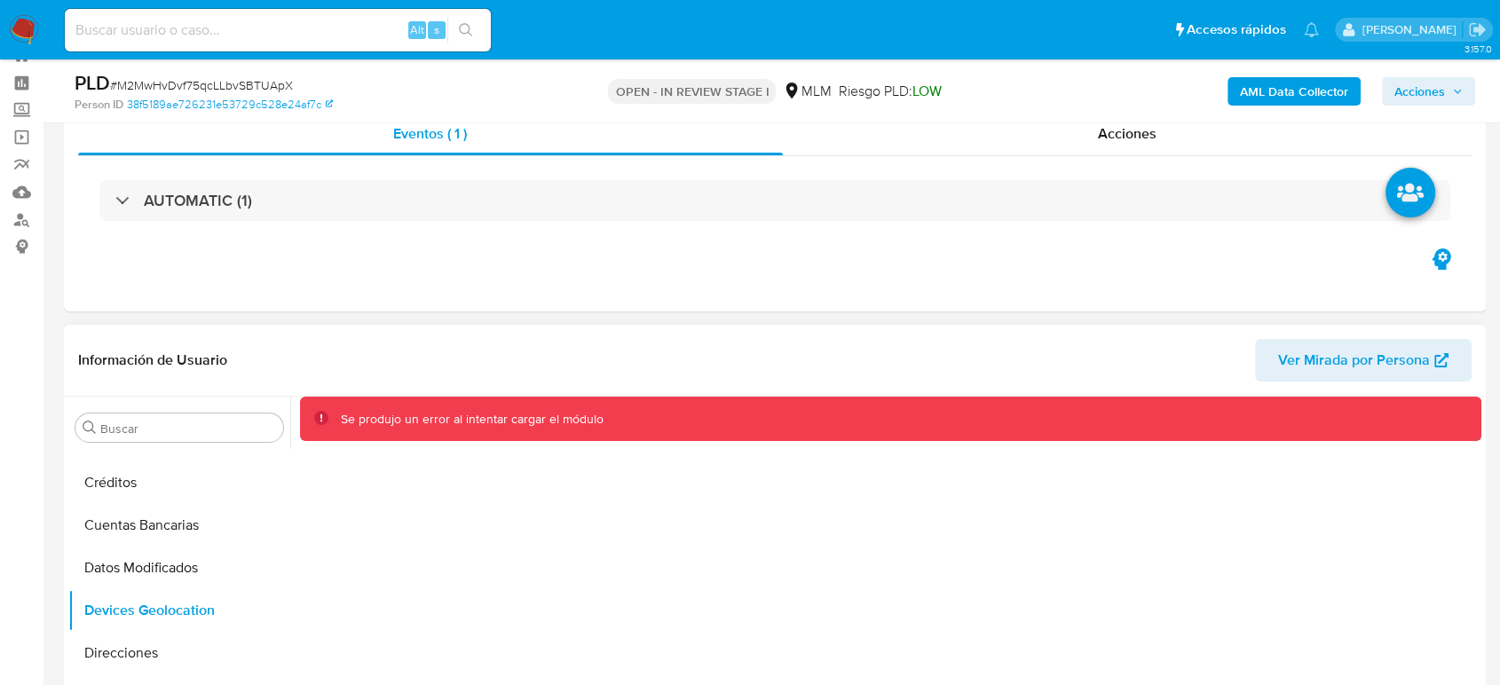
scroll to position [99, 0]
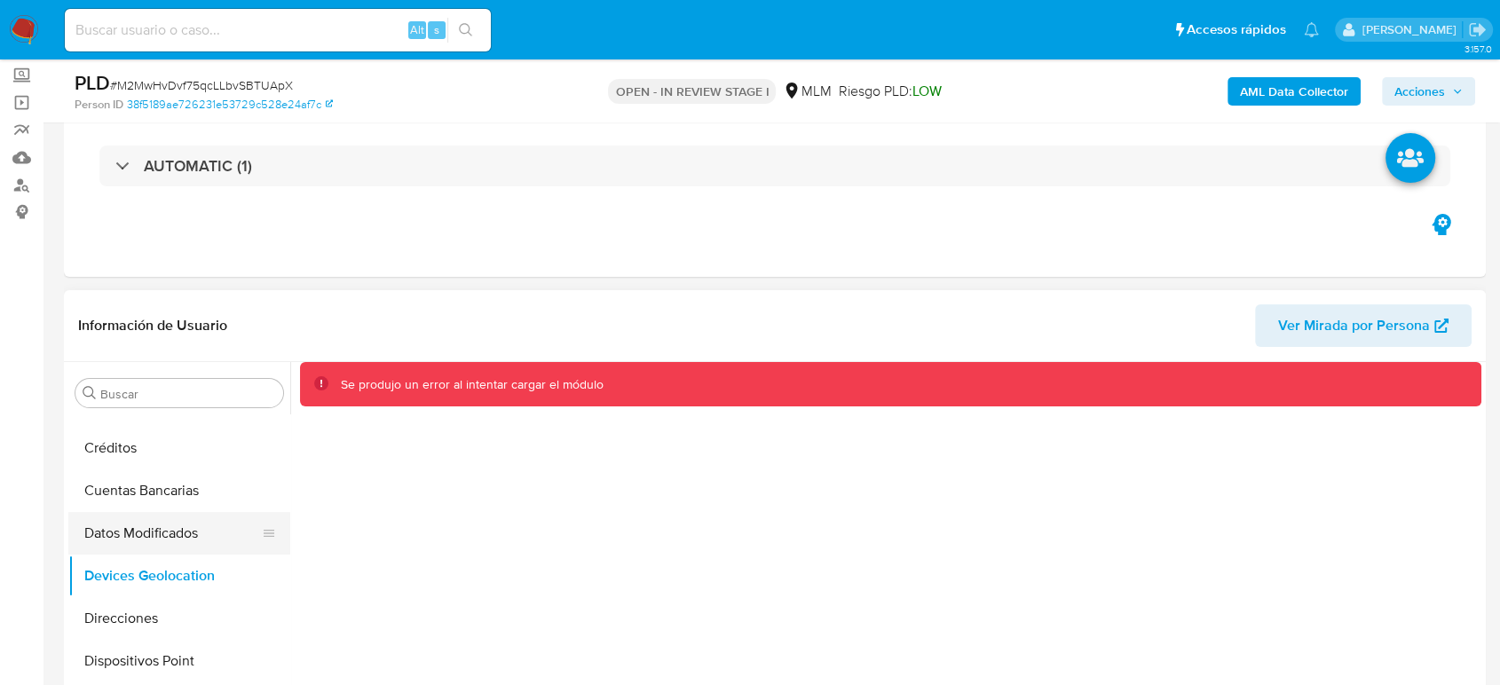
click at [155, 531] on button "Datos Modificados" at bounding box center [172, 533] width 208 height 43
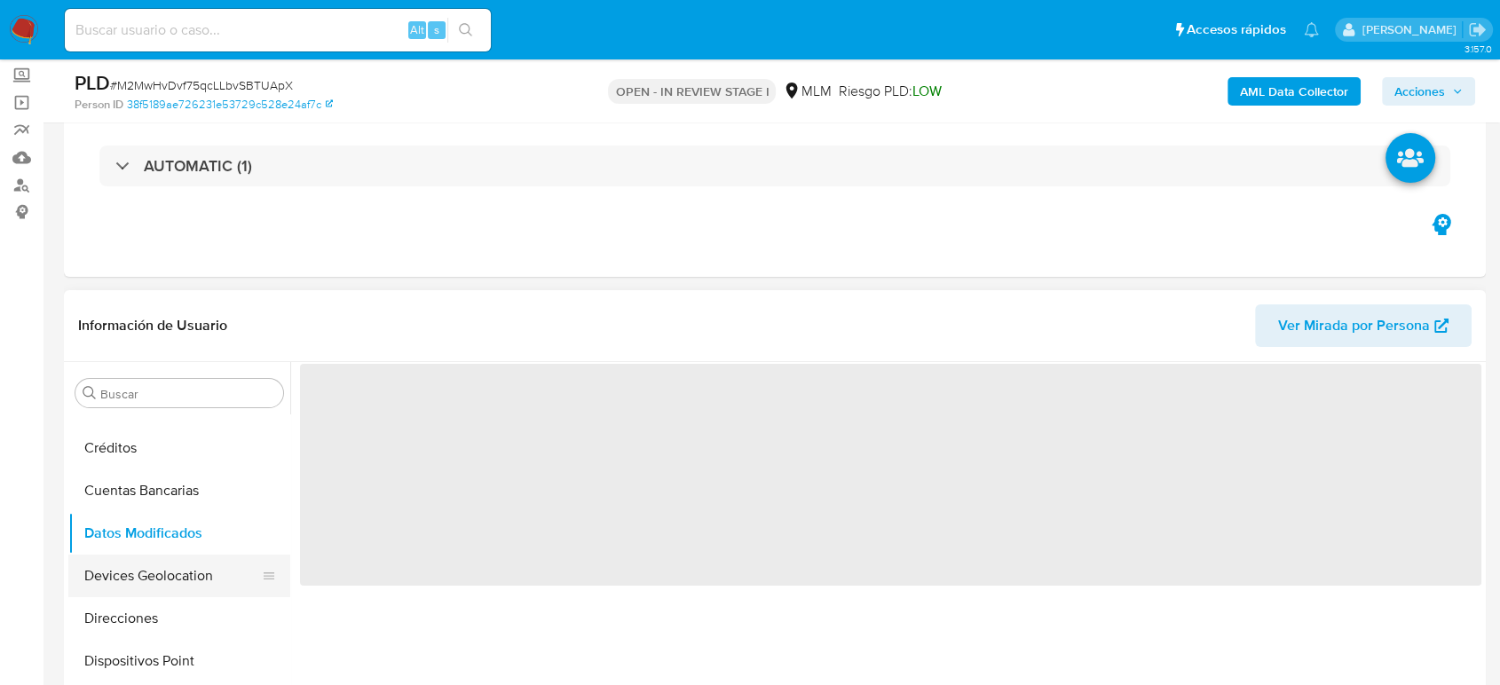
click at [148, 570] on button "Devices Geolocation" at bounding box center [172, 576] width 208 height 43
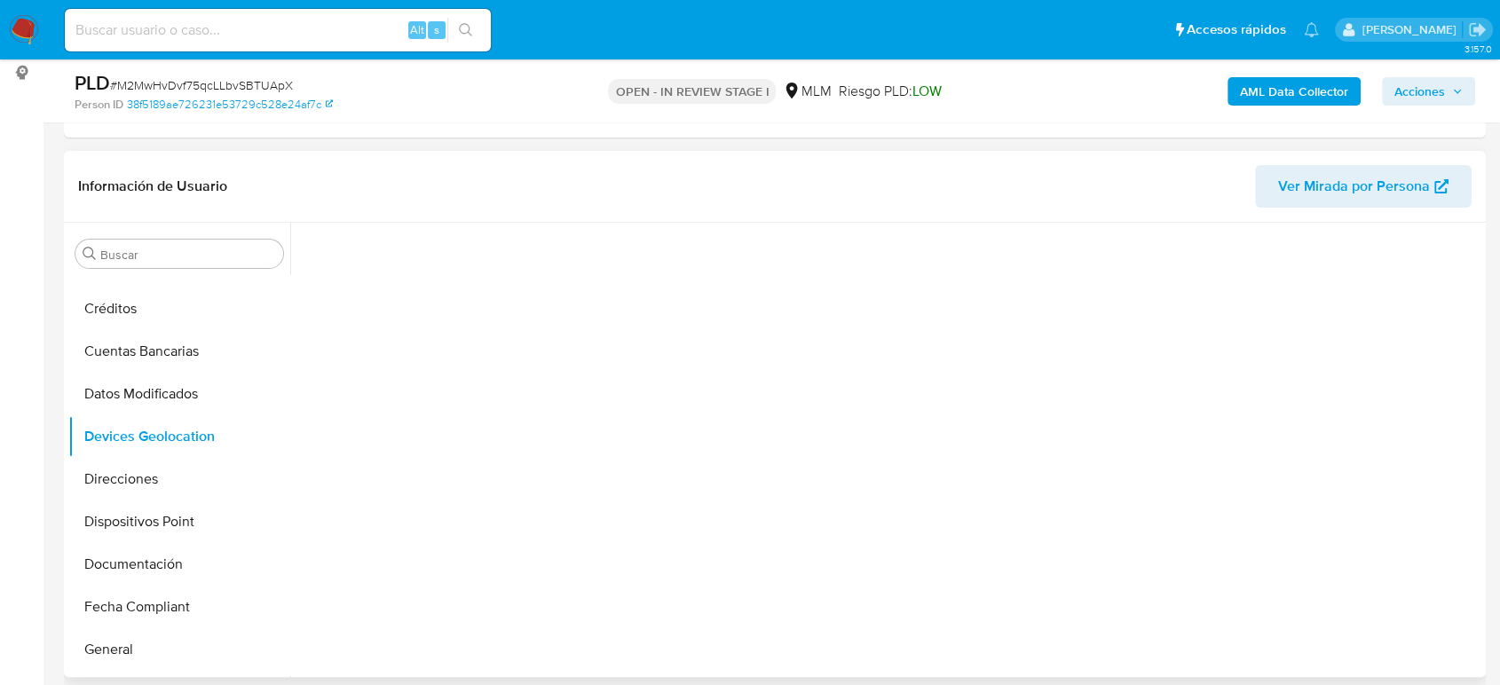
scroll to position [296, 0]
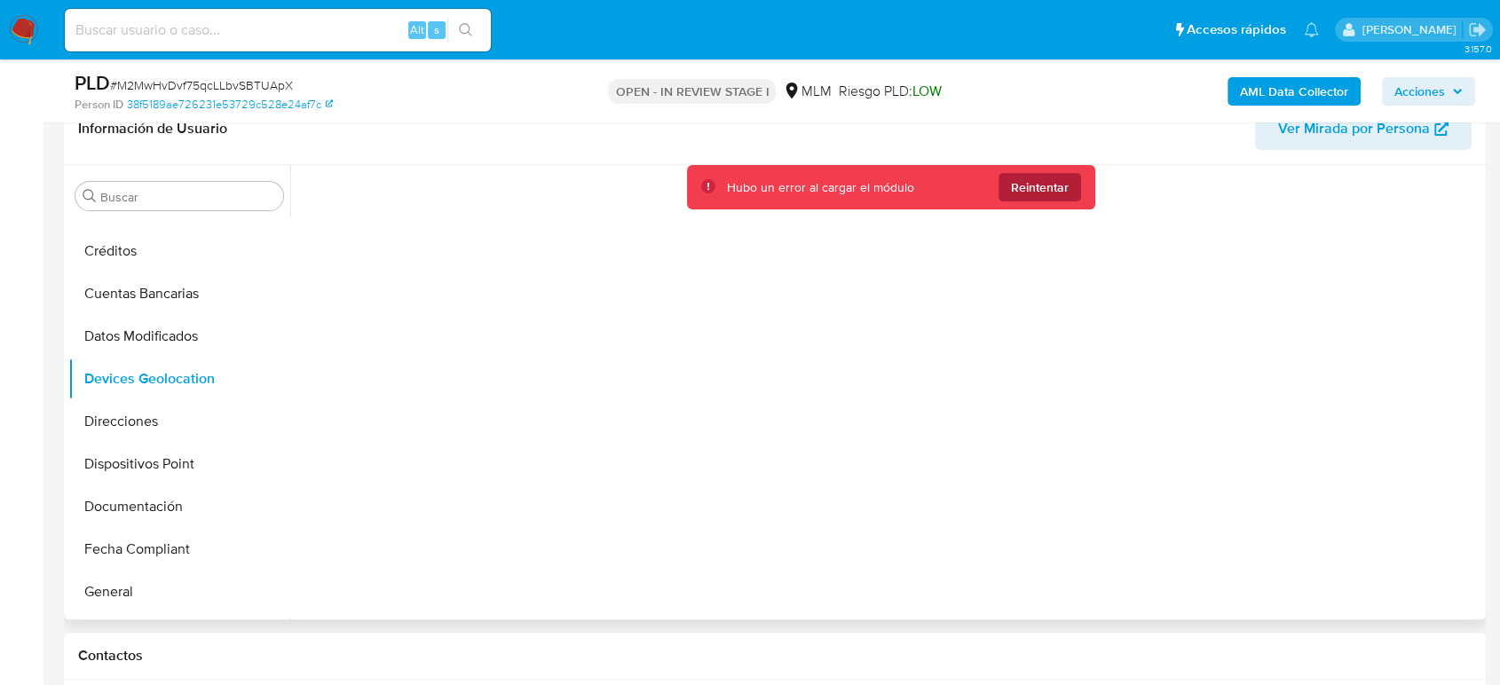
click at [1025, 192] on span "Reintentar" at bounding box center [1040, 187] width 58 height 28
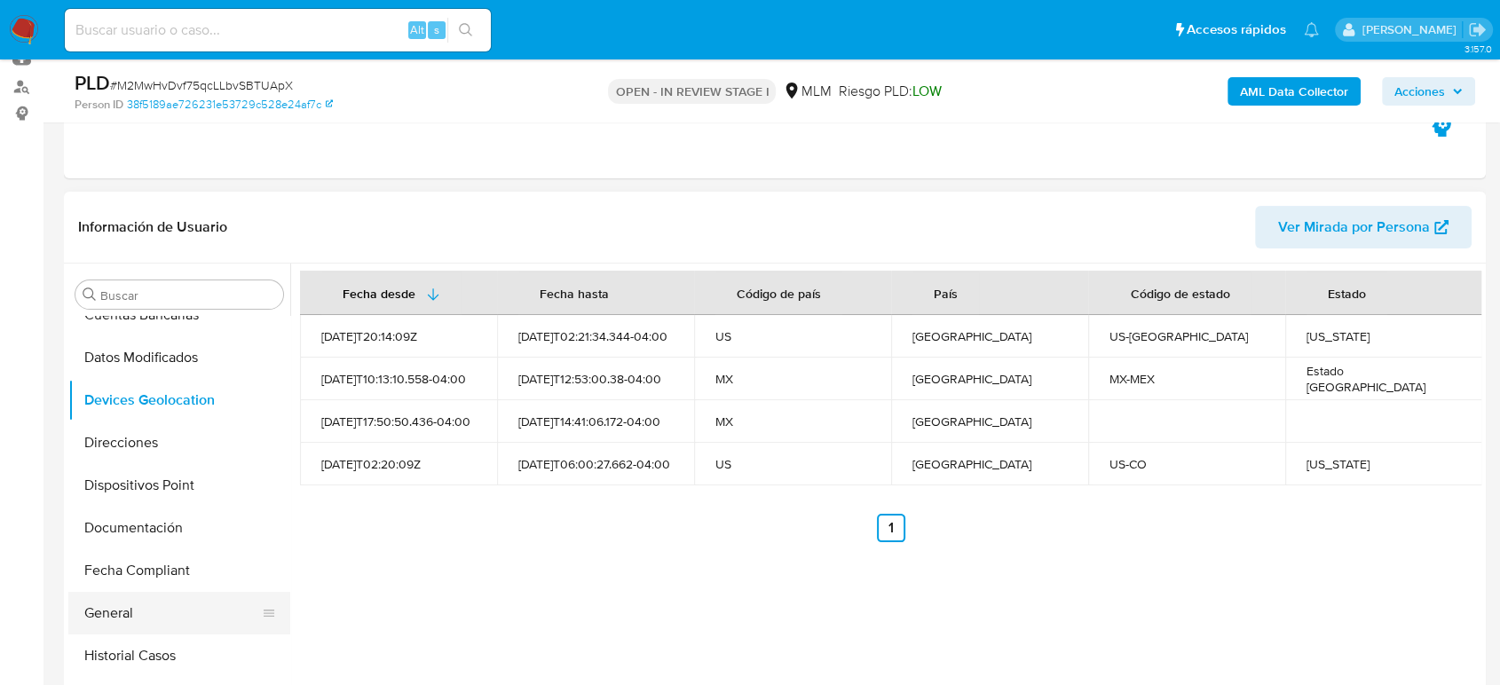
scroll to position [394, 0]
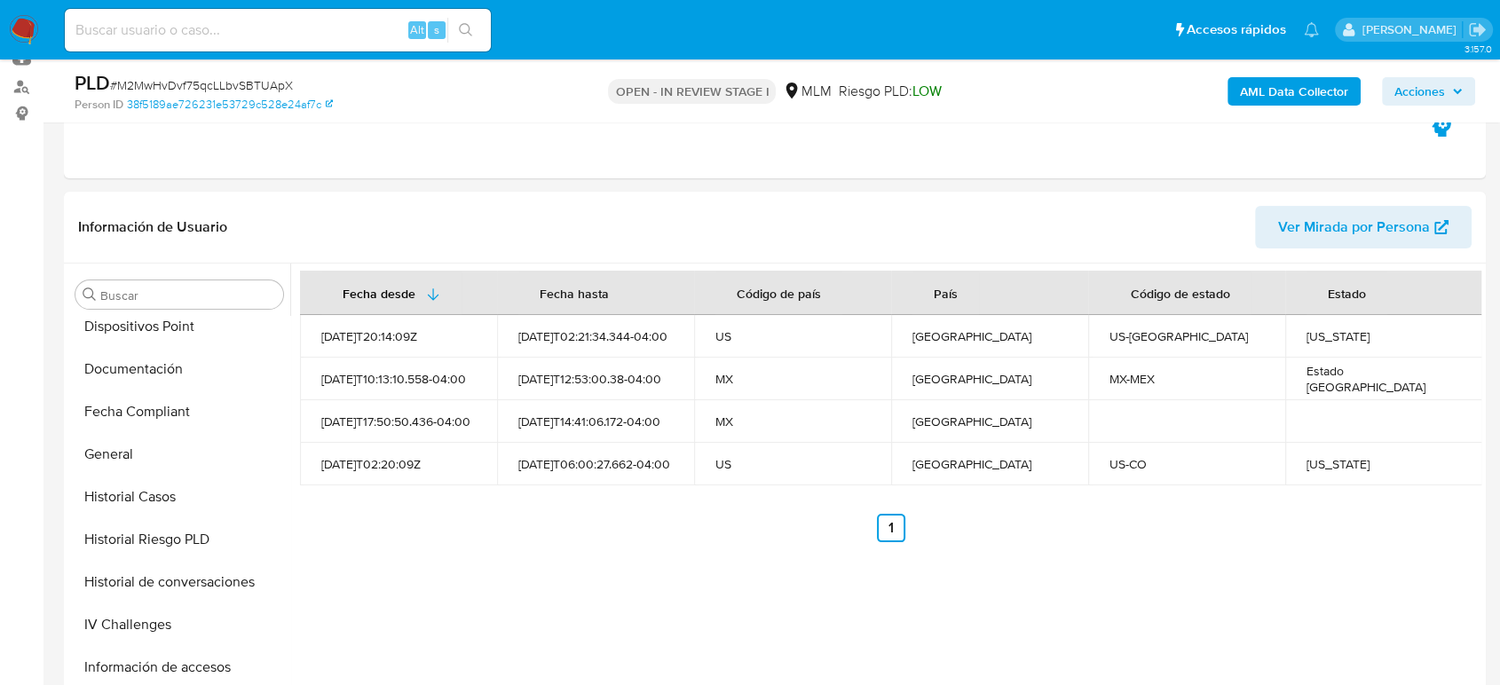
click at [143, 501] on button "Historial Casos" at bounding box center [179, 497] width 222 height 43
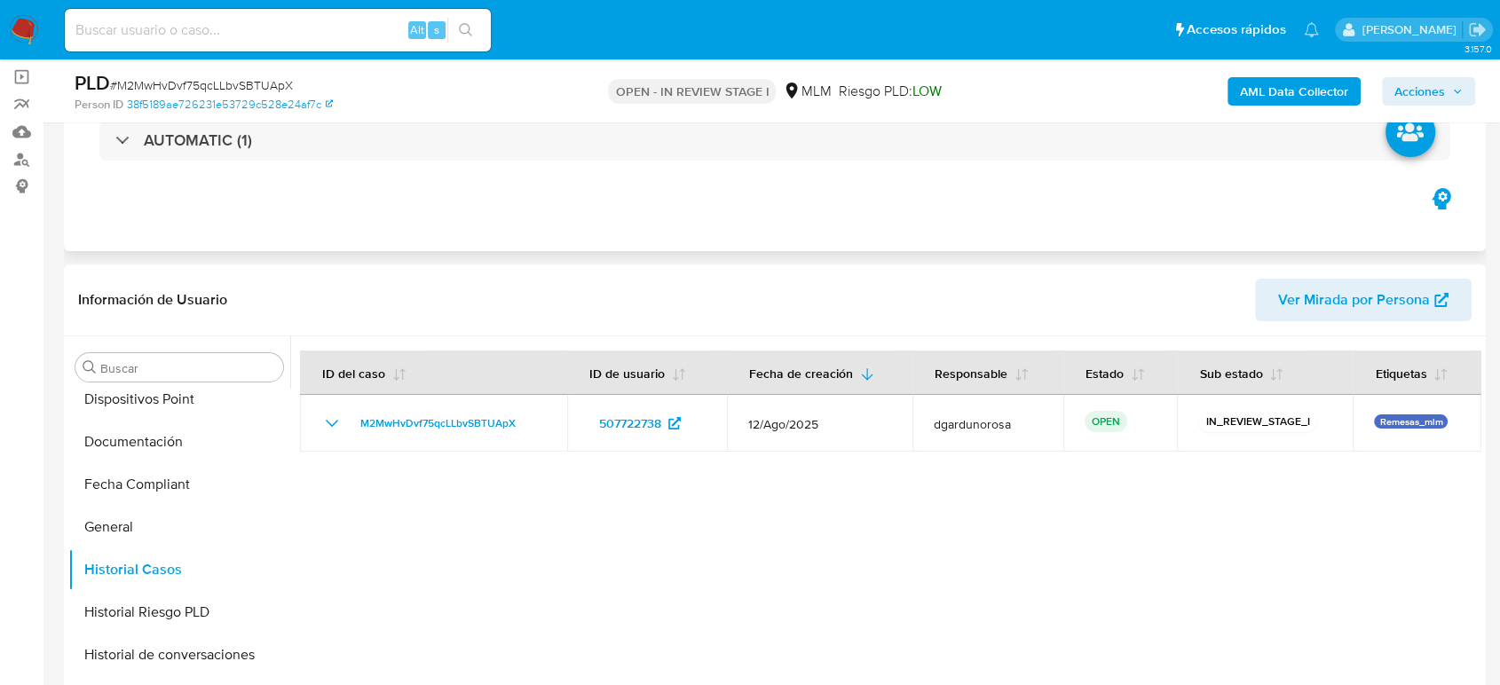
scroll to position [0, 0]
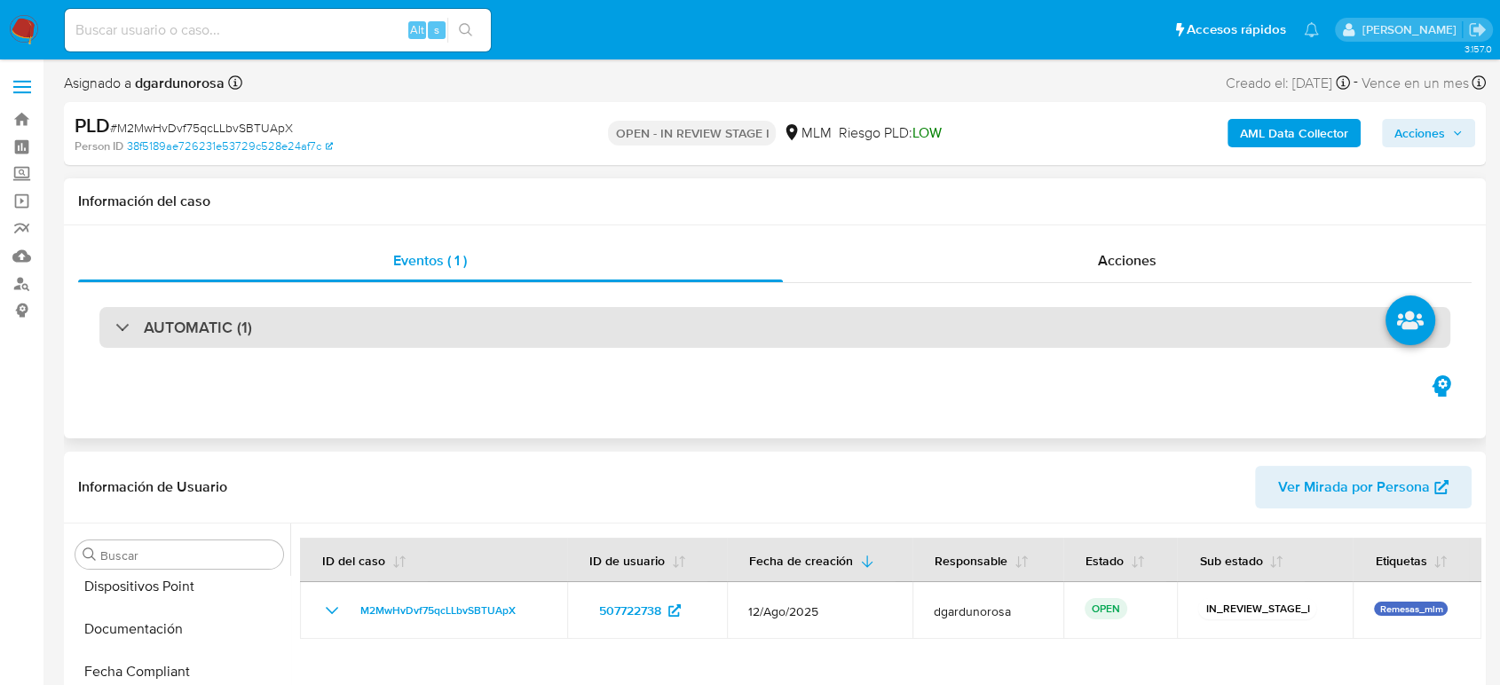
click at [244, 339] on div "AUTOMATIC (1)" at bounding box center [774, 327] width 1351 height 41
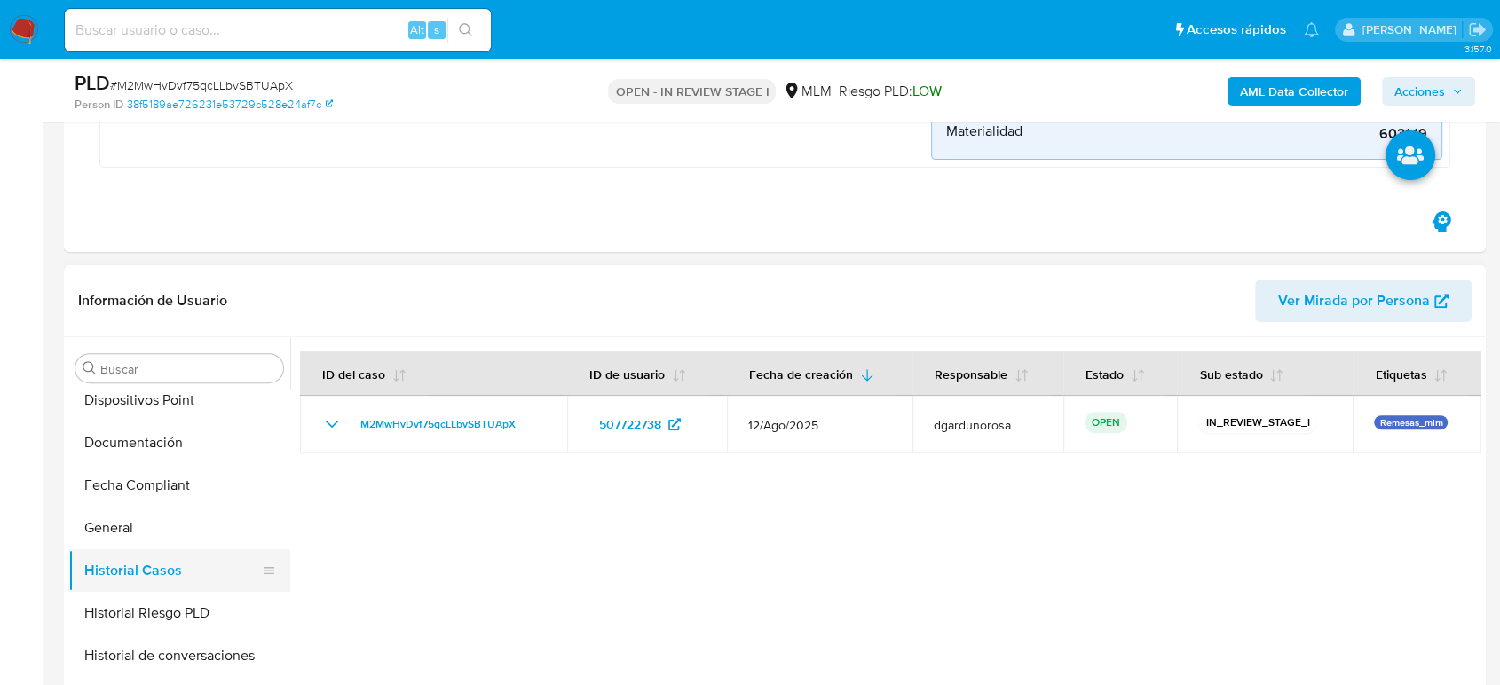
scroll to position [690, 0]
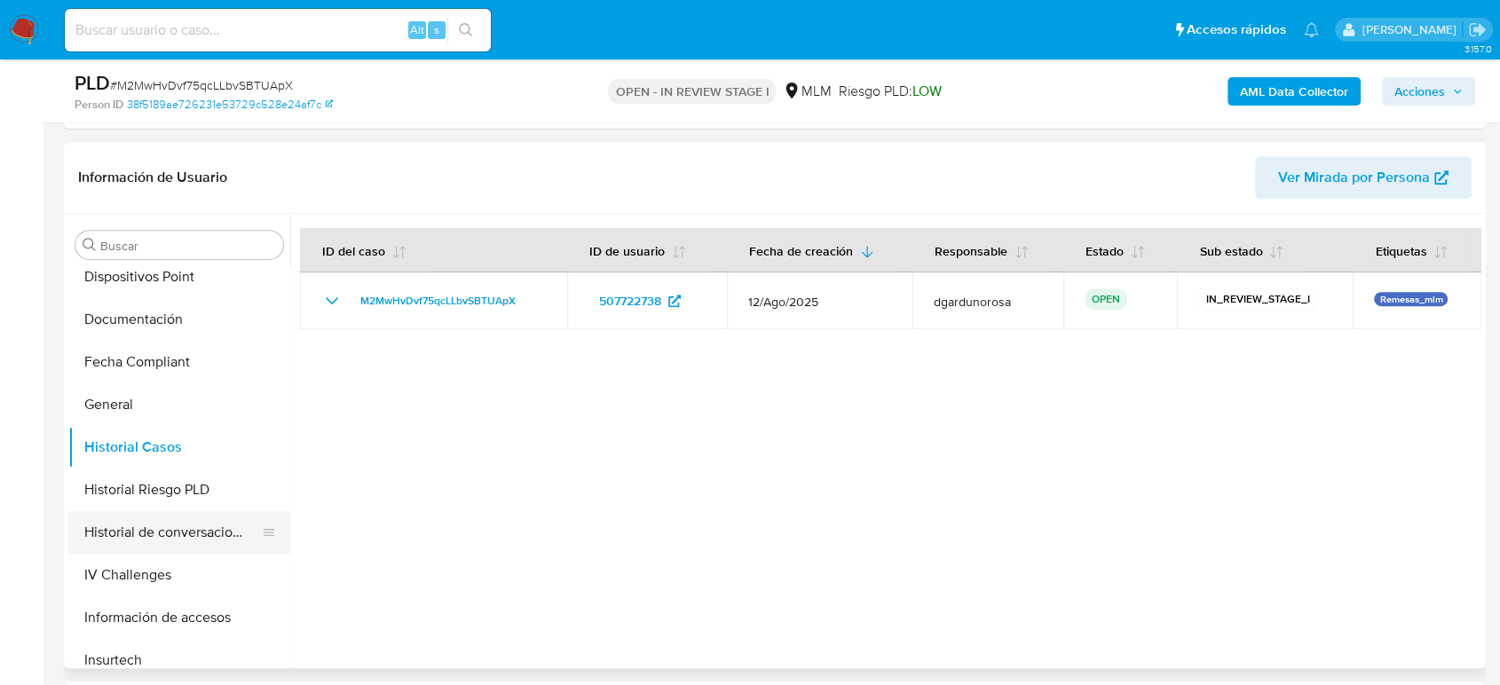
click at [194, 526] on button "Historial de conversaciones" at bounding box center [172, 532] width 208 height 43
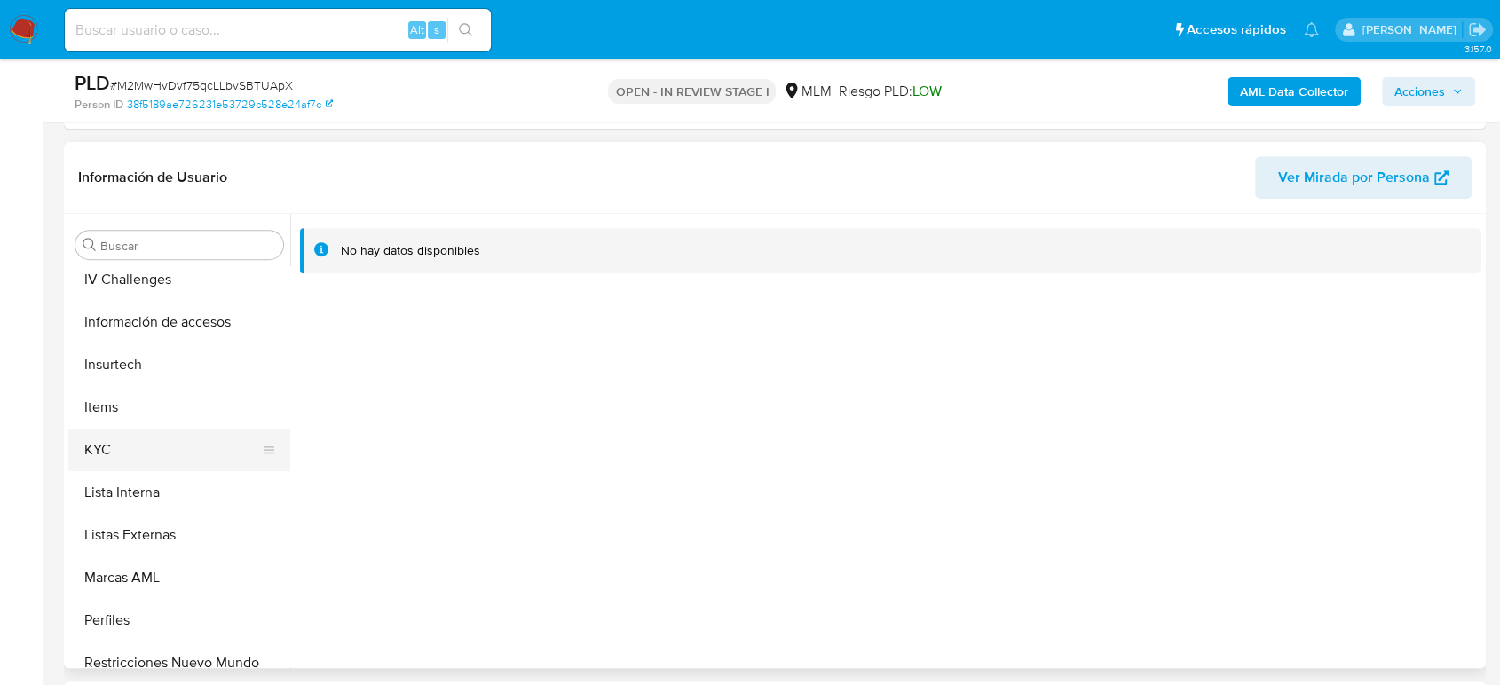
click at [152, 458] on button "KYC" at bounding box center [172, 450] width 208 height 43
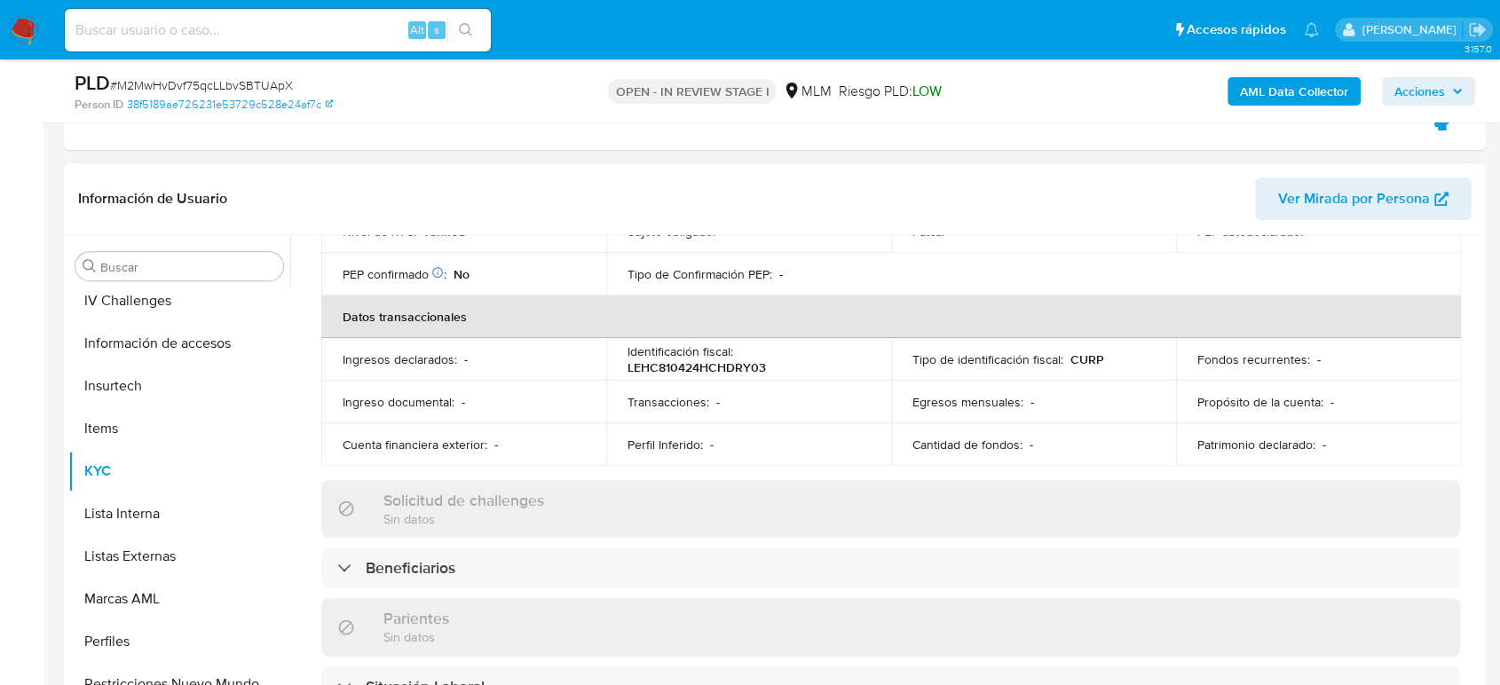
scroll to position [296, 0]
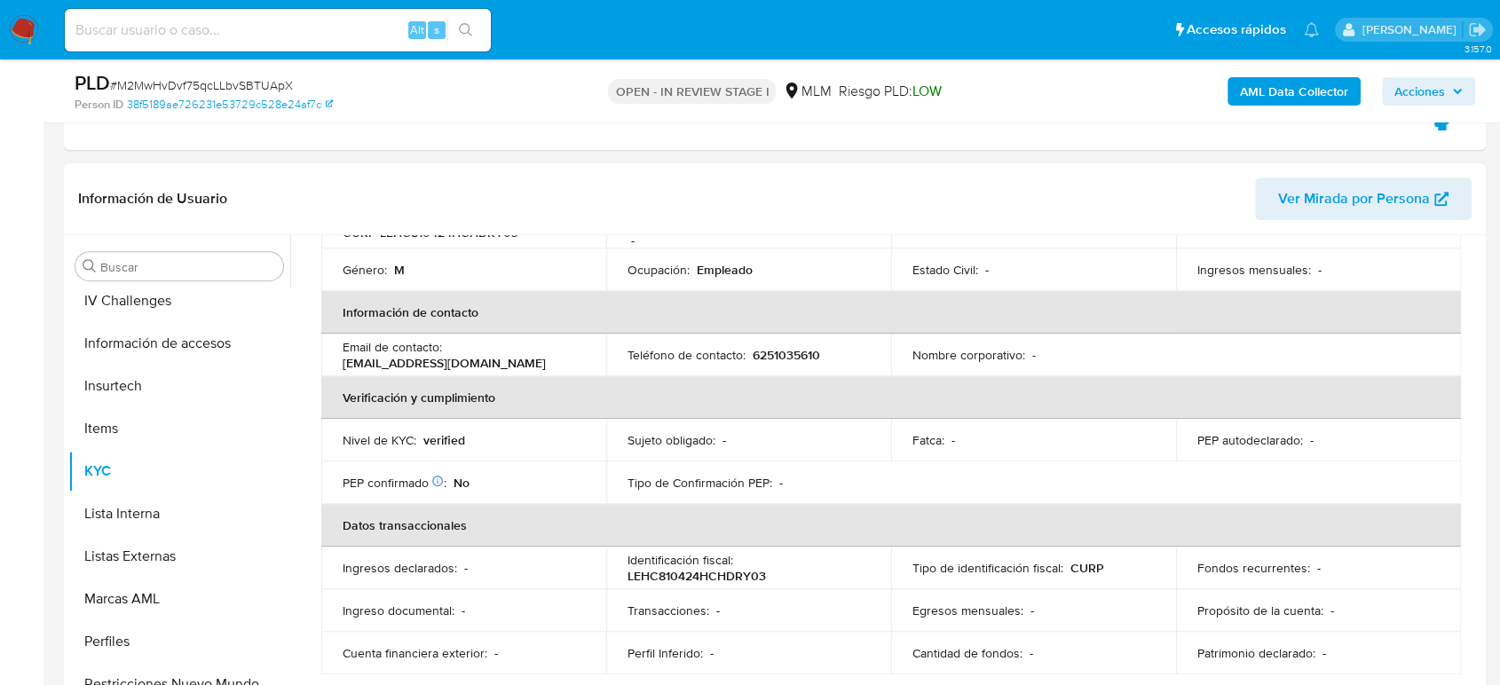
click at [771, 347] on p "6251035610" at bounding box center [786, 355] width 67 height 16
copy p "6251035610"
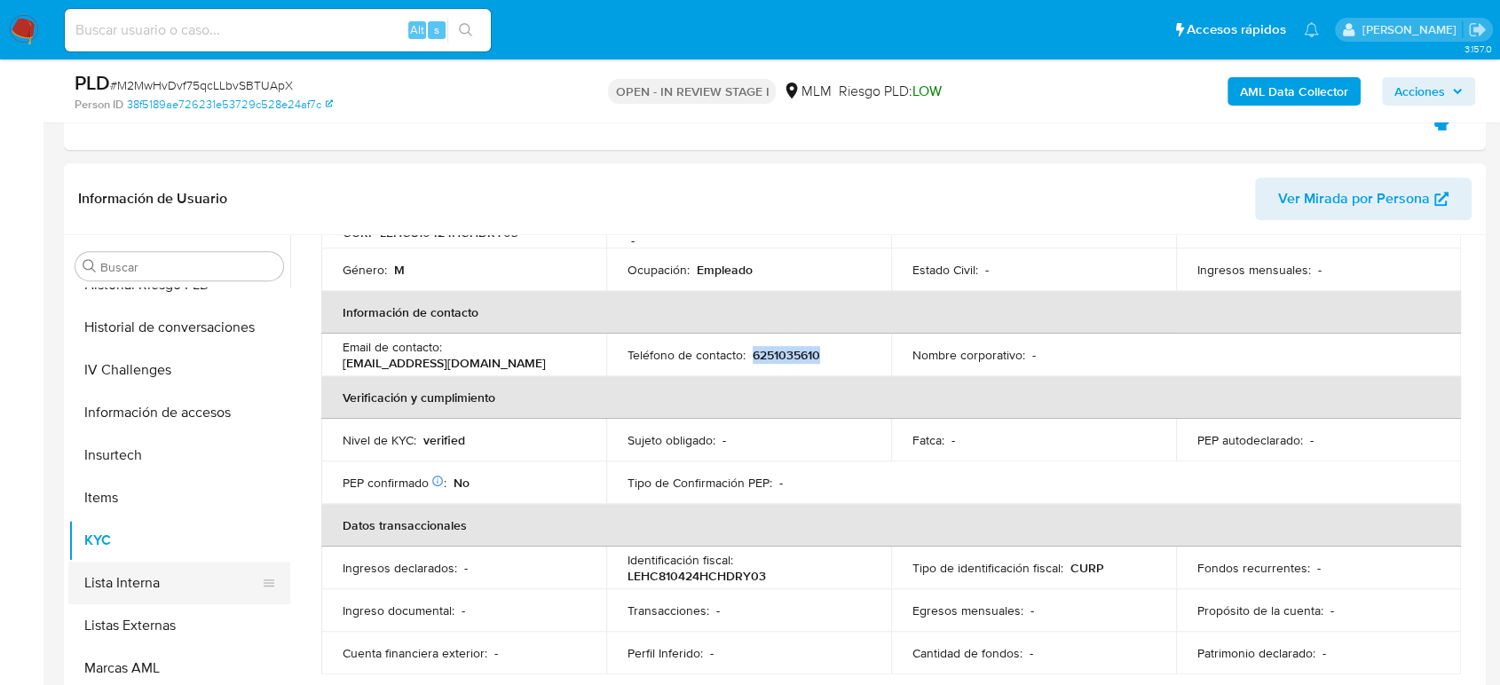
scroll to position [591, 0]
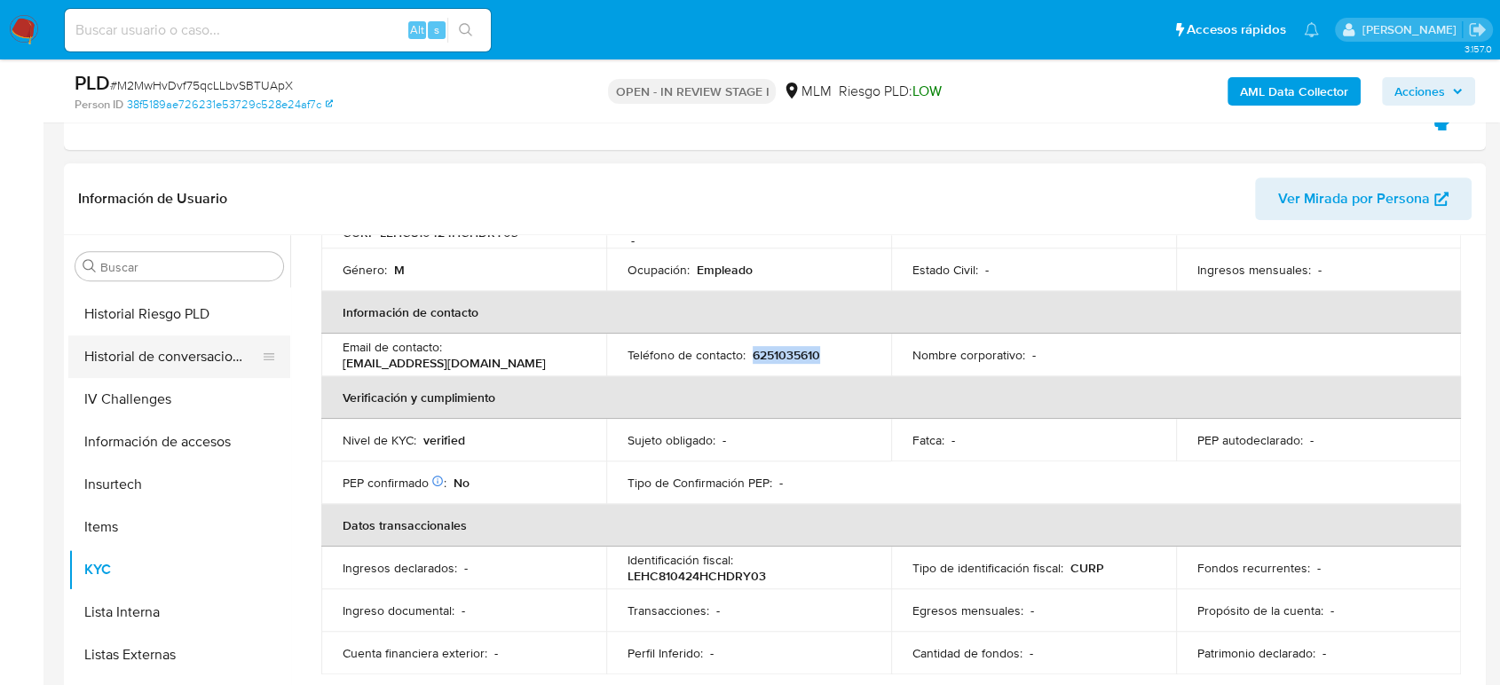
click at [212, 364] on button "Historial de conversaciones" at bounding box center [172, 357] width 208 height 43
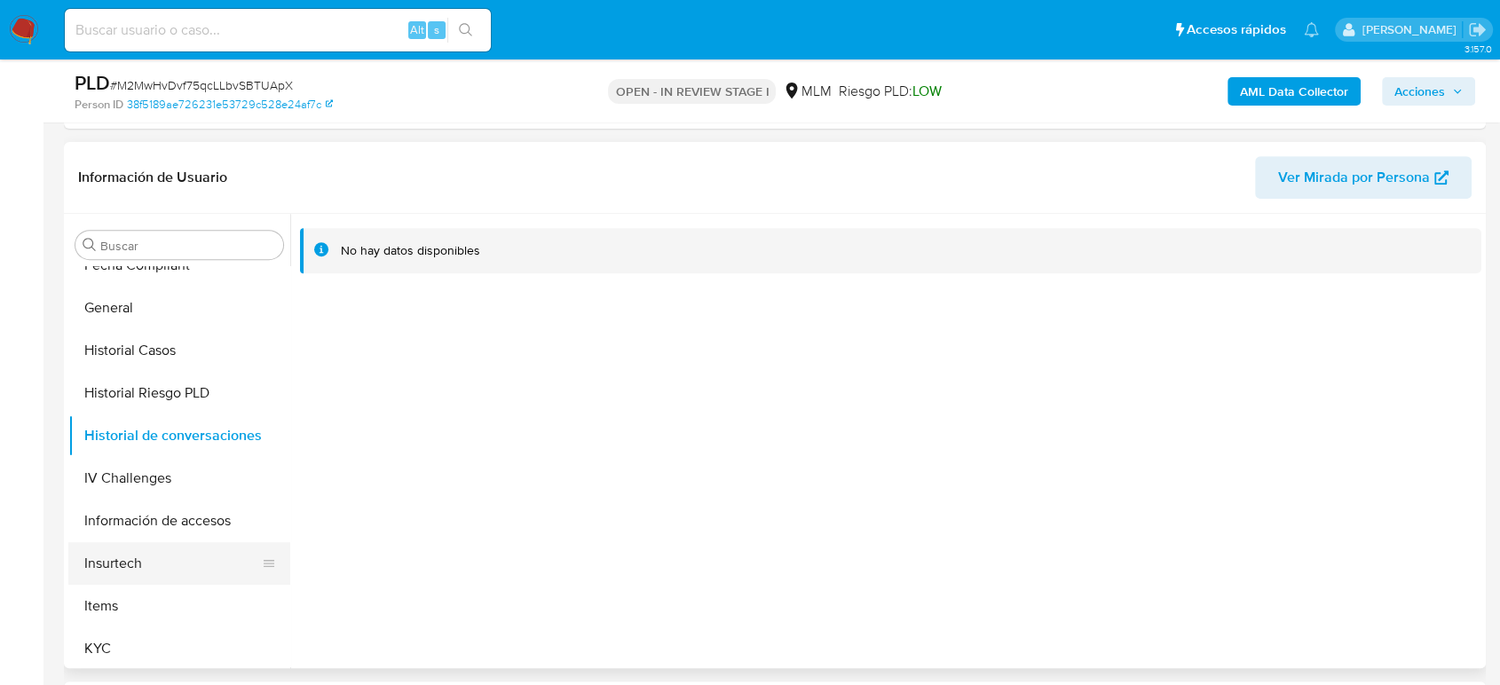
scroll to position [394, 0]
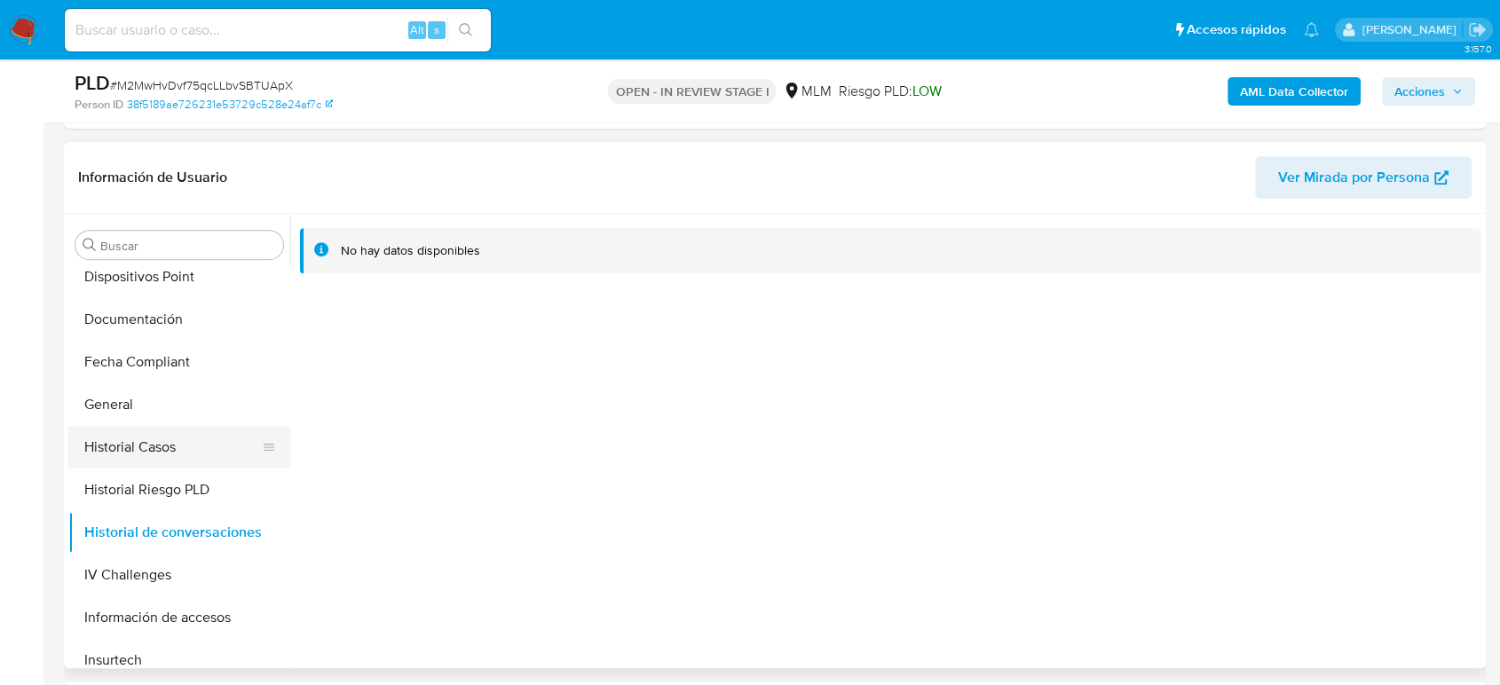
click at [163, 456] on button "Historial Casos" at bounding box center [172, 447] width 208 height 43
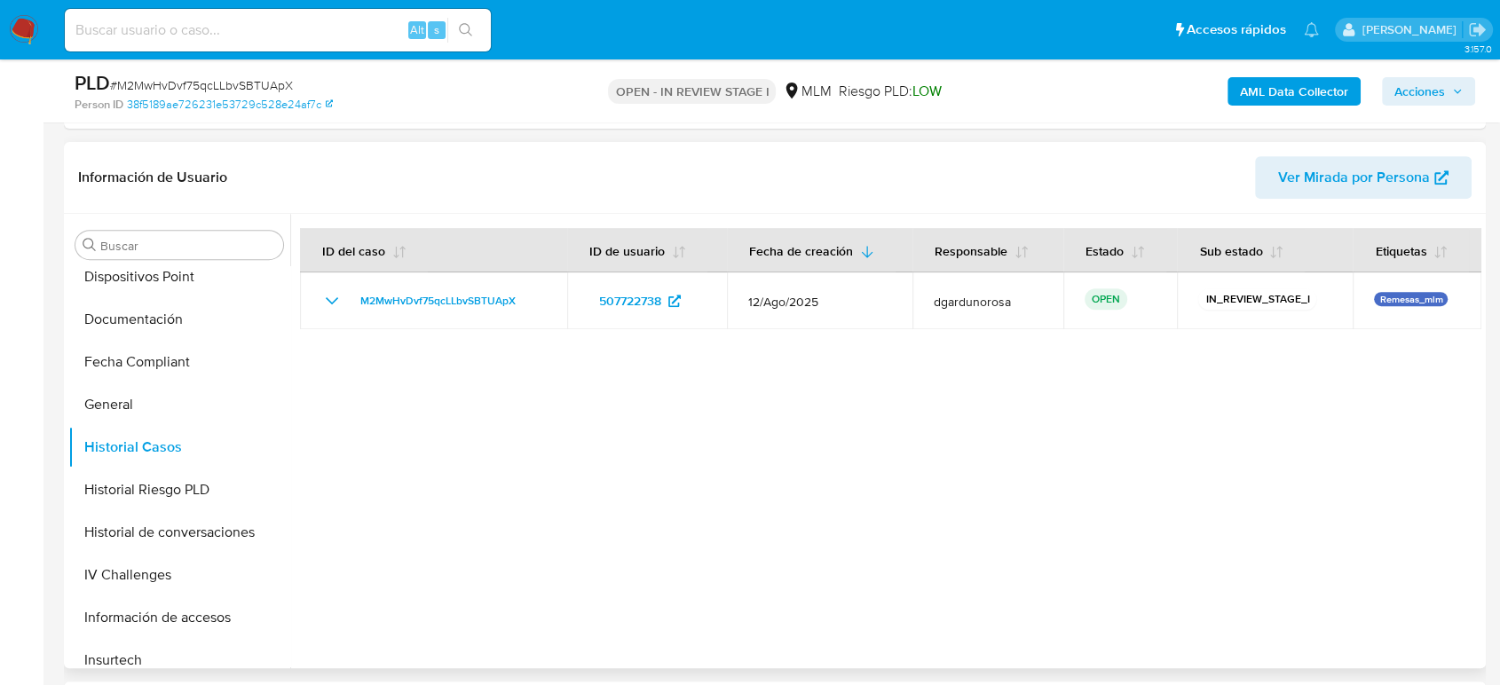
click at [1061, 471] on div at bounding box center [885, 441] width 1191 height 455
